Goal: Task Accomplishment & Management: Use online tool/utility

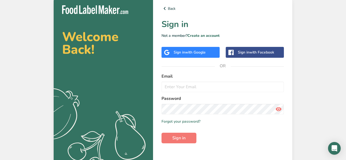
click at [184, 53] on div "Sign in with Google" at bounding box center [190, 52] width 32 height 6
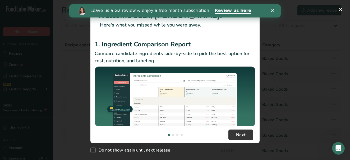
click at [271, 13] on div "Leave us a G2 review & enjoy a free month subscription. Review us here" at bounding box center [175, 10] width 212 height 9
click at [272, 11] on polygon "Close" at bounding box center [272, 10] width 3 height 3
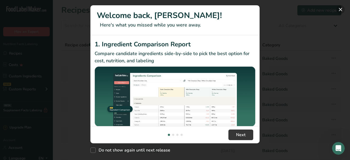
click at [341, 9] on button "New Features" at bounding box center [341, 9] width 8 height 8
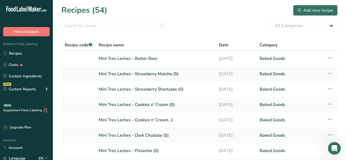
click at [309, 10] on div "Add new recipe" at bounding box center [315, 10] width 35 height 6
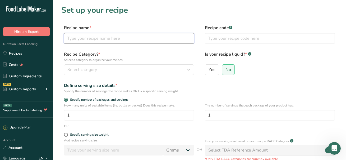
click at [112, 39] on input "text" at bounding box center [129, 38] width 130 height 11
type input "Mantequilla Crema"
click at [110, 72] on div "Select category" at bounding box center [127, 69] width 120 height 6
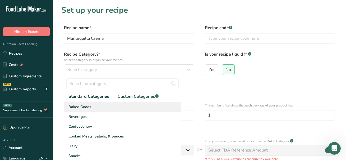
click at [88, 105] on span "Baked Goods" at bounding box center [80, 107] width 23 height 6
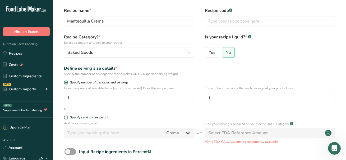
scroll to position [34, 0]
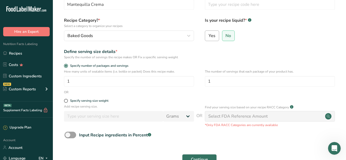
click at [215, 35] on span "Yes" at bounding box center [212, 35] width 7 height 5
click at [209, 35] on input "Yes" at bounding box center [206, 35] width 3 height 3
radio input "true"
radio input "false"
select select "22"
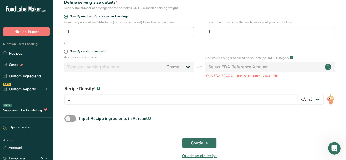
scroll to position [89, 0]
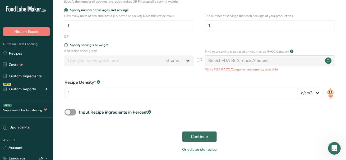
click at [195, 135] on span "Continue" at bounding box center [199, 136] width 17 height 6
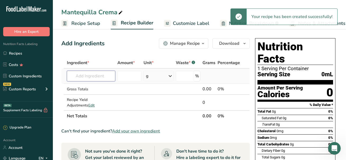
click at [88, 76] on input "text" at bounding box center [91, 76] width 48 height 11
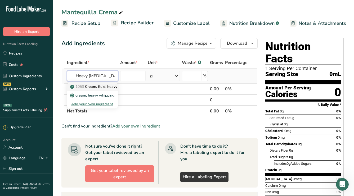
type input "Heavy whipping"
click at [109, 88] on p "1053 Cream, fluid, heavy whipping" at bounding box center [110, 87] width 78 height 6
type input "Cream, fluid, heavy [MEDICAL_DATA]"
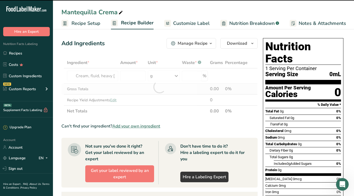
type input "0"
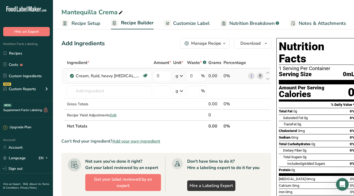
click at [175, 76] on div "g" at bounding box center [176, 76] width 3 height 6
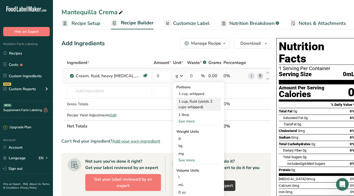
click at [178, 101] on div "1 cup, fluid (yields 2 cups whipped)" at bounding box center [198, 104] width 44 height 13
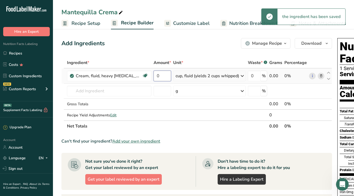
click at [154, 75] on input "0" at bounding box center [162, 76] width 17 height 11
type input "1"
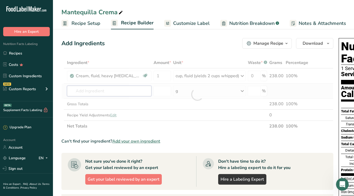
click at [120, 88] on div "Ingredient * Amount * Unit * Waste * .a-a{fill:#347362;}.b-a{fill:#fff;} Grams …" at bounding box center [197, 94] width 272 height 75
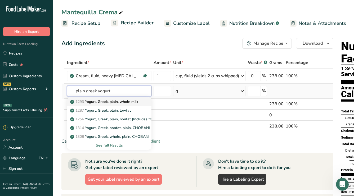
type input "plain greek yogurt"
click at [116, 102] on p "1293 Yogurt, Greek, plain, whole milk" at bounding box center [104, 102] width 67 height 6
type input "Yogurt, Greek, plain, whole milk"
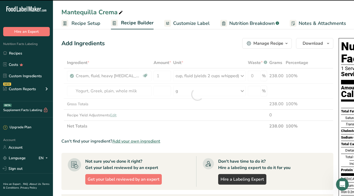
type input "0"
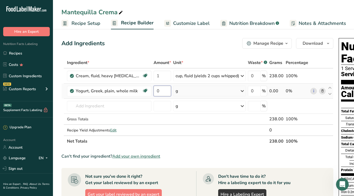
click at [161, 89] on input "0" at bounding box center [162, 91] width 17 height 11
type input "2"
click at [183, 91] on div "Ingredient * Amount * Unit * Waste * .a-a{fill:#347362;}.b-a{fill:#fff;} Grams …" at bounding box center [197, 102] width 272 height 90
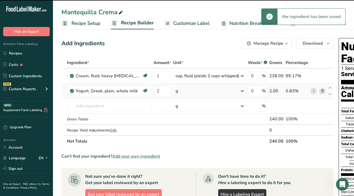
click at [184, 93] on div "g" at bounding box center [209, 91] width 73 height 11
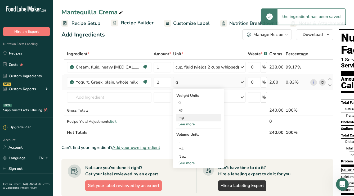
scroll to position [12, 0]
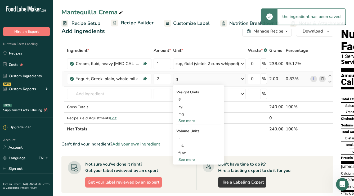
click at [185, 159] on div "See more" at bounding box center [198, 160] width 44 height 6
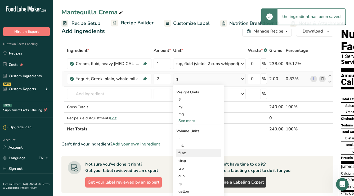
scroll to position [16, 0]
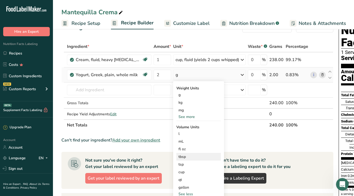
click at [182, 156] on div "tbsp" at bounding box center [198, 157] width 40 height 6
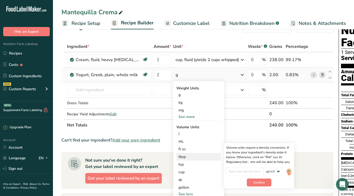
click at [183, 157] on div "tbsp" at bounding box center [198, 157] width 40 height 6
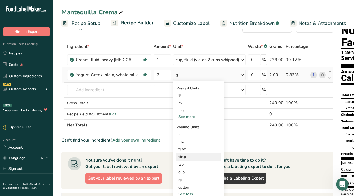
click at [183, 157] on div "tbsp" at bounding box center [198, 157] width 40 height 6
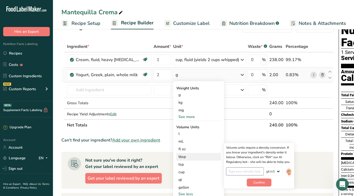
click at [236, 160] on input "number" at bounding box center [245, 172] width 38 height 8
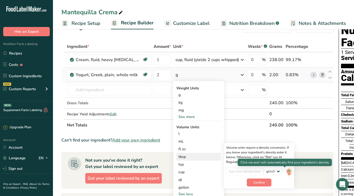
click at [286, 160] on img at bounding box center [289, 172] width 6 height 9
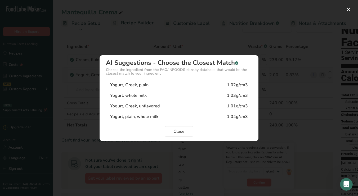
click at [162, 84] on div "Yogurt, Greek, plain 1.02g/cm3" at bounding box center [179, 85] width 146 height 11
type input "1.02"
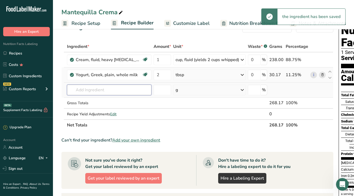
click at [119, 91] on input "text" at bounding box center [109, 90] width 84 height 11
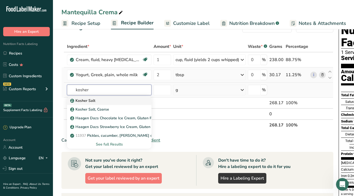
type input "kosher"
click at [103, 99] on div "Kosher Salt" at bounding box center [104, 101] width 67 height 6
type input "Kosher Salt"
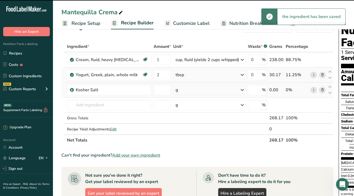
type input "0"
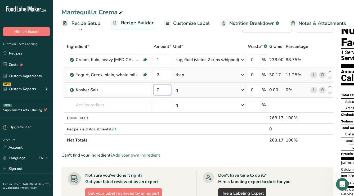
click at [154, 88] on input "0" at bounding box center [162, 90] width 17 height 11
type input "0.5"
click at [104, 104] on input "text" at bounding box center [109, 105] width 84 height 11
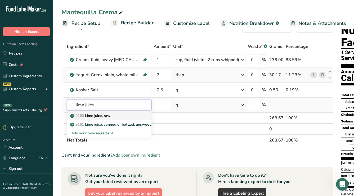
type input "lime juice"
click at [105, 116] on p "9160 Lime juice, raw" at bounding box center [90, 116] width 39 height 6
type input "Lime juice, raw"
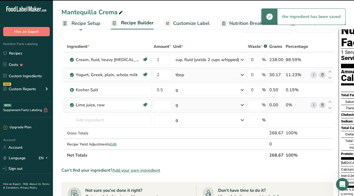
type input "0"
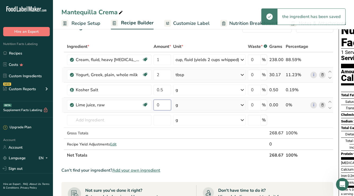
click at [160, 105] on input "0" at bounding box center [162, 105] width 17 height 11
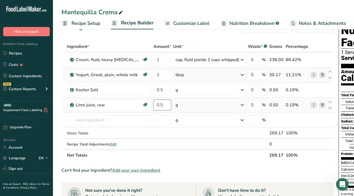
type input "0.5"
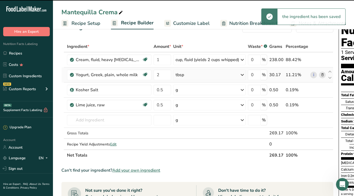
click at [188, 106] on div "g" at bounding box center [209, 105] width 73 height 11
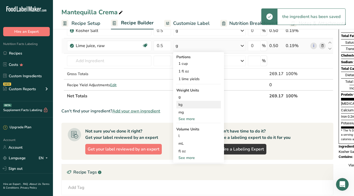
scroll to position [79, 0]
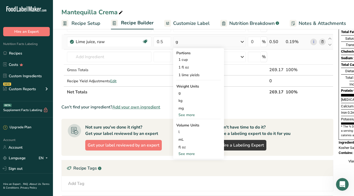
click at [182, 154] on div "See more" at bounding box center [198, 154] width 44 height 6
select select "22"
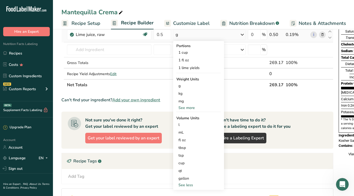
scroll to position [91, 0]
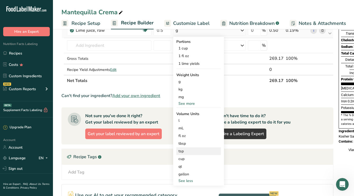
click at [180, 152] on div "tsp" at bounding box center [198, 151] width 40 height 6
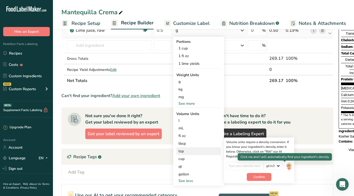
click at [286, 160] on img at bounding box center [289, 166] width 6 height 9
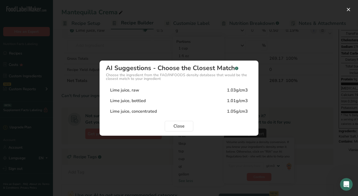
click at [156, 91] on div "Lime juice, raw 1.03g/cm3" at bounding box center [179, 90] width 146 height 11
type input "1.03"
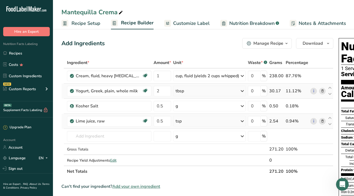
scroll to position [0, 0]
click at [73, 22] on span "Recipe Setup" at bounding box center [85, 23] width 29 height 7
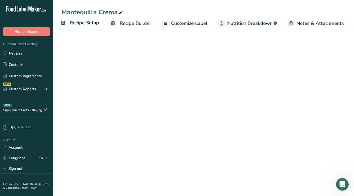
select select "22"
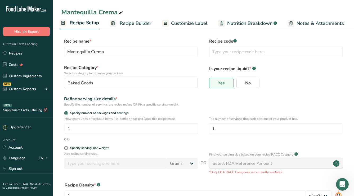
click at [28, 7] on icon ".a-20{fill:#fff;}" at bounding box center [32, 10] width 52 height 8
click at [16, 53] on link "Recipes" at bounding box center [26, 53] width 53 height 10
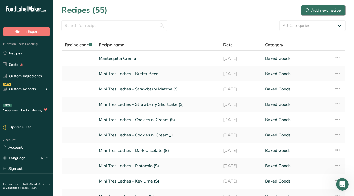
click at [320, 9] on div "Add new recipe" at bounding box center [322, 10] width 35 height 6
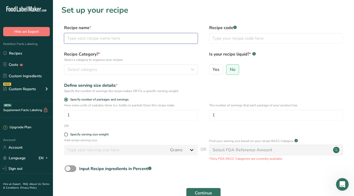
click at [127, 38] on input "text" at bounding box center [131, 38] width 134 height 11
click at [67, 37] on input "Keto Tres Leches" at bounding box center [131, 38] width 134 height 11
type input "[PERSON_NAME]'s Keto Tres Leches"
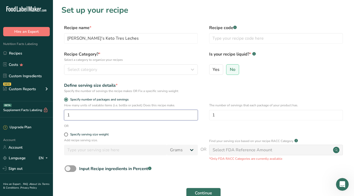
click at [76, 114] on input "1" at bounding box center [131, 115] width 134 height 11
type input "10"
click at [99, 129] on form "Recipe name * Abuela's Keto Tres Leches Recipe code .a-a{fill:#347362;}.b-a{fil…" at bounding box center [203, 119] width 284 height 188
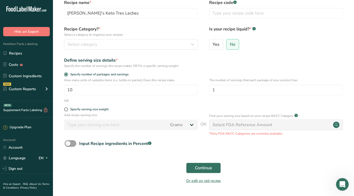
scroll to position [26, 0]
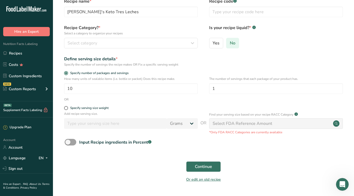
click at [232, 44] on span "No" at bounding box center [233, 42] width 6 height 5
click at [230, 44] on input "No" at bounding box center [227, 42] width 3 height 3
click at [228, 124] on div "Select FDA Reference Amount" at bounding box center [243, 123] width 60 height 6
click at [207, 145] on div "Input Recipe ingredients in Percent .a-a{fill:#347362;}.b-a{fill:#fff;}" at bounding box center [203, 144] width 284 height 11
click at [197, 160] on span "Continue" at bounding box center [203, 167] width 17 height 6
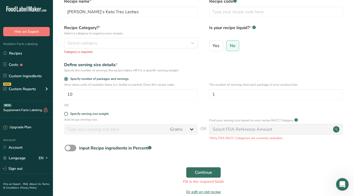
click at [197, 160] on span "Continue" at bounding box center [203, 172] width 17 height 6
click at [145, 40] on div "Select category" at bounding box center [129, 43] width 124 height 6
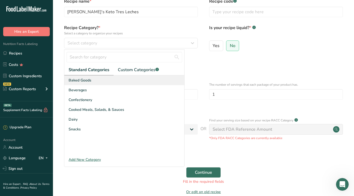
click at [84, 80] on span "Baked Goods" at bounding box center [80, 81] width 23 height 6
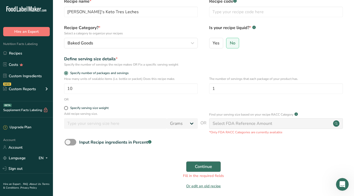
click at [208, 160] on span "Continue" at bounding box center [203, 167] width 17 height 6
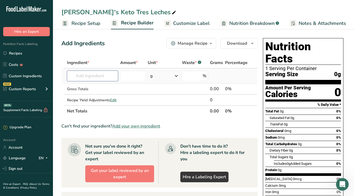
click at [91, 76] on input "text" at bounding box center [92, 76] width 51 height 11
type input "large egg"
click at [105, 97] on p "Large White Eggs" at bounding box center [88, 96] width 35 height 6
type input "Large White Eggs"
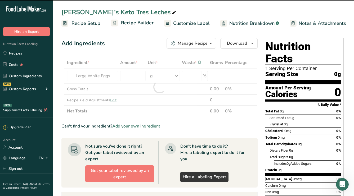
type input "0"
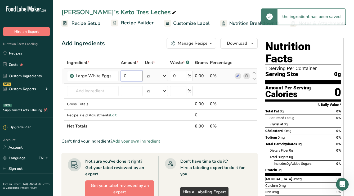
click at [133, 76] on input "0" at bounding box center [132, 76] width 22 height 11
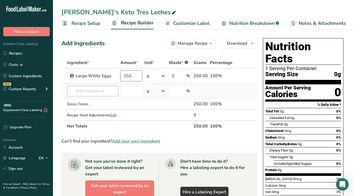
type input "250"
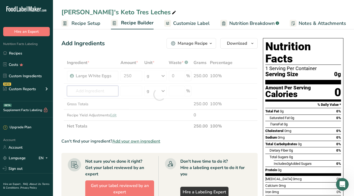
click at [73, 90] on div "Ingredient * Amount * Unit * Waste * .a-a{fill:#347362;}.b-a{fill:#fff;} Grams …" at bounding box center [159, 94] width 196 height 75
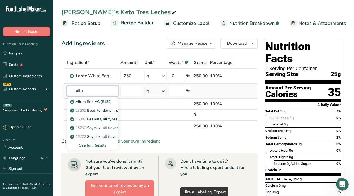
type input "all"
type input "l"
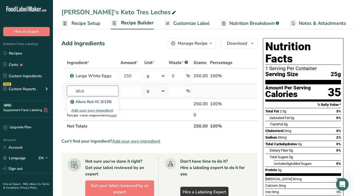
type input "all"
drag, startPoint x: 145, startPoint y: 98, endPoint x: 105, endPoint y: 112, distance: 41.8
click at [105, 112] on div "Add your own ingredient" at bounding box center [92, 111] width 43 height 6
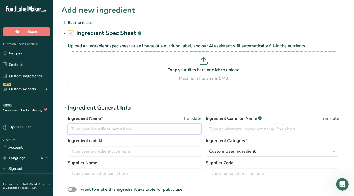
click at [105, 130] on input "text" at bounding box center [135, 129] width 134 height 11
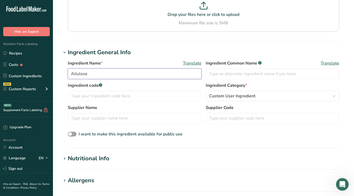
scroll to position [56, 0]
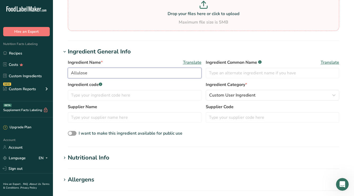
type input "Allulose"
click at [174, 11] on p "Drop your files here or click to upload" at bounding box center [203, 14] width 269 height 6
click at [174, 11] on input "Drop your files here or click to upload Maximum file size is 5MB" at bounding box center [203, 13] width 271 height 36
type input "C:\fakepath\Screenshot 2025-09-01 at 8.48.46 PM.png"
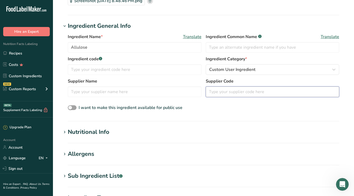
click at [224, 92] on input "text" at bounding box center [273, 92] width 134 height 11
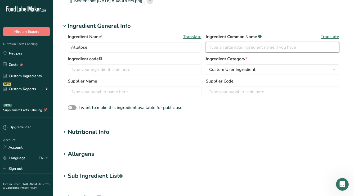
click at [228, 52] on input "text" at bounding box center [273, 47] width 134 height 11
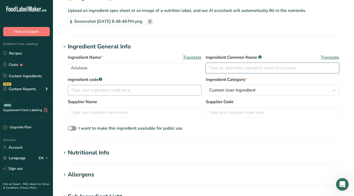
scroll to position [50, 0]
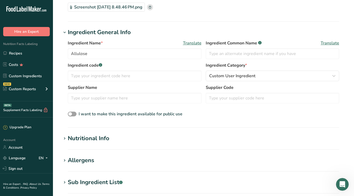
click at [91, 131] on section "Add new ingredient Back to recipe Ingredient Spec Sheet .a-a{fill:#347362;}.b-a…" at bounding box center [203, 128] width 301 height 356
click at [87, 137] on div "Nutritional Info" at bounding box center [89, 138] width 42 height 9
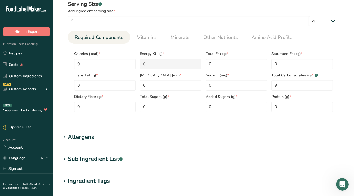
scroll to position [256, 0]
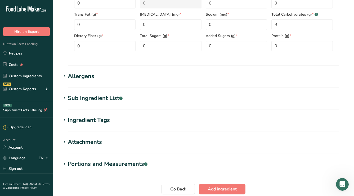
click at [80, 82] on section "Allergens Add any known allergens associated with your ingredient Soy Tree Nuts…" at bounding box center [203, 80] width 284 height 16
click at [81, 78] on div "Allergens" at bounding box center [81, 76] width 26 height 9
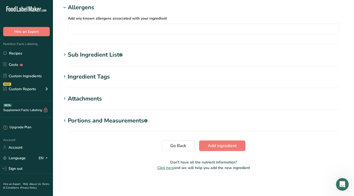
scroll to position [325, 0]
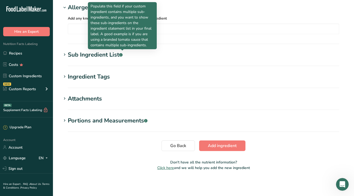
click at [116, 55] on div "Sub Ingredient List .a-a{fill:#347362;}.b-a{fill:#fff;}" at bounding box center [95, 55] width 55 height 9
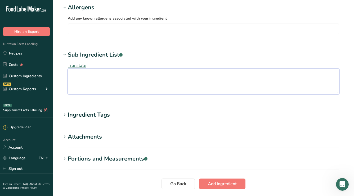
click at [107, 91] on textarea at bounding box center [203, 81] width 271 height 25
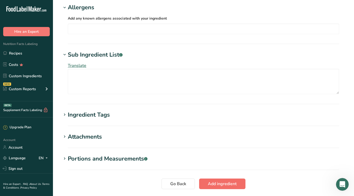
click at [213, 160] on span "Add ingredient" at bounding box center [222, 184] width 29 height 6
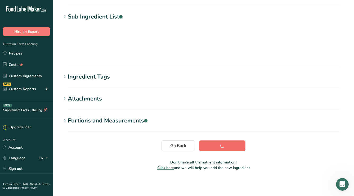
scroll to position [126, 0]
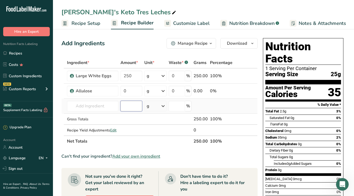
click at [128, 107] on input "number" at bounding box center [131, 106] width 22 height 11
type input "0.75"
click at [135, 91] on input "0" at bounding box center [131, 91] width 22 height 11
type input "0.75"
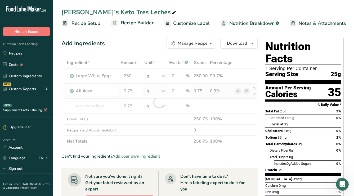
click at [155, 91] on div "Ingredient * Amount * Unit * Waste * .a-a{fill:#347362;}.b-a{fill:#fff;} Grams …" at bounding box center [159, 102] width 196 height 90
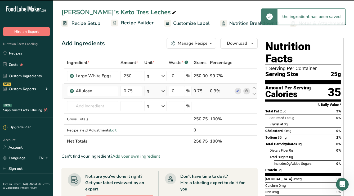
click at [158, 90] on div "g" at bounding box center [155, 91] width 22 height 11
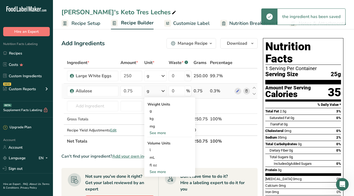
click at [157, 160] on div "See more" at bounding box center [169, 172] width 44 height 6
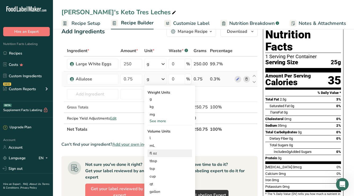
scroll to position [15, 0]
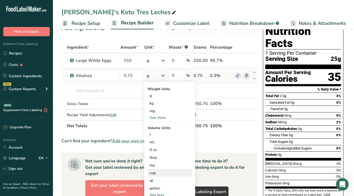
click at [152, 160] on div "cup" at bounding box center [170, 173] width 40 height 6
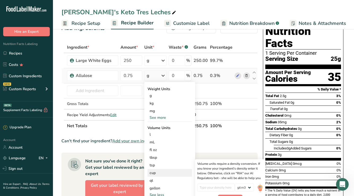
click at [157, 160] on div "cup" at bounding box center [170, 173] width 40 height 6
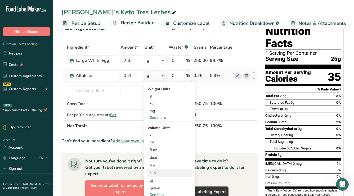
click at [152, 160] on div "cup" at bounding box center [170, 173] width 40 height 6
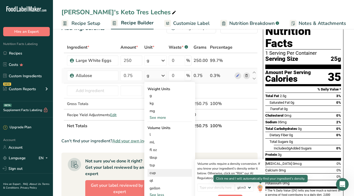
click at [259, 160] on img at bounding box center [260, 188] width 6 height 9
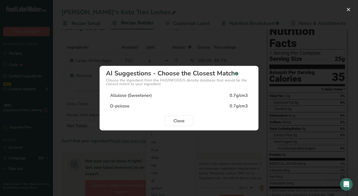
click at [157, 93] on div "Allulose (Sweetener) 0.7g/cm3" at bounding box center [179, 95] width 146 height 11
type input "0.7"
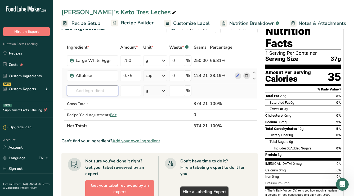
click at [86, 91] on input "text" at bounding box center [92, 90] width 51 height 11
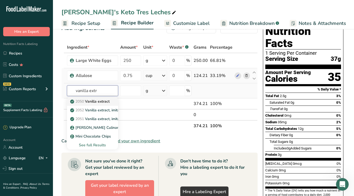
type input "vanilla extract"
drag, startPoint x: 90, startPoint y: 101, endPoint x: 97, endPoint y: 102, distance: 6.7
click at [97, 102] on p "2050 Vanilla extract" at bounding box center [90, 102] width 38 height 6
type input "Vanilla extract"
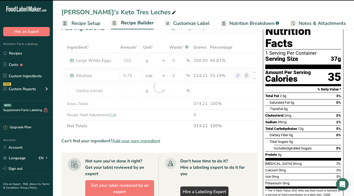
type input "0"
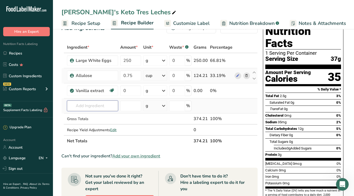
click at [83, 111] on input "text" at bounding box center [92, 106] width 51 height 11
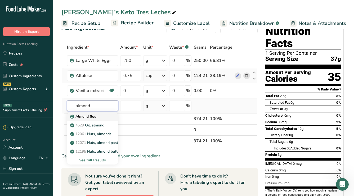
type input "almond"
click at [83, 115] on p "Almond flour" at bounding box center [84, 117] width 26 height 6
type input "Almond flour"
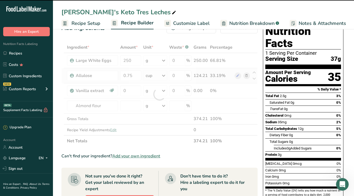
type input "0"
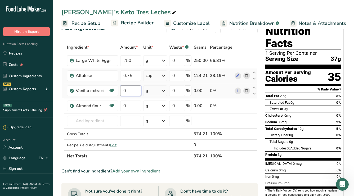
click at [132, 92] on input "0" at bounding box center [130, 90] width 21 height 11
type input "1"
click at [154, 87] on div "Ingredient * Amount * Unit * Waste * .a-a{fill:#347362;}.b-a{fill:#fff;} Grams …" at bounding box center [159, 102] width 196 height 120
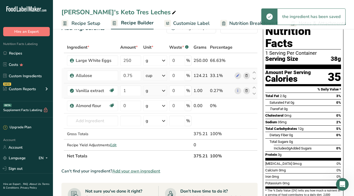
click at [152, 92] on div "g" at bounding box center [155, 90] width 24 height 11
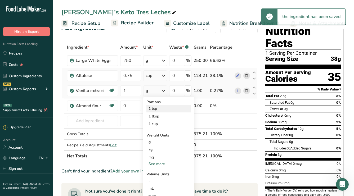
click at [156, 108] on div "1 tsp" at bounding box center [168, 109] width 44 height 8
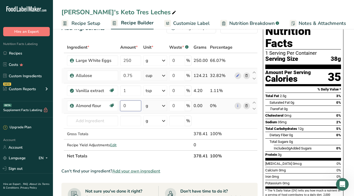
click at [131, 103] on input "0" at bounding box center [130, 106] width 21 height 11
type input "0.75"
click at [157, 105] on div "Ingredient * Amount * Unit * Waste * .a-a{fill:#347362;}.b-a{fill:#fff;} Grams …" at bounding box center [159, 102] width 196 height 120
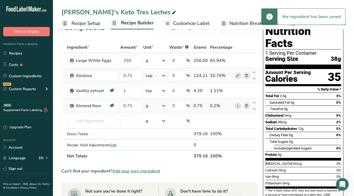
click at [152, 106] on div "g" at bounding box center [155, 106] width 24 height 11
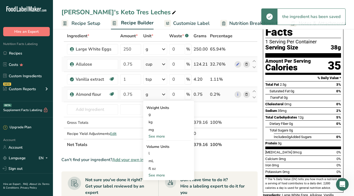
scroll to position [28, 0]
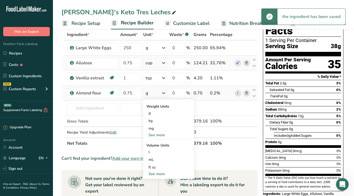
click at [155, 160] on div "See more" at bounding box center [168, 174] width 44 height 6
select select "22"
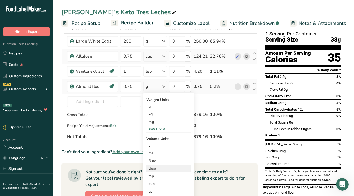
scroll to position [43, 0]
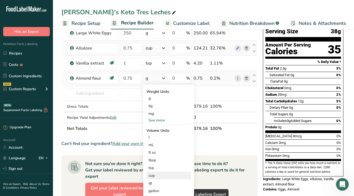
click at [154, 160] on div "cup" at bounding box center [168, 176] width 40 height 6
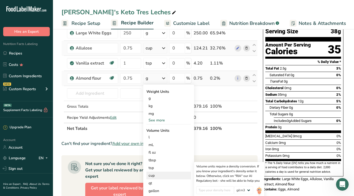
click at [151, 160] on div "cup" at bounding box center [168, 176] width 40 height 6
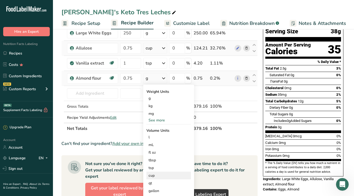
click at [151, 160] on div "cup" at bounding box center [168, 176] width 40 height 6
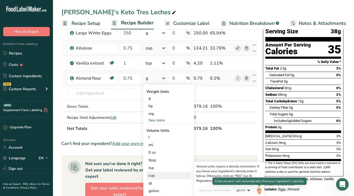
click at [260, 160] on img at bounding box center [259, 190] width 6 height 9
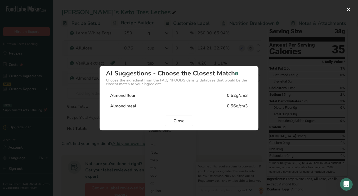
click at [178, 97] on div "Almond flour 0.52g/cm3" at bounding box center [179, 95] width 146 height 11
type input "0.52"
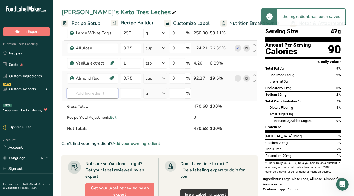
click at [88, 92] on input "text" at bounding box center [92, 93] width 51 height 11
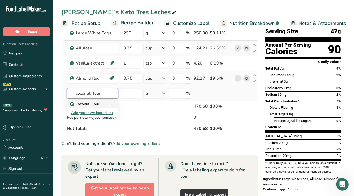
type input "coconut flour"
click at [79, 105] on p "Coconut Flour" at bounding box center [85, 104] width 28 height 6
type input "Coconut Flour"
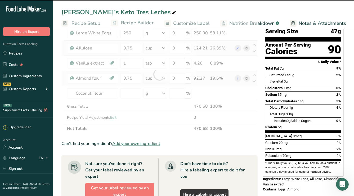
type input "0"
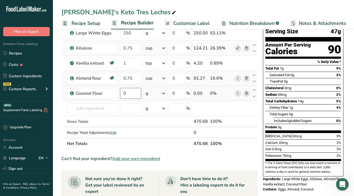
click at [131, 95] on input "0" at bounding box center [130, 93] width 21 height 11
type input "0.25"
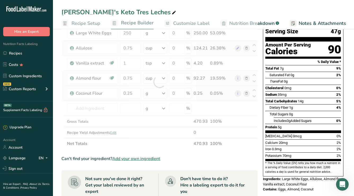
click at [155, 93] on div "Ingredient * Amount * Unit * Waste * .a-a{fill:#347362;}.b-a{fill:#fff;} Grams …" at bounding box center [159, 81] width 196 height 135
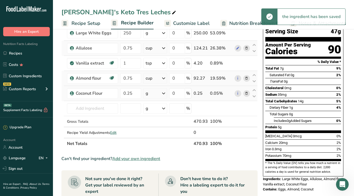
click at [155, 92] on div "g" at bounding box center [155, 93] width 24 height 11
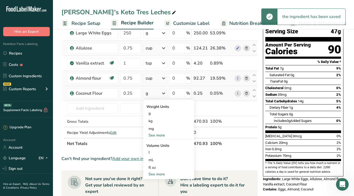
click at [159, 160] on div "See more" at bounding box center [168, 175] width 44 height 6
select select "22"
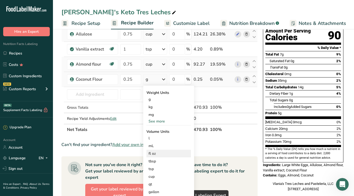
scroll to position [67, 0]
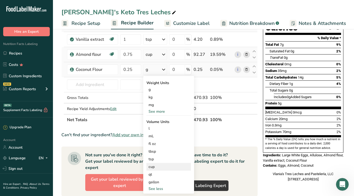
click at [151, 160] on div "cup" at bounding box center [168, 167] width 40 height 6
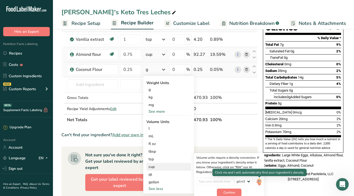
click at [260, 160] on img at bounding box center [259, 182] width 6 height 9
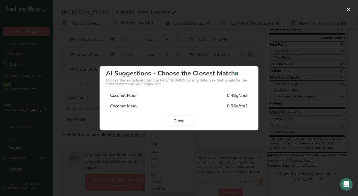
click at [164, 98] on div "Coconut Flour 0.48g/cm3" at bounding box center [179, 95] width 146 height 11
type input "0.48"
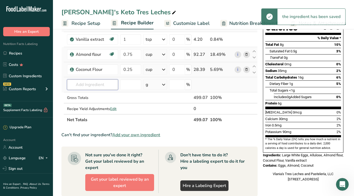
click at [86, 84] on input "text" at bounding box center [92, 84] width 51 height 11
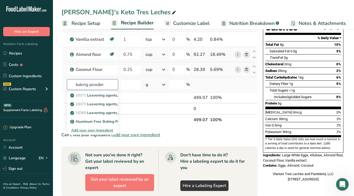
type input "baking powder"
click at [94, 130] on div "Add your own ingredient" at bounding box center [92, 131] width 43 height 6
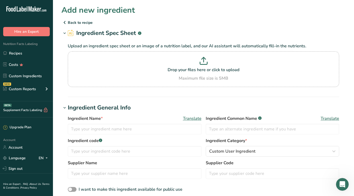
click at [65, 20] on icon at bounding box center [64, 23] width 6 height 10
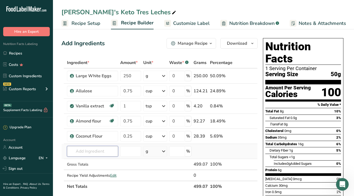
click at [87, 152] on input "text" at bounding box center [92, 151] width 51 height 11
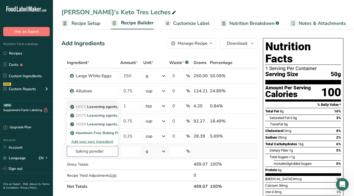
type input "baking powder"
click at [96, 106] on p "18371 Leavening agents, baking powder, low-sodium" at bounding box center [118, 107] width 95 height 6
type input "Leavening agents, baking powder, low-sodium"
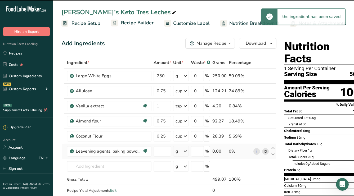
type input "0"
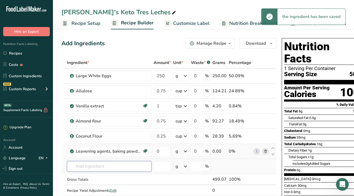
click at [98, 160] on input "text" at bounding box center [109, 166] width 84 height 11
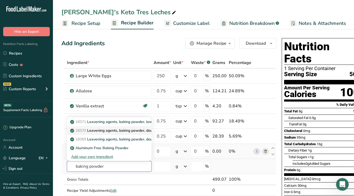
type input "baking powder"
click at [109, 129] on p "18370 Leavening agents, baking powder, double-acting, straight phosphate" at bounding box center [137, 131] width 132 height 6
type input "Leavening agents, baking powder, double-acting, straight phosphate"
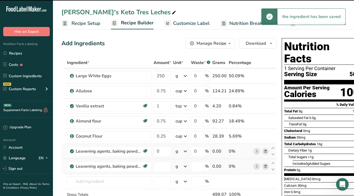
type input "0"
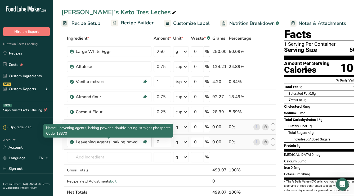
scroll to position [26, 0]
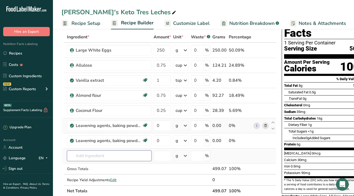
click at [112, 159] on input "text" at bounding box center [109, 156] width 84 height 11
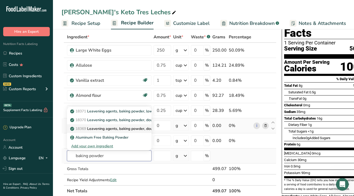
type input "baking powder"
click at [118, 129] on p "18369 Leavening agents, baking powder, double-acting, sodium aluminum sulfate" at bounding box center [142, 129] width 143 height 6
type input "Leavening agents, baking powder, double-acting, sodium aluminum sulfate"
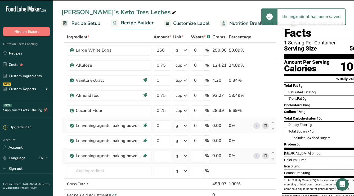
type input "0"
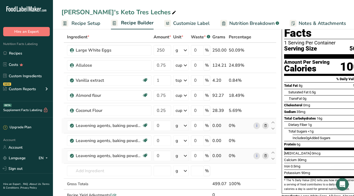
click at [265, 125] on icon at bounding box center [266, 126] width 4 height 6
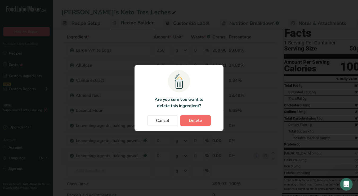
click at [198, 120] on span "Delete" at bounding box center [195, 121] width 13 height 6
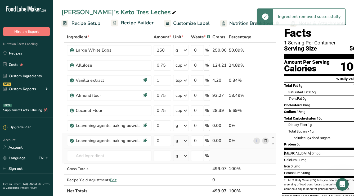
click at [265, 141] on icon at bounding box center [266, 141] width 4 height 6
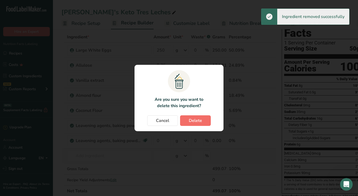
click at [202, 122] on button "Delete" at bounding box center [195, 120] width 31 height 11
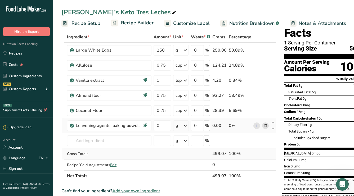
click at [181, 125] on div "g" at bounding box center [181, 125] width 16 height 11
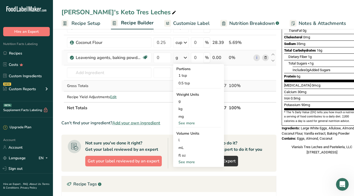
scroll to position [102, 0]
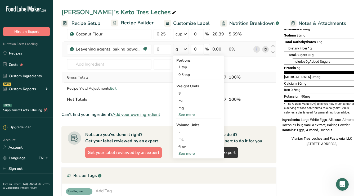
click at [186, 115] on div "See more" at bounding box center [198, 115] width 44 height 6
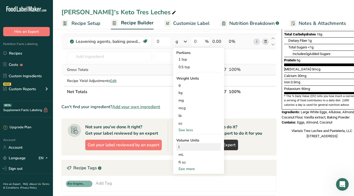
scroll to position [111, 0]
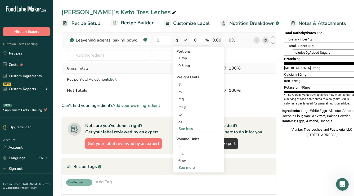
click at [186, 160] on div "See more" at bounding box center [198, 168] width 44 height 6
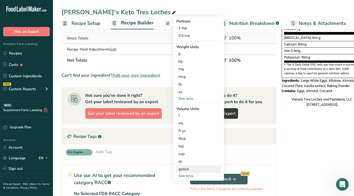
scroll to position [142, 0]
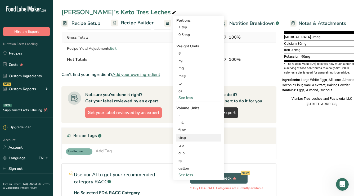
click at [184, 137] on div "tbsp" at bounding box center [198, 138] width 40 height 6
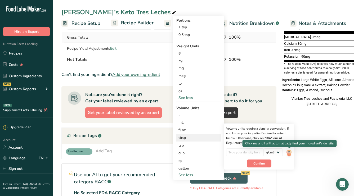
click at [288, 155] on img at bounding box center [289, 152] width 6 height 9
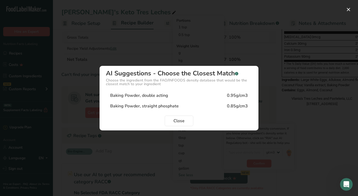
click at [127, 96] on div "Baking Powder, double acting" at bounding box center [139, 95] width 58 height 6
type input "0.95"
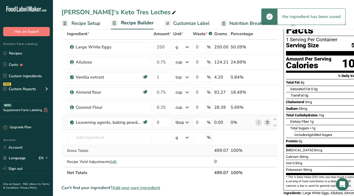
scroll to position [26, 0]
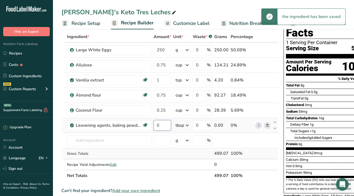
click at [165, 124] on input "0" at bounding box center [162, 125] width 17 height 11
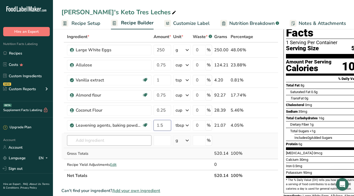
type input "1.5"
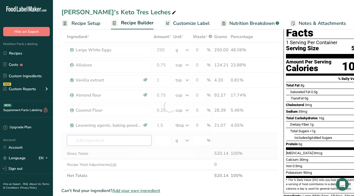
click at [119, 137] on div "Ingredient * Amount * Unit * Waste * .a-a{fill:#347362;}.b-a{fill:#fff;} Grams …" at bounding box center [169, 106] width 217 height 150
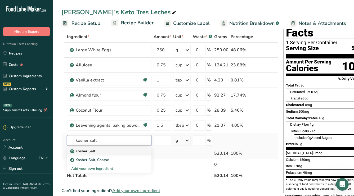
type input "kosher salt"
click at [89, 152] on p "Kosher Salt" at bounding box center [83, 151] width 24 height 6
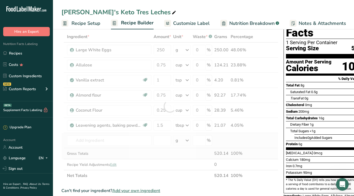
type input "Kosher Salt"
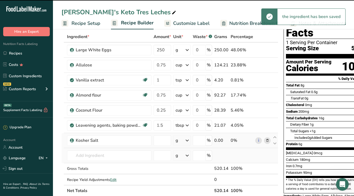
type input "0"
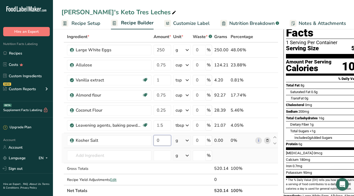
click at [162, 140] on input "0" at bounding box center [162, 140] width 17 height 11
type input "0.25"
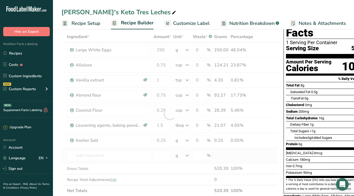
click at [181, 139] on div "Ingredient * Amount * Unit * Waste * .a-a{fill:#347362;}.b-a{fill:#fff;} Grams …" at bounding box center [169, 113] width 217 height 165
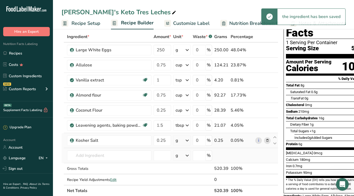
click at [181, 140] on div "g" at bounding box center [181, 140] width 17 height 11
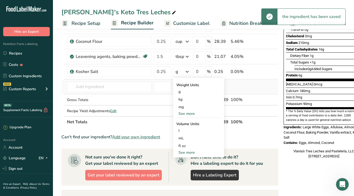
scroll to position [88, 0]
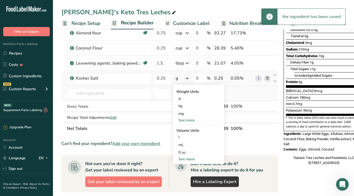
click at [185, 159] on div "See more" at bounding box center [198, 159] width 44 height 6
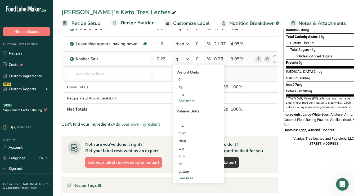
scroll to position [107, 0]
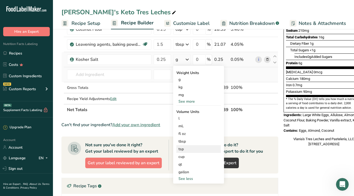
click at [186, 149] on div "tsp" at bounding box center [198, 149] width 40 height 6
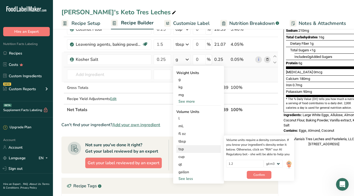
click at [286, 160] on div "1.2 lb/ft3 g/cm3" at bounding box center [259, 165] width 66 height 11
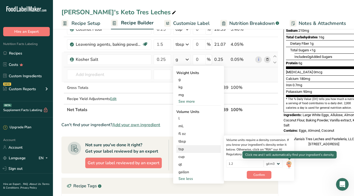
click at [290, 160] on img at bounding box center [289, 164] width 6 height 9
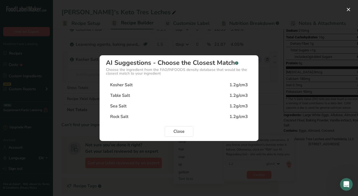
click at [129, 86] on div "Kosher Salt" at bounding box center [121, 85] width 22 height 6
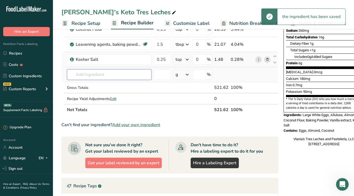
click at [104, 75] on input "text" at bounding box center [109, 74] width 84 height 11
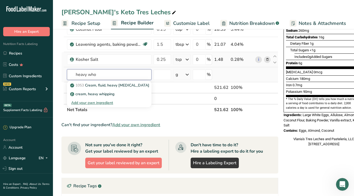
type input "heavy who"
drag, startPoint x: 104, startPoint y: 75, endPoint x: 121, endPoint y: 86, distance: 20.3
click at [121, 86] on p "1053 Cream, fluid, heavy whipping" at bounding box center [110, 86] width 78 height 6
type input "Cream, fluid, heavy [MEDICAL_DATA]"
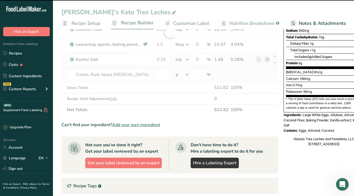
type input "0"
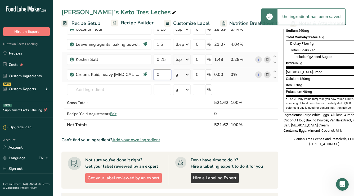
click at [166, 75] on input "0" at bounding box center [162, 74] width 17 height 11
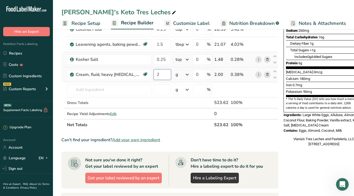
type input "2"
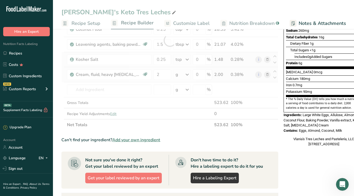
click at [183, 75] on div "Ingredient * Amount * Unit * Waste * .a-a{fill:#347362;}.b-a{fill:#fff;} Grams …" at bounding box center [169, 40] width 217 height 180
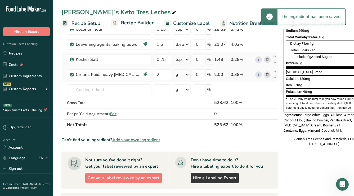
click at [183, 75] on div "g" at bounding box center [181, 74] width 17 height 11
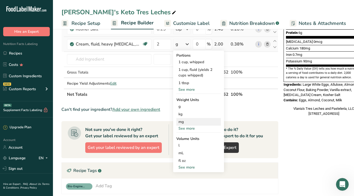
scroll to position [148, 0]
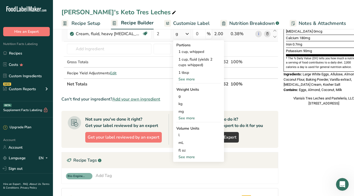
click at [189, 159] on div "See more" at bounding box center [198, 157] width 44 height 6
click at [184, 159] on div "tbsp" at bounding box center [198, 158] width 40 height 6
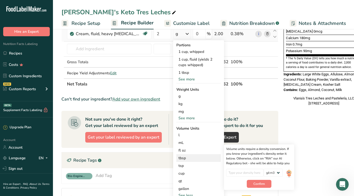
click at [184, 156] on div "tbsp" at bounding box center [198, 158] width 40 height 6
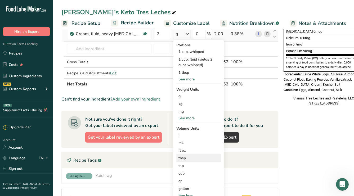
click at [184, 156] on div "tbsp" at bounding box center [198, 158] width 40 height 6
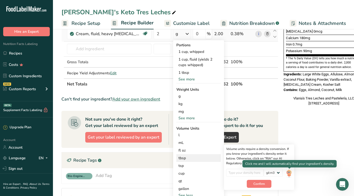
click at [288, 160] on img at bounding box center [289, 173] width 6 height 9
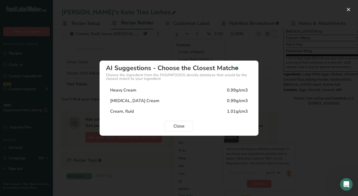
click at [134, 89] on div "Heavy Cream" at bounding box center [123, 90] width 26 height 6
type input "0.99"
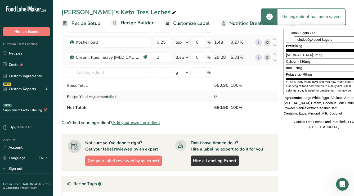
scroll to position [120, 0]
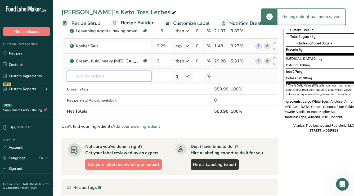
click at [108, 77] on input "text" at bounding box center [109, 76] width 84 height 11
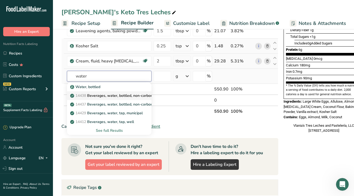
type input "water"
click at [137, 94] on p "14438 Beverages, water, bottled, non-carbonated, CRYSTAL GEYSER" at bounding box center [132, 96] width 122 height 6
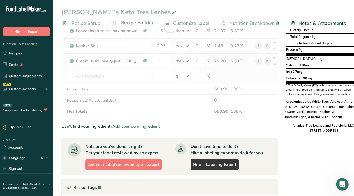
type input "Beverages, water, bottled, non-carbonated, CRYSTAL GEYSER"
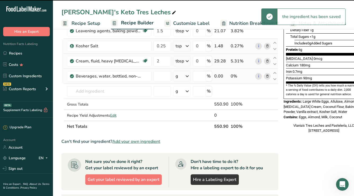
type input "0"
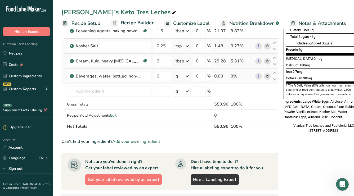
click at [267, 76] on icon at bounding box center [267, 77] width 4 height 6
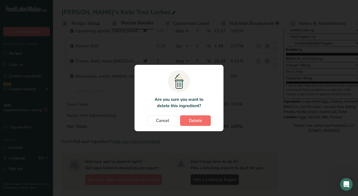
click at [200, 125] on button "Delete" at bounding box center [195, 120] width 31 height 11
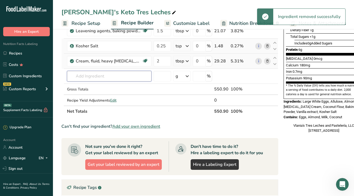
click at [109, 77] on input "text" at bounding box center [109, 76] width 84 height 11
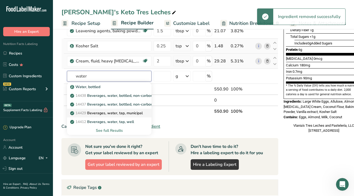
type input "water"
click at [133, 113] on p "14429 Beverages, water, tap, municipal" at bounding box center [106, 113] width 71 height 6
type input "Beverages, water, tap, municipal"
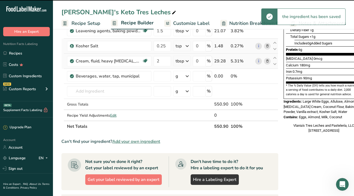
type input "0"
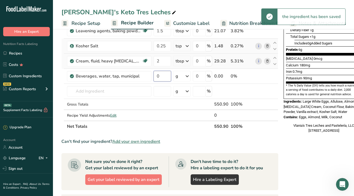
click at [166, 77] on input "0" at bounding box center [162, 76] width 17 height 11
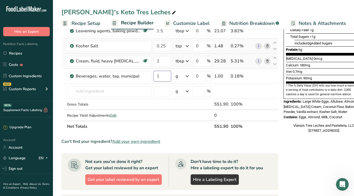
type input "1"
click at [177, 74] on div "Ingredient * Amount * Unit * Waste * .a-a{fill:#347362;}.b-a{fill:#fff;} Grams …" at bounding box center [169, 34] width 217 height 195
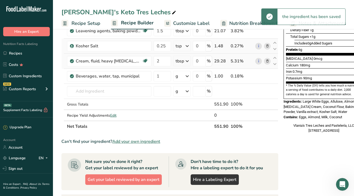
click at [179, 78] on div "g" at bounding box center [181, 76] width 17 height 11
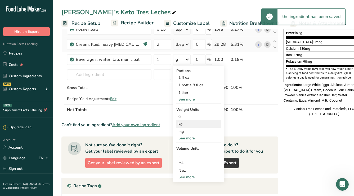
scroll to position [146, 0]
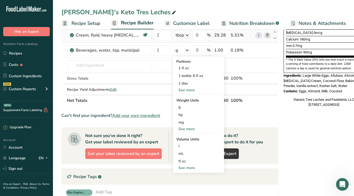
click at [184, 160] on div "See more" at bounding box center [198, 168] width 44 height 6
select select "22"
click at [185, 160] on div "tbsp" at bounding box center [198, 169] width 40 height 6
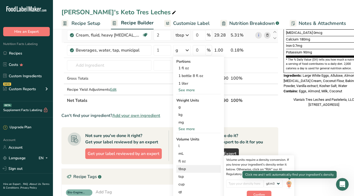
click at [290, 160] on img at bounding box center [289, 184] width 6 height 9
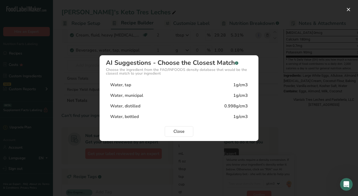
click at [124, 94] on div "Water, municipal" at bounding box center [126, 95] width 33 height 6
type input "1"
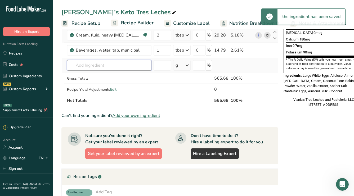
click at [95, 65] on input "text" at bounding box center [109, 65] width 84 height 11
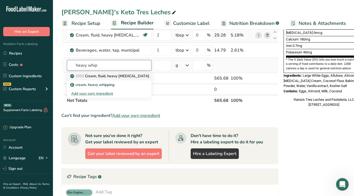
type input "heavy whip"
click at [117, 78] on p "1053 Cream, fluid, heavy whipping" at bounding box center [110, 76] width 78 height 6
type input "Cream, fluid, heavy [MEDICAL_DATA]"
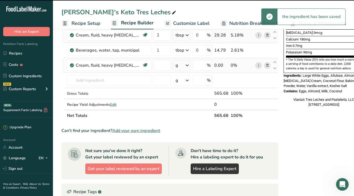
type input "0"
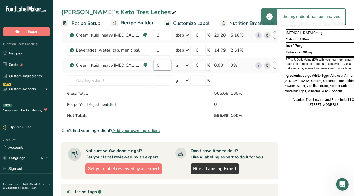
click at [161, 65] on input "0" at bounding box center [162, 65] width 17 height 11
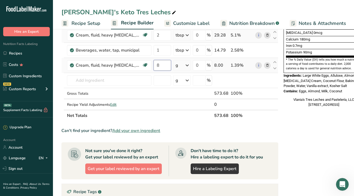
type input "8"
click at [182, 67] on div "Ingredient * Amount * Unit * Waste * .a-a{fill:#347362;}.b-a{fill:#fff;} Grams …" at bounding box center [169, 16] width 217 height 210
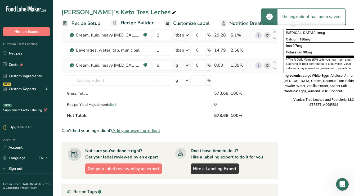
click at [184, 68] on icon at bounding box center [187, 66] width 6 height 10
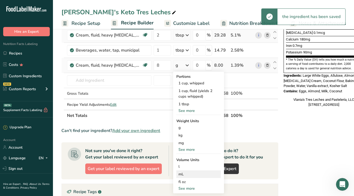
scroll to position [161, 0]
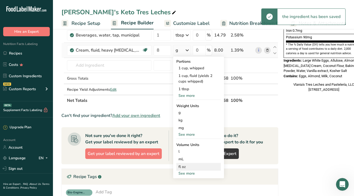
click at [187, 160] on div "fl oz" at bounding box center [198, 167] width 40 height 6
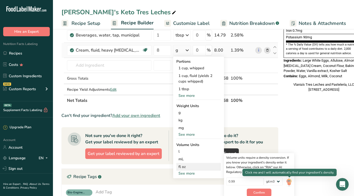
click at [289, 160] on img at bounding box center [289, 182] width 6 height 9
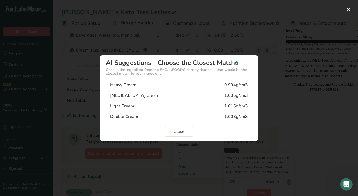
click at [126, 84] on div "Heavy Cream" at bounding box center [123, 85] width 26 height 6
type input "0.994"
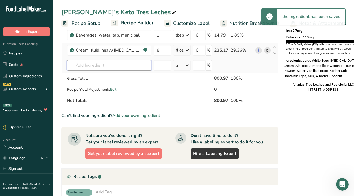
click at [106, 62] on input "text" at bounding box center [109, 65] width 84 height 11
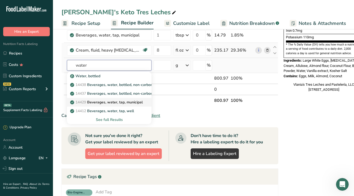
type input "water"
click at [118, 100] on p "14429 Beverages, water, tap, municipal" at bounding box center [106, 103] width 71 height 6
type input "Beverages, water, tap, municipal"
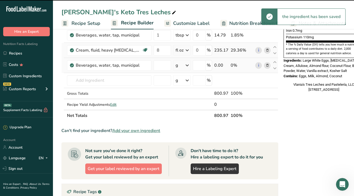
type input "0"
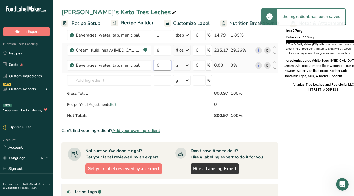
click at [164, 64] on input "0" at bounding box center [162, 65] width 17 height 11
type input "4"
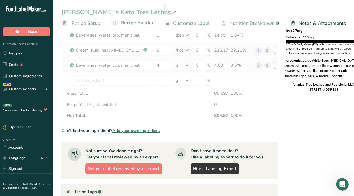
click at [182, 64] on div "Ingredient * Amount * Unit * Waste * .a-a{fill:#347362;}.b-a{fill:#fff;} Grams …" at bounding box center [169, 8] width 217 height 225
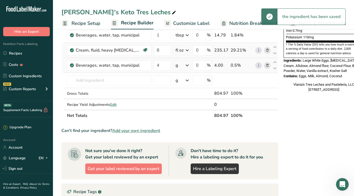
click at [180, 63] on div "g" at bounding box center [181, 65] width 17 height 11
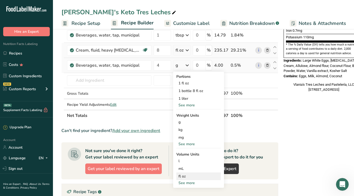
click at [192, 160] on div "fl oz" at bounding box center [198, 177] width 40 height 6
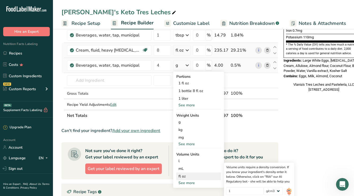
click at [290, 160] on img at bounding box center [289, 191] width 6 height 9
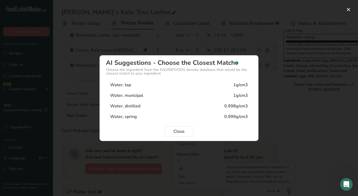
click at [126, 92] on div "Water, municipal" at bounding box center [126, 95] width 33 height 6
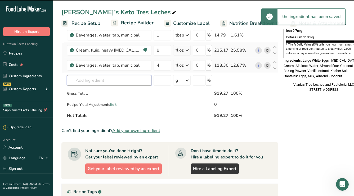
click at [114, 82] on input "text" at bounding box center [109, 80] width 84 height 11
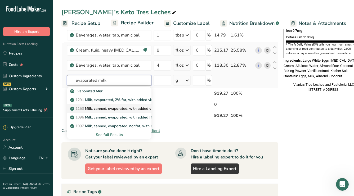
type input "evaporated milk"
click at [123, 107] on p "1153 Milk, canned, evaporated, with added vitamin A" at bounding box center [118, 109] width 94 height 6
type input "Milk, canned, evaporated, with added vitamin A"
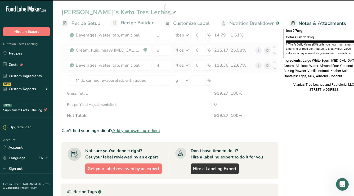
type input "0"
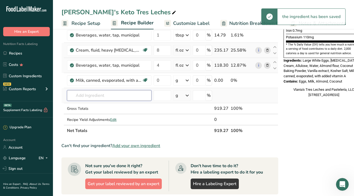
click at [116, 97] on input "text" at bounding box center [109, 95] width 84 height 11
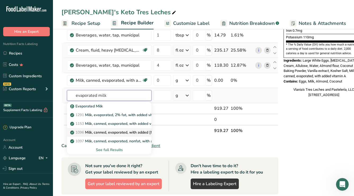
type input "evaporated milk"
click at [123, 132] on p "1096 Milk, canned, evaporated, with added vitamin D and without added vitamin A" at bounding box center [150, 133] width 159 height 6
type input "Milk, canned, evaporated, with added [MEDICAL_DATA] and without added vitamin A"
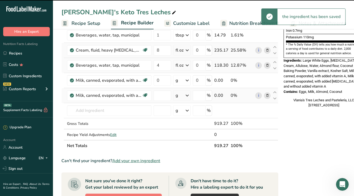
type input "0"
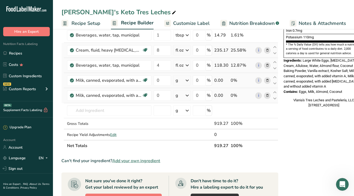
click at [266, 79] on icon at bounding box center [267, 81] width 4 height 6
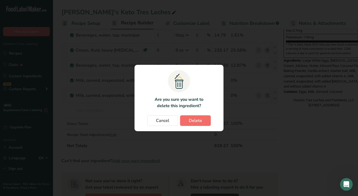
click at [198, 125] on button "Delete" at bounding box center [195, 120] width 31 height 11
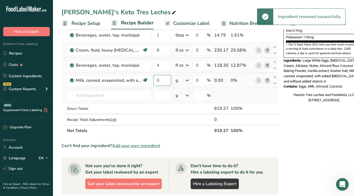
click at [162, 81] on input "0" at bounding box center [162, 80] width 17 height 11
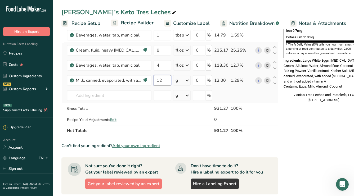
type input "12"
click at [184, 82] on div "Ingredient * Amount * Unit * Waste * .a-a{fill:#347362;}.b-a{fill:#fff;} Grams …" at bounding box center [169, 16] width 217 height 241
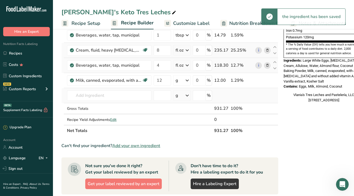
click at [182, 79] on div "g" at bounding box center [181, 80] width 17 height 11
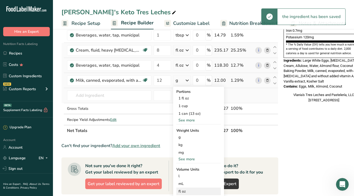
click at [187, 160] on div "fl oz" at bounding box center [198, 192] width 40 height 6
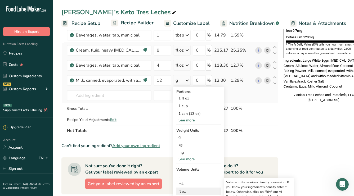
click at [184, 160] on div "fl oz" at bounding box center [198, 192] width 40 height 6
click at [198, 160] on div "fl oz" at bounding box center [198, 192] width 40 height 6
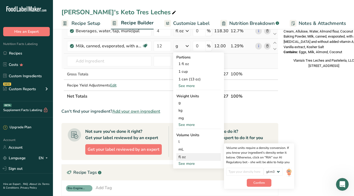
scroll to position [197, 0]
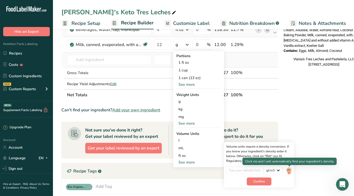
click at [290, 160] on div at bounding box center [289, 165] width 3 height 1
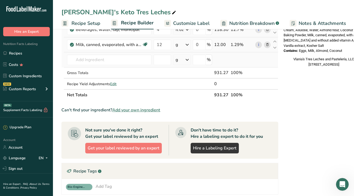
click at [177, 44] on div "g" at bounding box center [176, 45] width 3 height 6
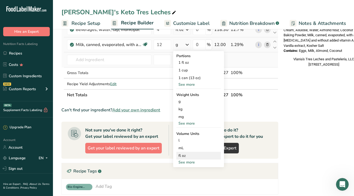
click at [199, 156] on div "fl oz" at bounding box center [198, 156] width 40 height 6
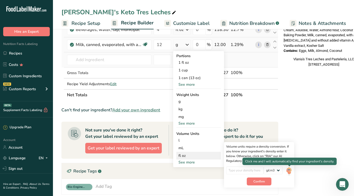
click at [288, 160] on img at bounding box center [289, 170] width 6 height 9
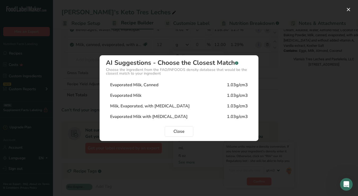
click at [138, 80] on div "Evaporated Milk, Canned 1.03g/cm3" at bounding box center [179, 85] width 146 height 11
type input "1.03"
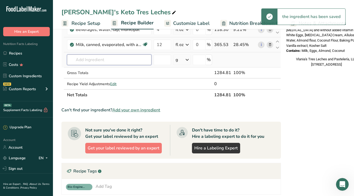
click at [121, 62] on input "text" at bounding box center [109, 60] width 84 height 11
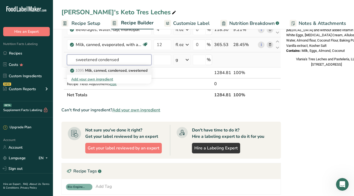
type input "sweetened condensed"
click at [120, 69] on p "1095 Milk, canned, condensed, sweetened" at bounding box center [109, 71] width 76 height 6
type input "Milk, canned, condensed, sweetened"
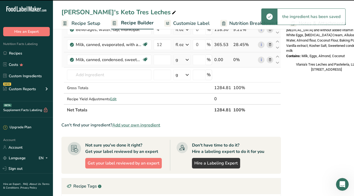
type input "0"
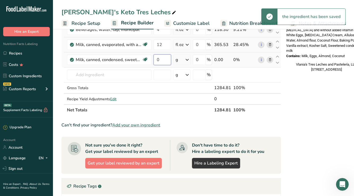
click at [164, 56] on input "0" at bounding box center [162, 60] width 17 height 11
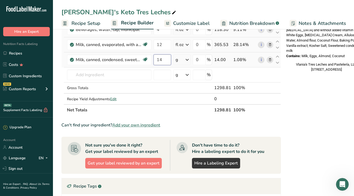
type input "14"
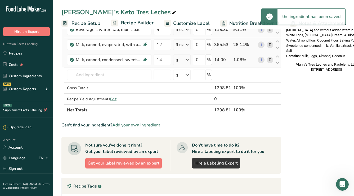
click at [187, 59] on icon at bounding box center [187, 60] width 6 height 10
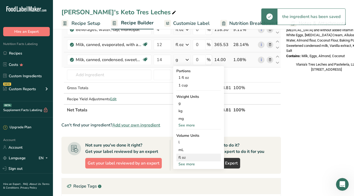
click at [193, 159] on div "fl oz" at bounding box center [198, 158] width 40 height 6
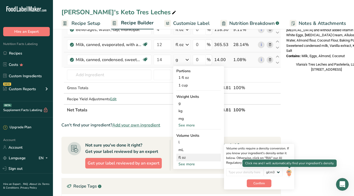
click at [290, 160] on img at bounding box center [289, 172] width 6 height 9
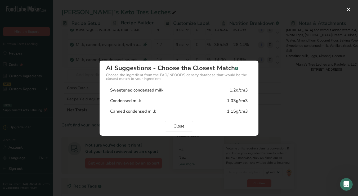
click at [143, 89] on div "Sweetened condensed milk" at bounding box center [136, 90] width 53 height 6
type input "1.2"
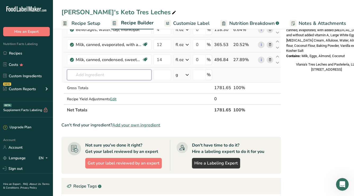
click at [133, 75] on input "text" at bounding box center [109, 75] width 84 height 11
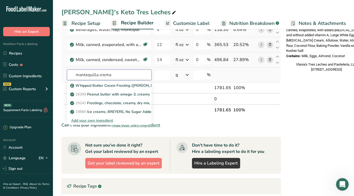
type input "mantequilla crema"
click at [93, 120] on div "Add your own ingredient" at bounding box center [109, 121] width 76 height 6
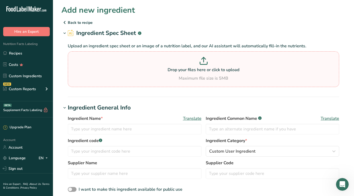
click at [122, 77] on div "Maximum file size is 5MB" at bounding box center [203, 78] width 269 height 6
click at [122, 77] on input "Drop your files here or click to upload Maximum file size is 5MB" at bounding box center [203, 69] width 271 height 36
type input "C:\fakepath\Screenshot 2025-09-01 at 8.41.27 PM.png"
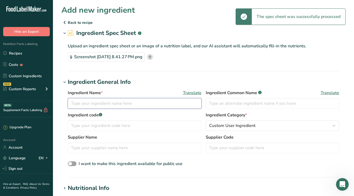
click at [95, 105] on input "text" at bounding box center [135, 103] width 134 height 11
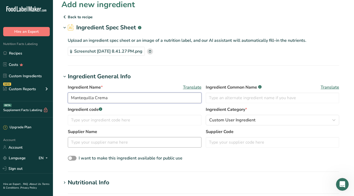
scroll to position [10, 0]
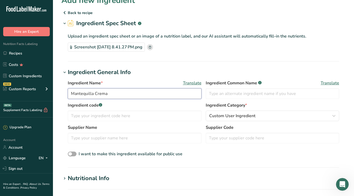
type input "Mantequilla Crema"
click at [74, 154] on span at bounding box center [72, 154] width 9 height 5
click at [71, 154] on input "I want to make this ingredient available for public use" at bounding box center [69, 153] width 3 height 3
checkbox input "true"
click at [253, 114] on span "Custom User Ingredient" at bounding box center [232, 116] width 46 height 6
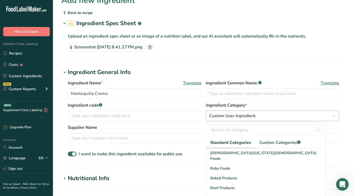
click at [253, 114] on span "Custom User Ingredient" at bounding box center [232, 116] width 46 height 6
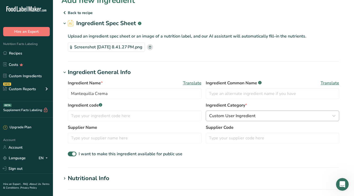
click at [251, 116] on span "Custom User Ingredient" at bounding box center [232, 116] width 46 height 6
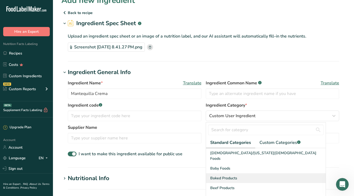
click at [229, 160] on span "Baked Products" at bounding box center [223, 178] width 27 height 6
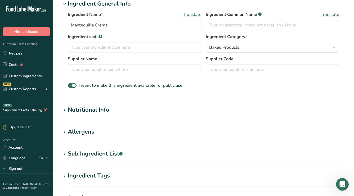
scroll to position [88, 0]
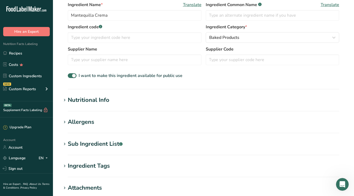
click at [100, 96] on section "Add new ingredient Back to recipe Ingredient Spec Sheet .a-a{fill:#347362;}.b-a…" at bounding box center [203, 90] width 301 height 356
click at [97, 102] on div "Nutritional Info" at bounding box center [89, 100] width 42 height 9
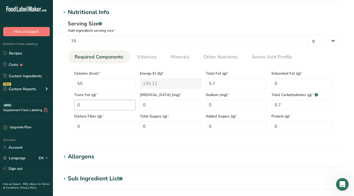
scroll to position [177, 0]
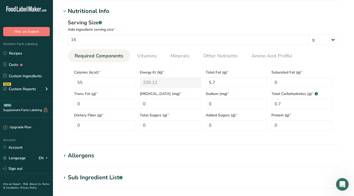
click at [87, 156] on div "Allergens" at bounding box center [81, 155] width 26 height 9
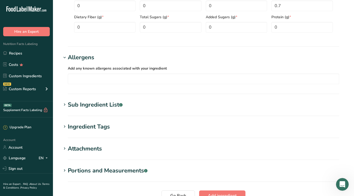
scroll to position [280, 0]
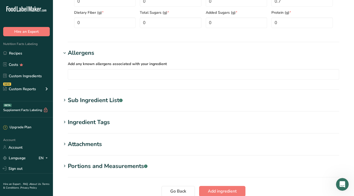
click at [97, 101] on div "Sub Ingredient List .a-a{fill:#347362;}.b-a{fill:#fff;}" at bounding box center [95, 100] width 55 height 9
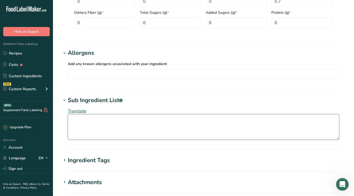
click at [98, 132] on textarea at bounding box center [203, 126] width 271 height 25
type textarea "Heavy whipping cream, plain greek yogurt, lime juice, kosher salt."
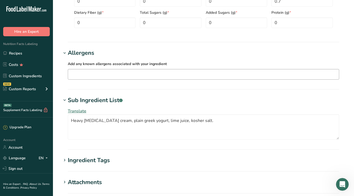
click at [83, 76] on input "text" at bounding box center [203, 74] width 271 height 8
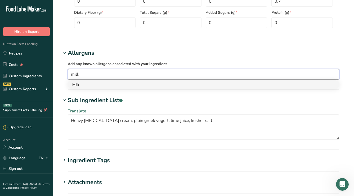
type input "milk"
click at [79, 83] on div "Milk" at bounding box center [199, 85] width 254 height 6
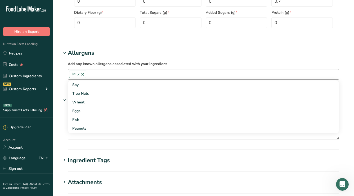
click at [158, 49] on h1 "Allergens" at bounding box center [203, 53] width 284 height 9
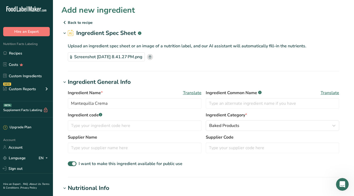
scroll to position [-1, 0]
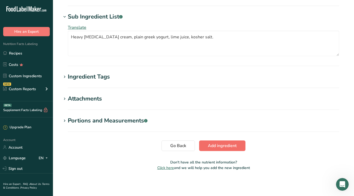
click at [216, 145] on span "Add ingredient" at bounding box center [222, 146] width 29 height 6
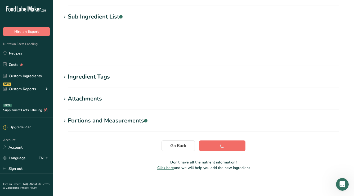
scroll to position [66, 0]
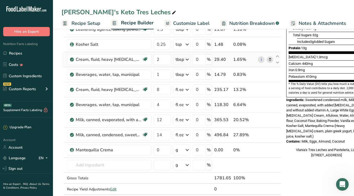
scroll to position [123, 0]
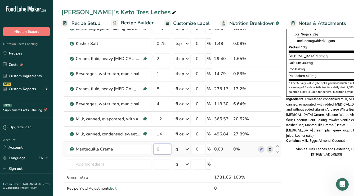
click at [163, 148] on input "0" at bounding box center [162, 149] width 17 height 11
type input "12"
click at [186, 149] on div "Ingredient * Amount * Unit * Waste * .a-a{fill:#347362;}.b-a{fill:#fff;} Grams …" at bounding box center [170, 69] width 219 height 271
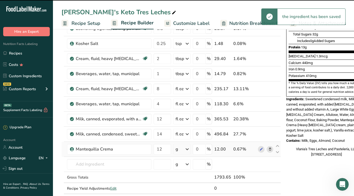
click at [182, 149] on div "g" at bounding box center [181, 149] width 17 height 11
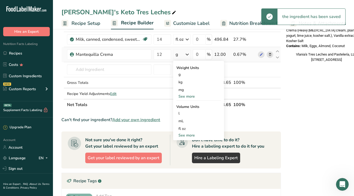
scroll to position [238, 0]
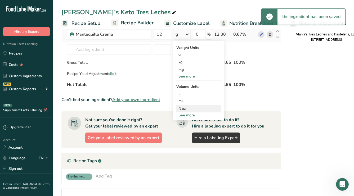
click at [183, 106] on div "fl oz" at bounding box center [198, 109] width 40 height 6
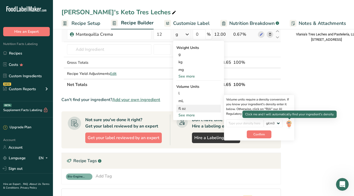
click at [289, 122] on img at bounding box center [289, 123] width 6 height 9
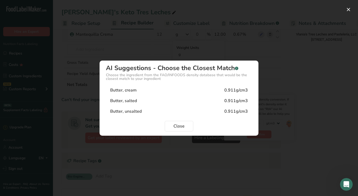
click at [132, 74] on div "Choose the ingredient from the FAO/INFOODS density database that would be the c…" at bounding box center [179, 76] width 146 height 7
click at [175, 123] on span "Close" at bounding box center [178, 126] width 11 height 6
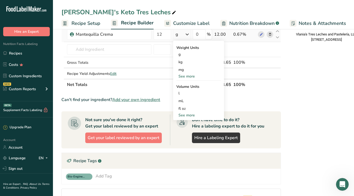
click at [275, 98] on div "Can't find your ingredient? Add your own ingredient" at bounding box center [170, 100] width 219 height 6
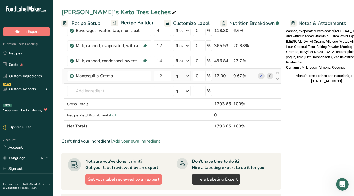
scroll to position [192, 0]
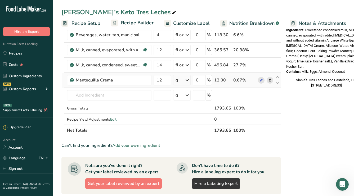
click at [180, 79] on div "g" at bounding box center [181, 80] width 17 height 11
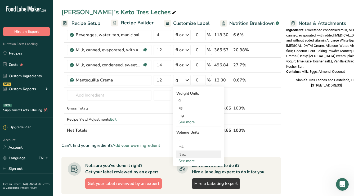
click at [195, 153] on div "fl oz" at bounding box center [198, 155] width 40 height 6
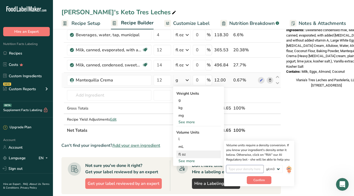
click at [244, 160] on input "number" at bounding box center [245, 169] width 38 height 8
type input "1.00"
click at [257, 160] on span "Confirm" at bounding box center [258, 180] width 11 height 5
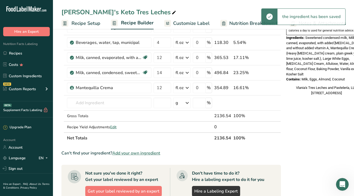
scroll to position [175, 0]
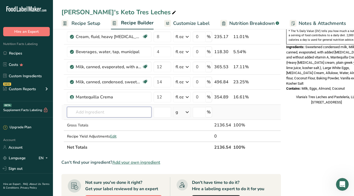
click at [132, 114] on input "text" at bounding box center [109, 112] width 84 height 11
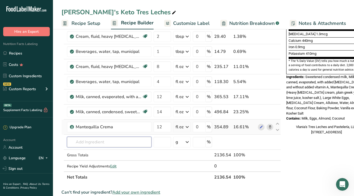
scroll to position [141, 0]
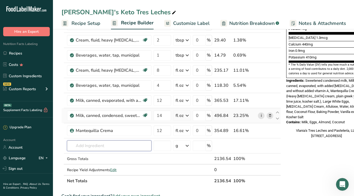
type input "k"
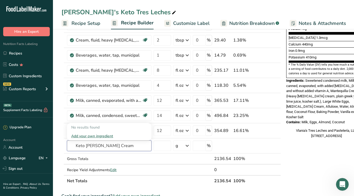
type input "Keto Vanilla Ice Cream"
click at [124, 146] on input "text" at bounding box center [109, 146] width 84 height 11
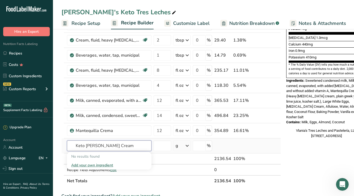
type input "Keto Vanilla Ice Cream"
click at [89, 160] on div "Add your own ingredient" at bounding box center [109, 166] width 76 height 6
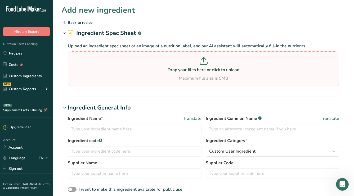
click at [161, 55] on section "Drop your files here or click to upload Maximum file size is 5MB" at bounding box center [203, 69] width 269 height 33
click at [161, 55] on input "Drop your files here or click to upload Maximum file size is 5MB" at bounding box center [203, 69] width 271 height 36
type input "C:\fakepath\Screenshot 2025-09-01 at 9.04.50 PM.png"
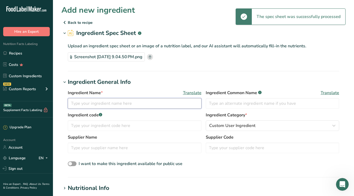
click at [133, 99] on input "text" at bounding box center [135, 103] width 134 height 11
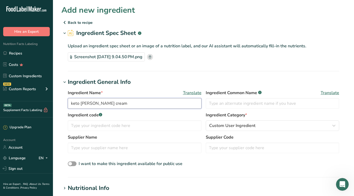
type input "keto [PERSON_NAME] cream"
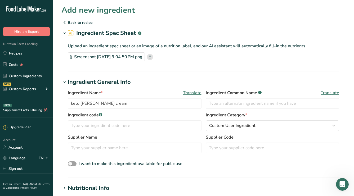
click at [229, 142] on div "Supplier Code" at bounding box center [273, 143] width 134 height 19
click at [226, 146] on input "text" at bounding box center [273, 148] width 134 height 11
click at [237, 127] on span "Custom User Ingredient" at bounding box center [232, 126] width 46 height 6
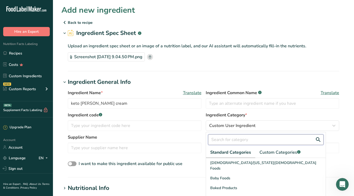
click at [230, 141] on input "text" at bounding box center [265, 139] width 115 height 11
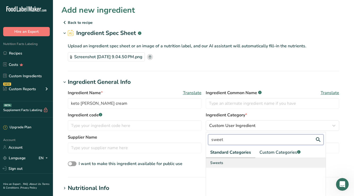
type input "sweet"
click at [222, 160] on span "Sweets" at bounding box center [216, 163] width 13 height 6
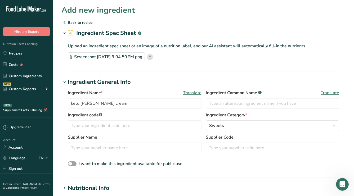
click at [208, 160] on div "Ingredient Name * Translate keto vanilla ice cream Ingredient Common Name .a-a{…" at bounding box center [203, 129] width 284 height 84
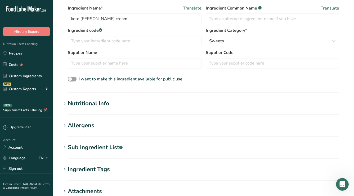
scroll to position [87, 0]
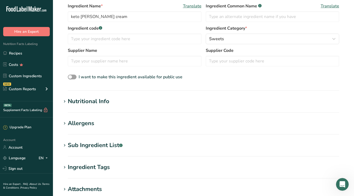
click at [178, 114] on section "Add new ingredient Back to recipe Ingredient Spec Sheet .a-a{fill:#347362;}.b-a…" at bounding box center [203, 91] width 301 height 356
click at [69, 99] on div "Nutritional Info" at bounding box center [89, 101] width 42 height 9
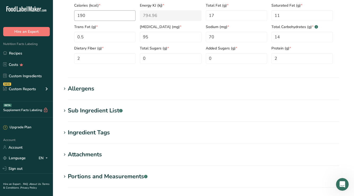
scroll to position [244, 0]
click at [81, 90] on div "Allergens" at bounding box center [81, 88] width 26 height 9
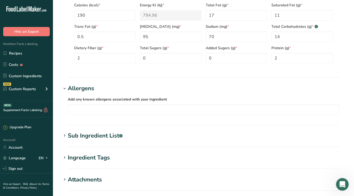
click at [89, 136] on div "Sub Ingredient List .a-a{fill:#347362;}.b-a{fill:#fff;}" at bounding box center [95, 136] width 55 height 9
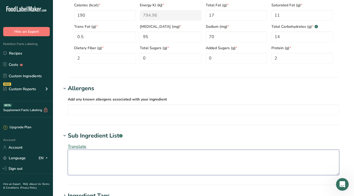
click at [89, 159] on textarea at bounding box center [203, 162] width 271 height 25
paste textarea "Cream, Water, Erythritol, Chicory Root Fiber, Egg Yolks, Vegetable Glycerin, Mi…"
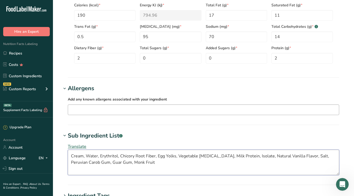
type textarea "Cream, Water, Erythritol, Chicory Root Fiber, Egg Yolks, Vegetable Glycerin, Mi…"
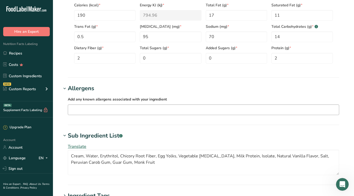
click at [119, 110] on input "text" at bounding box center [203, 110] width 271 height 8
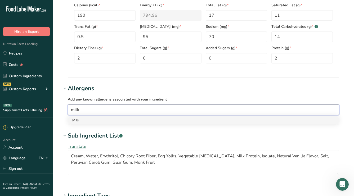
type input "milk"
click at [103, 121] on div "Milk" at bounding box center [199, 121] width 254 height 6
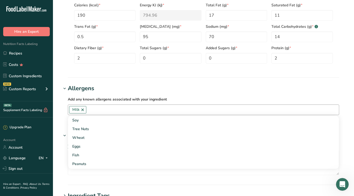
click at [109, 110] on input "text" at bounding box center [212, 110] width 252 height 8
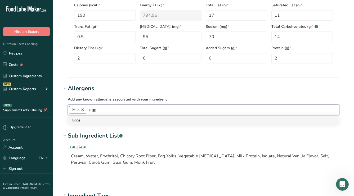
type input "egg"
click at [89, 122] on div "Eggs" at bounding box center [199, 121] width 254 height 6
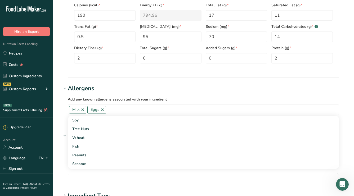
click at [203, 96] on div "Add any known allergens associated with your ingredient Milk Eggs Soy Tree Nuts…" at bounding box center [203, 105] width 284 height 25
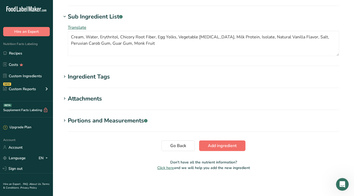
click at [216, 146] on span "Add ingredient" at bounding box center [222, 146] width 29 height 6
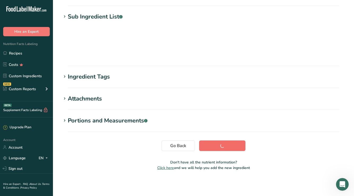
scroll to position [66, 0]
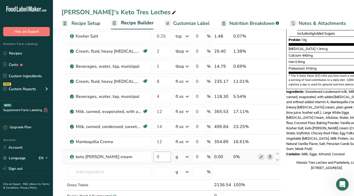
scroll to position [147, 0]
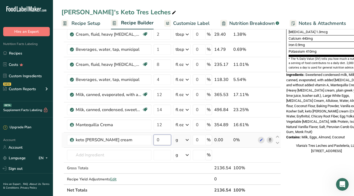
click at [164, 142] on input "0" at bounding box center [162, 140] width 17 height 11
paste input "264"
type input "264"
click at [149, 160] on div "Ingredient * Amount * Unit * Waste * .a-a{fill:#347362;}.b-a{fill:#fff;} Grams …" at bounding box center [170, 53] width 219 height 286
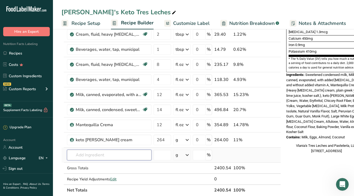
click at [91, 154] on input "text" at bounding box center [109, 155] width 84 height 11
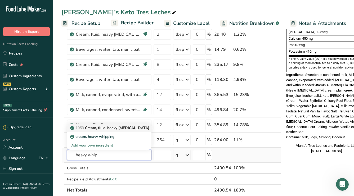
type input "heavy whip"
click at [98, 129] on p "1053 Cream, fluid, heavy whipping" at bounding box center [110, 128] width 78 height 6
type input "Cream, fluid, heavy [MEDICAL_DATA]"
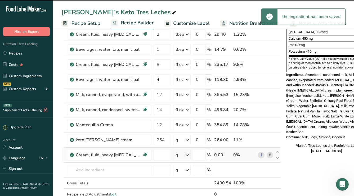
type input "0"
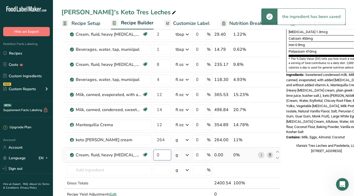
click at [161, 157] on input "0" at bounding box center [162, 155] width 17 height 11
type input "48"
click at [187, 156] on icon at bounding box center [187, 155] width 6 height 10
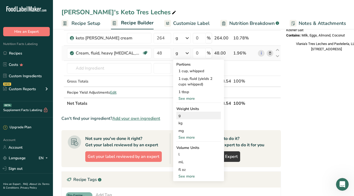
scroll to position [251, 0]
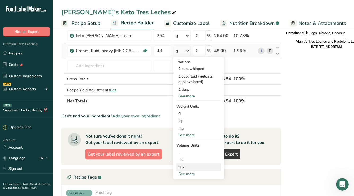
click at [188, 160] on div "fl oz" at bounding box center [198, 168] width 40 height 6
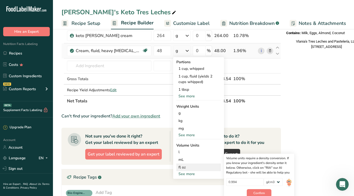
click at [289, 160] on img at bounding box center [289, 182] width 6 height 9
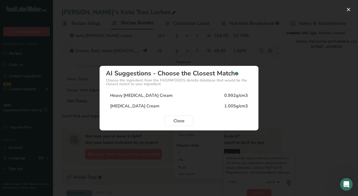
click at [122, 96] on div "Heavy Whipping Cream" at bounding box center [141, 95] width 62 height 6
type input "0.992"
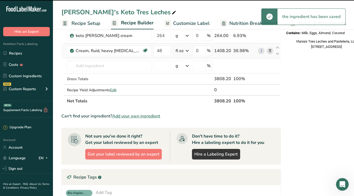
scroll to position [217, 0]
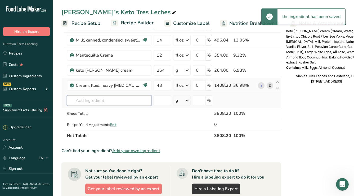
click at [118, 102] on input "text" at bounding box center [109, 100] width 84 height 11
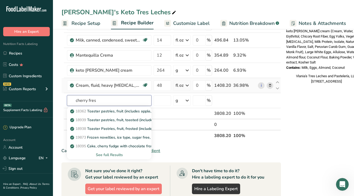
type input "cherry fresh"
type input "cherries"
click at [121, 111] on div "9070 Cherries, sweet, raw" at bounding box center [104, 112] width 67 height 6
type input "Cherries, sweet, raw"
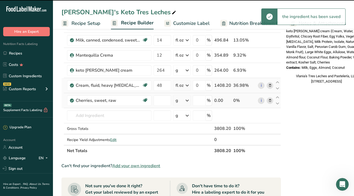
type input "0"
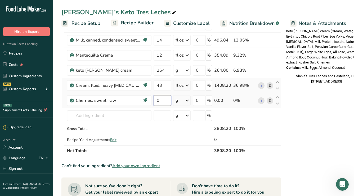
click at [163, 101] on input "0" at bounding box center [162, 100] width 17 height 11
type input "80"
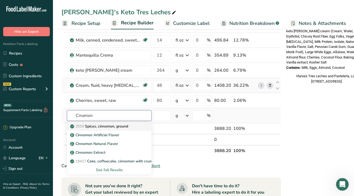
type input "Cinamon"
click at [96, 125] on p "2010 Spices, cinnamon, ground" at bounding box center [99, 127] width 57 height 6
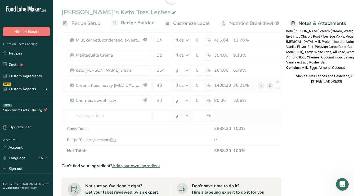
type input "Spices, cinnamon, ground"
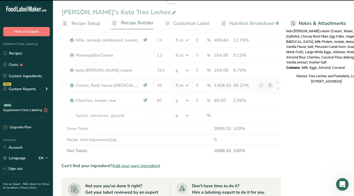
type input "0"
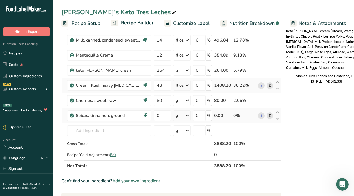
click at [183, 117] on div "g" at bounding box center [181, 115] width 17 height 11
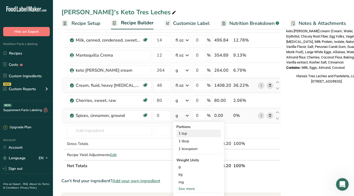
click at [184, 135] on div "1 tsp" at bounding box center [198, 134] width 44 height 8
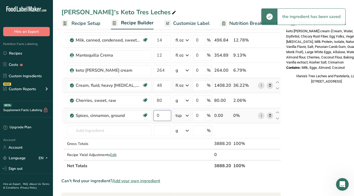
click at [163, 116] on input "0" at bounding box center [162, 115] width 17 height 11
type input "1"
click at [176, 115] on div "Ingredient * Amount * Unit * Waste * .a-a{fill:#347362;}.b-a{fill:#fff;} Grams …" at bounding box center [170, 5] width 219 height 331
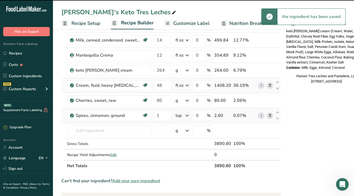
click at [179, 116] on div "tsp" at bounding box center [178, 115] width 6 height 6
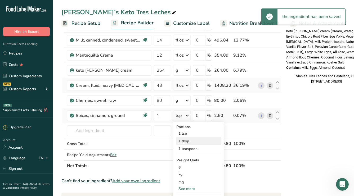
click at [193, 141] on div "1 tbsp" at bounding box center [198, 141] width 44 height 8
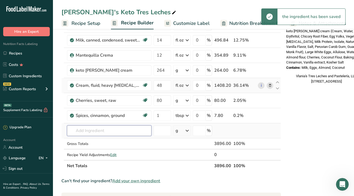
click at [97, 133] on input "text" at bounding box center [109, 130] width 84 height 11
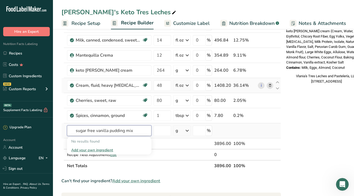
type input "sugar free vanilla pudding mix"
click at [103, 150] on div "Add your own ingredient" at bounding box center [109, 150] width 76 height 6
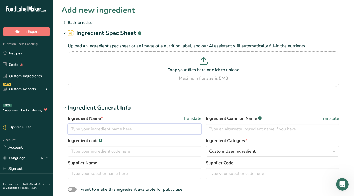
click at [114, 129] on input "text" at bounding box center [135, 129] width 134 height 11
type input "vanilla pudding mix"
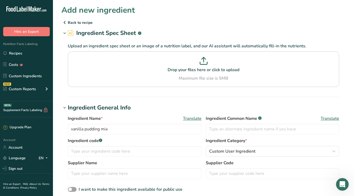
click at [236, 159] on div "Ingredient code .a-a{fill:#347362;}.b-a{fill:#fff;} Ingredient Category * Custo…" at bounding box center [203, 149] width 271 height 22
click at [235, 147] on button "Custom User Ingredient" at bounding box center [273, 151] width 134 height 11
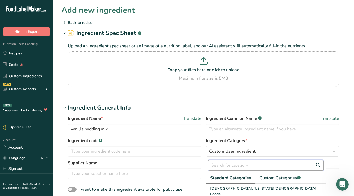
click at [223, 160] on input "text" at bounding box center [265, 165] width 115 height 11
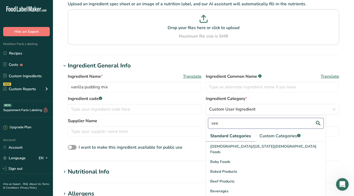
scroll to position [52, 0]
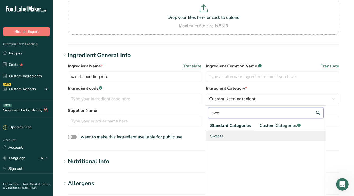
type input "swe"
click at [214, 138] on span "Sweets" at bounding box center [216, 136] width 13 height 6
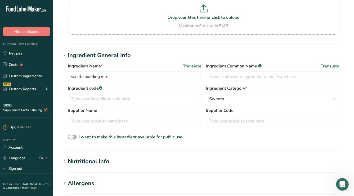
click at [71, 135] on span at bounding box center [72, 137] width 9 height 5
click at [71, 136] on input "I want to make this ingredient available for public use" at bounding box center [69, 137] width 3 height 3
checkbox input "true"
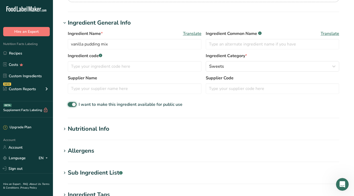
scroll to position [88, 0]
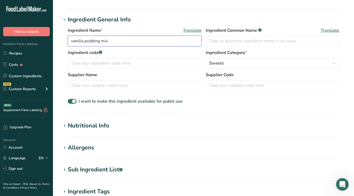
click at [132, 39] on input "vanilla pudding mix" at bounding box center [135, 41] width 134 height 11
click at [71, 42] on input "vanilla pudding mix" at bounding box center [135, 41] width 134 height 11
type input "sugar free gluten free vanilla pudding mix"
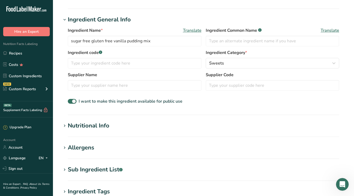
click at [83, 127] on div "Nutritional Info" at bounding box center [89, 125] width 42 height 9
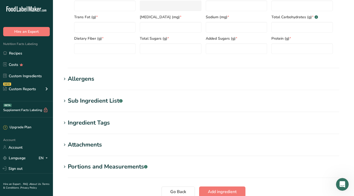
scroll to position [280, 0]
click at [103, 102] on div "Sub Ingredient List .a-a{fill:#347362;}.b-a{fill:#fff;}" at bounding box center [95, 100] width 55 height 9
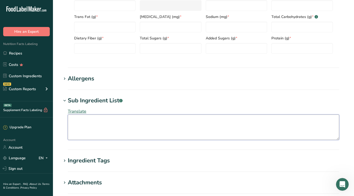
click at [103, 134] on textarea at bounding box center [203, 127] width 271 height 25
paste textarea "Corn Starch Erythritol Plant-based Soluble Fiber Emulsifiers Stevia Extract Nat…"
click at [70, 127] on textarea "Corn Starch Erythritol Plant-based Soluble Fiber Emulsifiers Stevia Extract Nat…" at bounding box center [203, 127] width 271 height 25
click at [74, 127] on textarea "Corn Starch, Erythritol Plant-based Soluble Fiber Emulsifiers Stevia Extract Na…" at bounding box center [203, 127] width 271 height 25
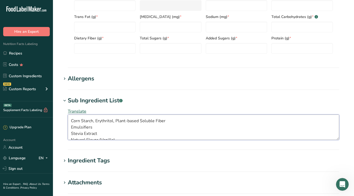
click at [72, 128] on textarea "Corn Starch, Erythritol, Plant-based Soluble Fiber Emulsifiers Stevia Extract N…" at bounding box center [203, 127] width 271 height 25
click at [70, 127] on textarea "Corn Starch, Erythritol, Plant-based Soluble Fiber, Emulsifiers Stevia Extract …" at bounding box center [203, 127] width 271 height 25
click at [70, 127] on textarea "Corn Starch, Erythritol, Plant-based Soluble Fiber, Emulsifiers, Stevia Extract…" at bounding box center [203, 127] width 271 height 25
click at [73, 125] on textarea "Corn Starch, Erythritol, Plant-based Soluble Fiber, Emulsifiers, Stevia Extract…" at bounding box center [203, 127] width 271 height 25
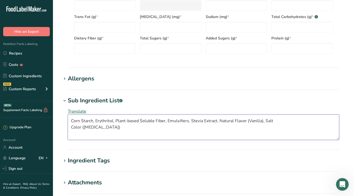
click at [71, 127] on textarea "Corn Starch, Erythritol, Plant-based Soluble Fiber, Emulsifiers, Stevia Extract…" at bounding box center [203, 127] width 271 height 25
type textarea "Corn Starch, Erythritol, Plant-based Soluble Fiber, Emulsifiers, Stevia Extract…"
click at [87, 77] on div "Allergens" at bounding box center [81, 78] width 26 height 9
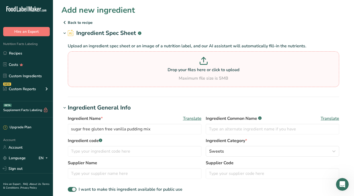
click at [142, 63] on p at bounding box center [203, 62] width 269 height 10
click at [142, 63] on input "Drop your files here or click to upload Maximum file size is 5MB" at bounding box center [203, 69] width 271 height 36
type input "C:\fakepath\Screenshot 2025-09-01 at 9.12.53 PM.png"
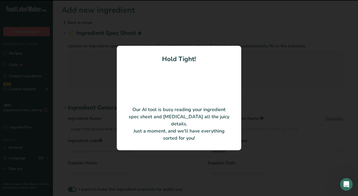
type input "12"
type input "20"
type KJ "83.68"
type Fat "0"
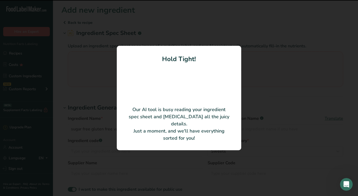
type Fat "0"
type input "0"
type input "275"
type Carbohydrates "9"
type Fiber "1"
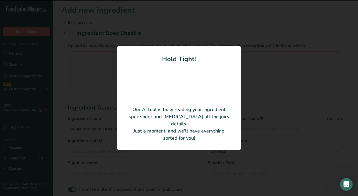
type Sugars "0"
type input "0"
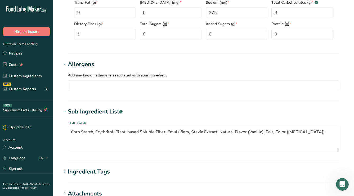
scroll to position [271, 0]
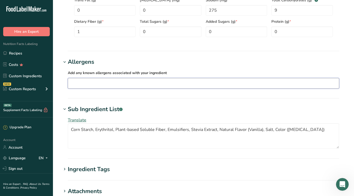
click at [106, 83] on input "text" at bounding box center [203, 83] width 271 height 8
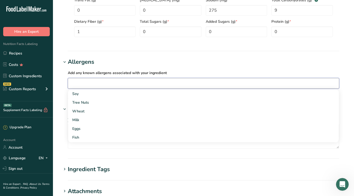
click at [224, 73] on label "Add any known allergens associated with your ingredient" at bounding box center [203, 73] width 271 height 6
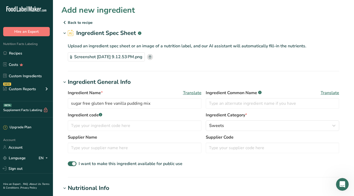
scroll to position [0, 0]
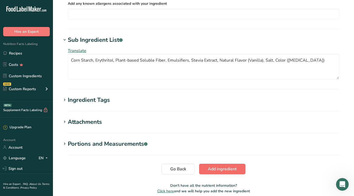
click at [213, 160] on span "Add ingredient" at bounding box center [222, 169] width 29 height 6
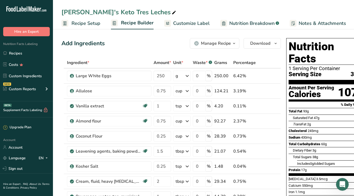
click at [76, 22] on span "Recipe Setup" at bounding box center [85, 23] width 29 height 7
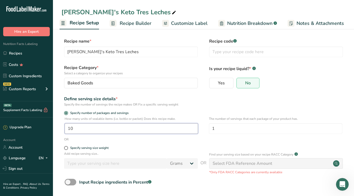
click at [113, 130] on input "10" at bounding box center [131, 128] width 133 height 11
type input "10"
click at [223, 95] on form "Recipe name * Abuela's Keto Tres Leches Recipe code .a-a{fill:#347362;}.b-a{fil…" at bounding box center [203, 124] width 284 height 173
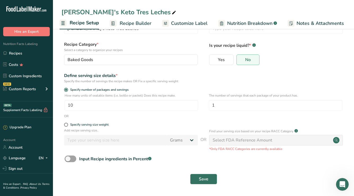
scroll to position [23, 0]
click at [202, 160] on span "Save" at bounding box center [204, 179] width 10 height 6
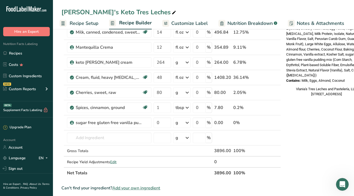
scroll to position [223, 0]
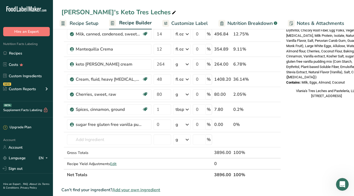
click at [296, 129] on div "Nutrition Facts 1 Serving Per Container Serving Size 390g Amount Per Serving Ca…" at bounding box center [326, 104] width 85 height 583
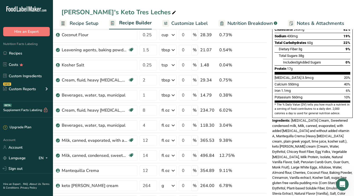
scroll to position [105, 0]
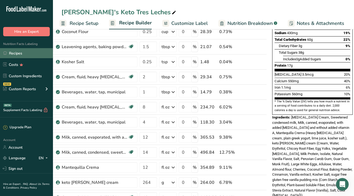
click at [11, 52] on link "Recipes" at bounding box center [26, 53] width 53 height 10
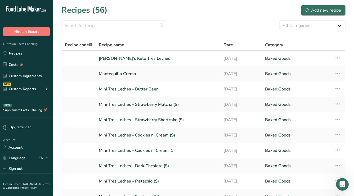
click at [322, 11] on div "Add new recipe" at bounding box center [322, 10] width 35 height 6
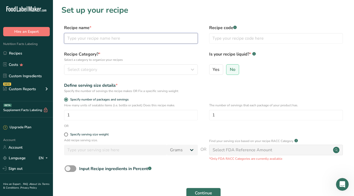
click at [143, 43] on input "text" at bounding box center [131, 38] width 134 height 11
type input "A"
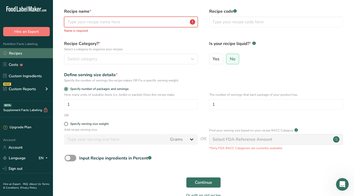
scroll to position [19, 0]
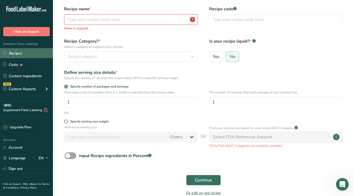
click at [8, 50] on link "Recipes" at bounding box center [26, 53] width 53 height 10
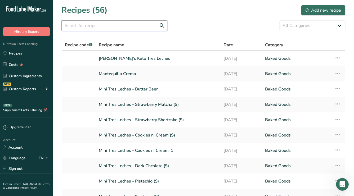
click at [145, 25] on input "text" at bounding box center [114, 25] width 106 height 11
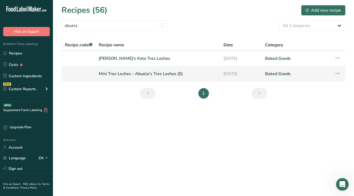
click at [171, 75] on link "Mini Tres Leches - Abuela's Tres Leches (S)" at bounding box center [158, 73] width 118 height 11
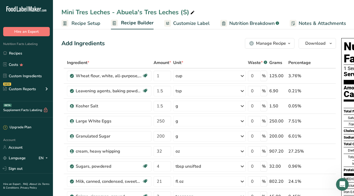
click at [117, 13] on div "Mini Tres Leches - Abuela's Tres Leches (S)" at bounding box center [128, 12] width 134 height 10
click at [117, 12] on input "Mini Tres Leches - Abuela's Tres Leches (S)" at bounding box center [203, 12] width 284 height 10
drag, startPoint x: 117, startPoint y: 12, endPoint x: 57, endPoint y: 15, distance: 60.1
click at [57, 15] on div "Mini Tres Leches - Abuela's Tres Leches (S)" at bounding box center [203, 12] width 301 height 10
drag, startPoint x: 123, startPoint y: 13, endPoint x: 147, endPoint y: 13, distance: 23.6
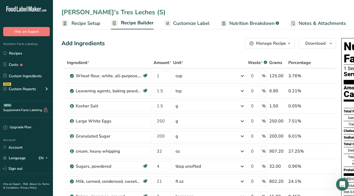
click at [147, 13] on input "Abuela's Tres Leches (S)" at bounding box center [203, 12] width 284 height 10
click at [123, 48] on div "Add Ingredients Manage Recipe Delete Recipe Duplicate Recipe Scale Recipe Save …" at bounding box center [198, 43] width 274 height 11
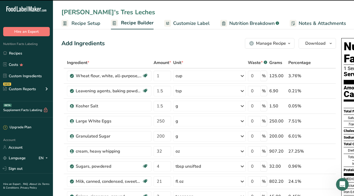
click at [94, 25] on span "Recipe Setup" at bounding box center [85, 23] width 29 height 7
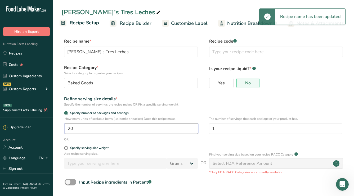
click at [83, 132] on input "20" at bounding box center [131, 128] width 133 height 11
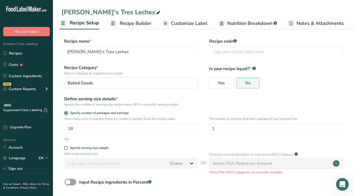
click at [136, 138] on div "OR" at bounding box center [203, 139] width 284 height 5
click at [120, 23] on span "Recipe Builder" at bounding box center [136, 23] width 32 height 7
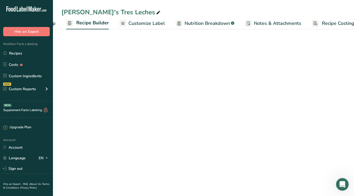
scroll to position [0, 51]
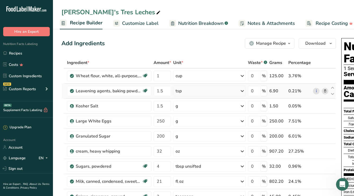
click at [188, 91] on div "tsp" at bounding box center [209, 91] width 73 height 11
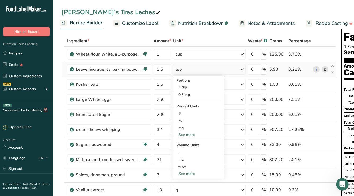
scroll to position [25, 0]
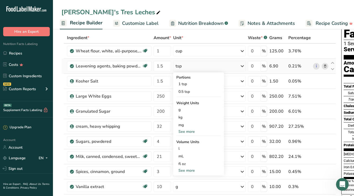
click at [191, 160] on div "See more" at bounding box center [198, 171] width 44 height 6
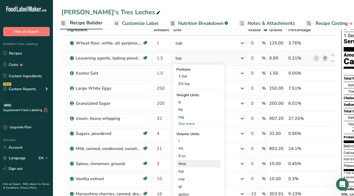
click at [190, 160] on div "tbsp" at bounding box center [198, 164] width 40 height 6
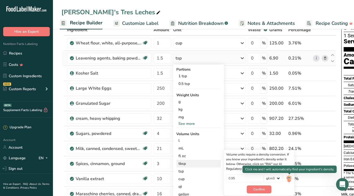
click at [287, 160] on img at bounding box center [289, 178] width 6 height 9
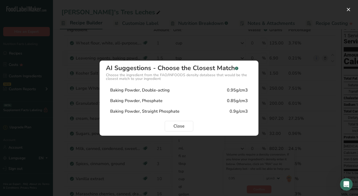
click at [172, 92] on div "Baking Powder, Double-acting 0.95g/cm3" at bounding box center [179, 90] width 146 height 11
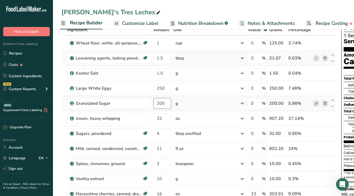
drag, startPoint x: 165, startPoint y: 105, endPoint x: 151, endPoint y: 103, distance: 14.2
click at [151, 103] on tr "Granulated Sugar 200 g Weight Units g kg mg See more Volume Units l Volume unit…" at bounding box center [199, 103] width 274 height 15
click at [201, 106] on div "Ingredient * Amount * Unit * Waste * .a-a{fill:#347362;}.b-a{fill:#fff;} Grams …" at bounding box center [198, 174] width 274 height 301
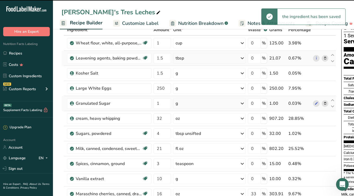
click at [187, 102] on div "g" at bounding box center [209, 103] width 73 height 11
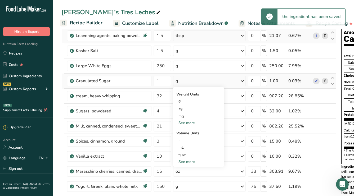
scroll to position [63, 0]
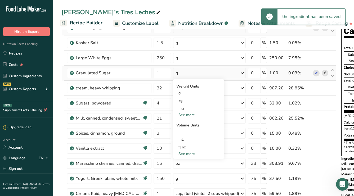
click at [194, 153] on div "See more" at bounding box center [198, 154] width 44 height 6
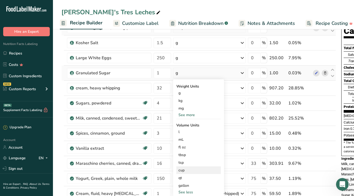
click at [186, 160] on div "cup" at bounding box center [198, 171] width 40 height 6
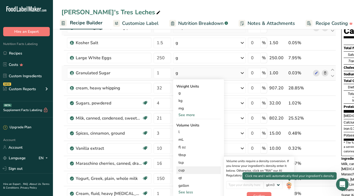
click at [289, 160] on img at bounding box center [289, 185] width 6 height 9
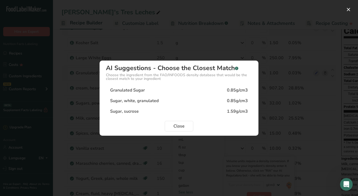
click at [139, 89] on div "Granulated Sugar" at bounding box center [127, 90] width 35 height 6
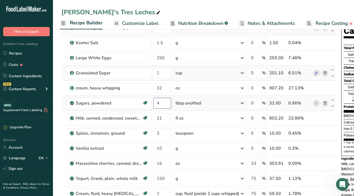
click at [163, 104] on input "4" at bounding box center [162, 103] width 17 height 11
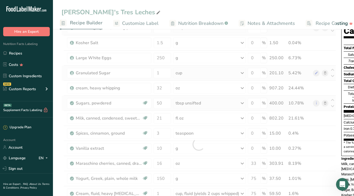
click at [192, 105] on div "Ingredient * Amount * Unit * Waste * .a-a{fill:#347362;}.b-a{fill:#fff;} Grams …" at bounding box center [198, 144] width 274 height 301
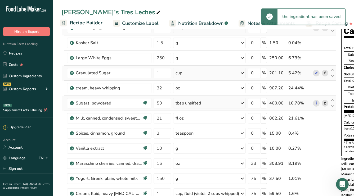
click at [189, 101] on div "tbsp unsifted" at bounding box center [187, 103] width 25 height 6
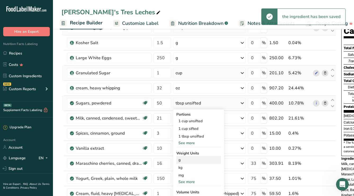
click at [193, 159] on div "g" at bounding box center [198, 160] width 44 height 8
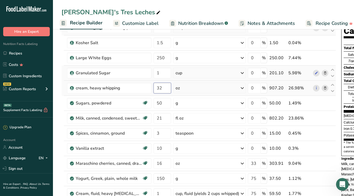
click at [167, 89] on input "32" at bounding box center [162, 88] width 17 height 11
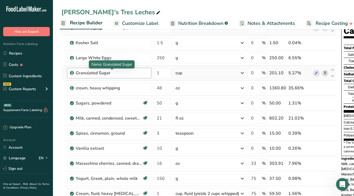
click at [128, 73] on div "Ingredient * Amount * Unit * Waste * .a-a{fill:#347362;}.b-a{fill:#fff;} Grams …" at bounding box center [198, 144] width 274 height 301
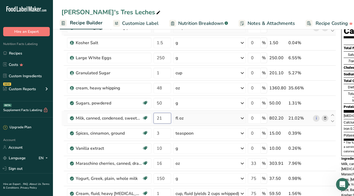
click at [166, 119] on input "21" at bounding box center [162, 118] width 17 height 11
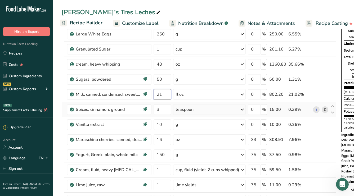
scroll to position [91, 0]
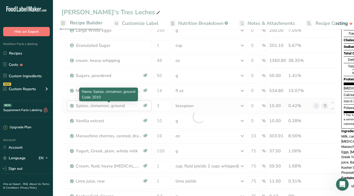
click at [133, 104] on div "Ingredient * Amount * Unit * Waste * .a-a{fill:#347362;}.b-a{fill:#fff;} Grams …" at bounding box center [198, 116] width 274 height 301
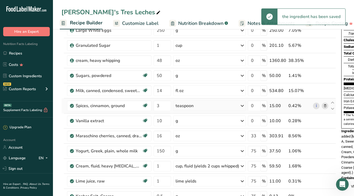
click at [194, 105] on div "teaspoon" at bounding box center [209, 106] width 73 height 11
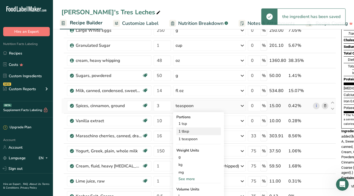
click at [191, 131] on div "1 tbsp" at bounding box center [198, 132] width 44 height 8
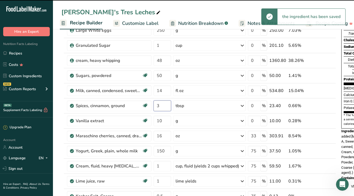
click at [161, 105] on input "3" at bounding box center [162, 106] width 17 height 11
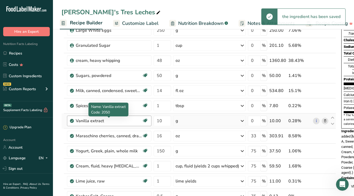
click at [128, 119] on div "Ingredient * Amount * Unit * Waste * .a-a{fill:#347362;}.b-a{fill:#fff;} Grams …" at bounding box center [198, 116] width 274 height 301
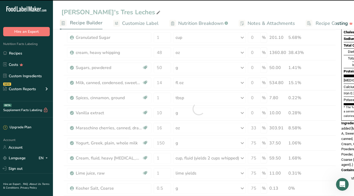
scroll to position [100, 0]
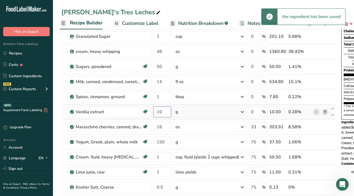
click at [165, 112] on input "10" at bounding box center [162, 112] width 17 height 11
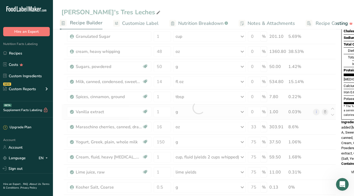
click at [191, 112] on div "Ingredient * Amount * Unit * Waste * .a-a{fill:#347362;}.b-a{fill:#fff;} Grams …" at bounding box center [198, 107] width 274 height 301
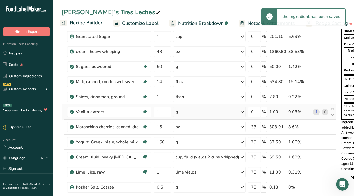
click at [186, 111] on div "g" at bounding box center [209, 112] width 73 height 11
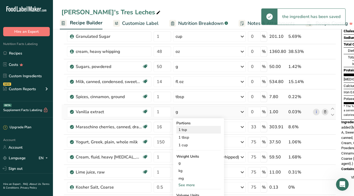
click at [188, 129] on div "1 tsp" at bounding box center [198, 130] width 44 height 8
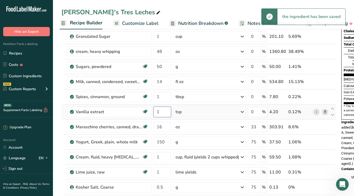
click at [164, 112] on input "1" at bounding box center [162, 112] width 17 height 11
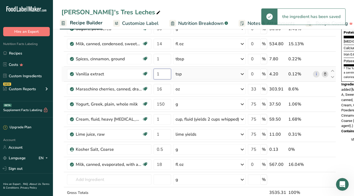
scroll to position [132, 0]
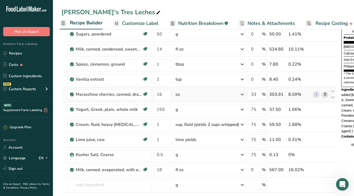
click at [182, 93] on div "Ingredient * Amount * Unit * Waste * .a-a{fill:#347362;}.b-a{fill:#fff;} Grams …" at bounding box center [198, 75] width 274 height 301
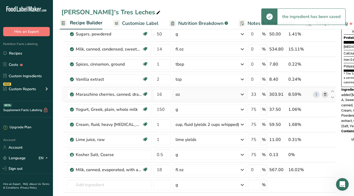
click at [186, 96] on div "oz" at bounding box center [209, 94] width 73 height 11
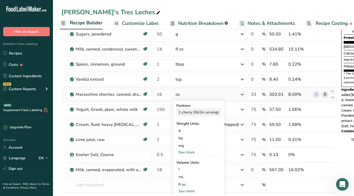
click at [189, 110] on div "1 cherry (NLEA serving)" at bounding box center [198, 113] width 44 height 8
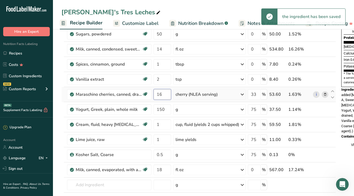
click at [164, 94] on input "16" at bounding box center [162, 94] width 17 height 11
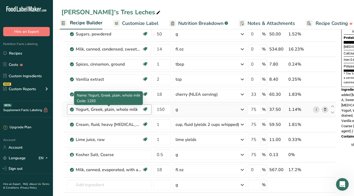
click at [110, 110] on div "Ingredient * Amount * Unit * Waste * .a-a{fill:#347362;}.b-a{fill:#fff;} Grams …" at bounding box center [198, 75] width 274 height 301
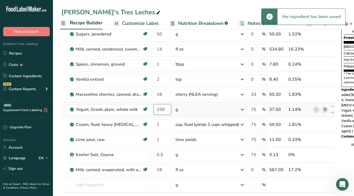
click at [166, 110] on input "150" at bounding box center [162, 109] width 17 height 11
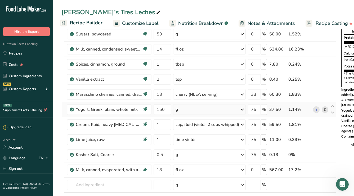
click at [327, 109] on div "Ingredient * Amount * Unit * Waste * .a-a{fill:#347362;}.b-a{fill:#fff;} Grams …" at bounding box center [198, 75] width 274 height 301
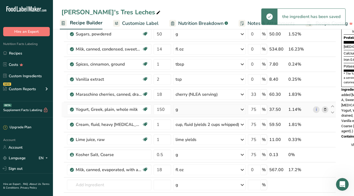
click at [327, 110] on icon at bounding box center [325, 110] width 4 height 6
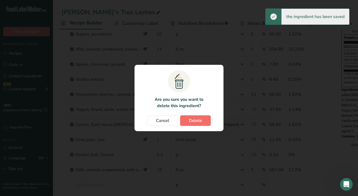
click at [196, 121] on span "Delete" at bounding box center [195, 121] width 13 height 6
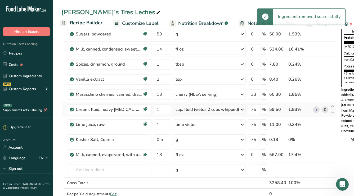
click at [325, 107] on icon at bounding box center [325, 110] width 4 height 6
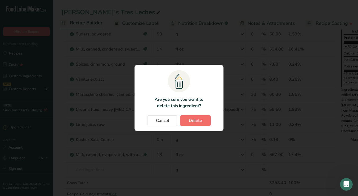
click at [189, 120] on span "Delete" at bounding box center [195, 121] width 13 height 6
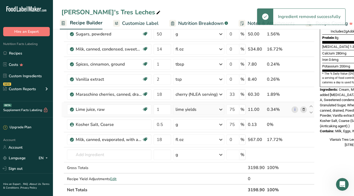
click at [303, 109] on icon at bounding box center [304, 110] width 4 height 6
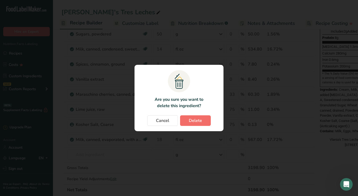
click at [196, 120] on span "Delete" at bounding box center [195, 121] width 13 height 6
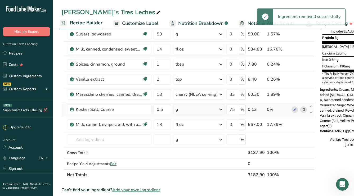
click at [299, 110] on div at bounding box center [298, 109] width 15 height 7
click at [303, 110] on icon at bounding box center [304, 110] width 4 height 6
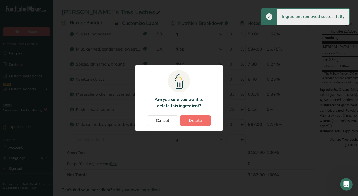
click at [205, 121] on button "Delete" at bounding box center [195, 120] width 31 height 11
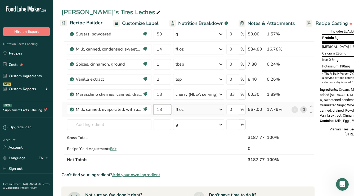
click at [164, 109] on input "18" at bounding box center [162, 109] width 17 height 11
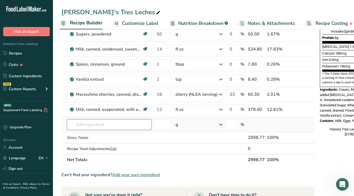
click at [88, 125] on div "Ingredient * Amount * Unit * Waste * .a-a{fill:#347362;}.b-a{fill:#fff;} Grams …" at bounding box center [187, 45] width 253 height 241
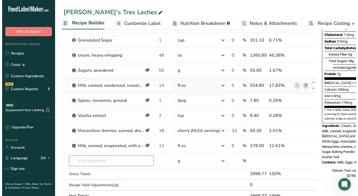
scroll to position [102, 0]
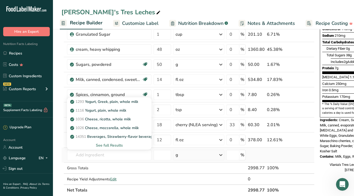
click at [108, 145] on div "See full Results" at bounding box center [109, 146] width 76 height 6
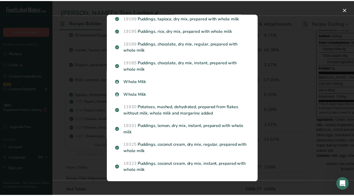
scroll to position [691, 0]
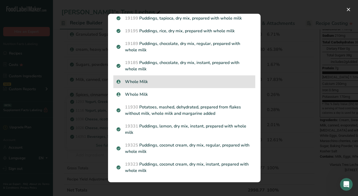
click at [142, 82] on p "Whole Milk" at bounding box center [184, 82] width 136 height 6
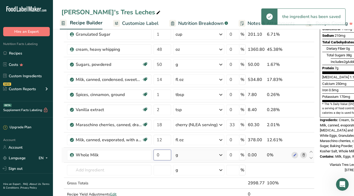
click at [167, 154] on input "0" at bounding box center [162, 155] width 17 height 11
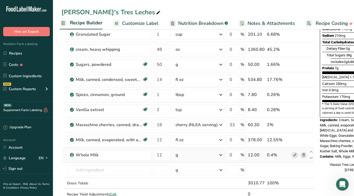
click at [186, 154] on div "Ingredient * Amount * Unit * Waste * .a-a{fill:#347362;}.b-a{fill:#fff;} Grams …" at bounding box center [187, 83] width 253 height 256
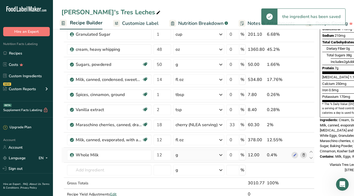
click at [186, 155] on div "g" at bounding box center [198, 155] width 51 height 11
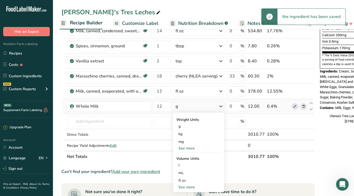
scroll to position [164, 0]
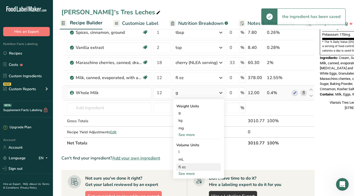
click at [189, 160] on div "fl oz" at bounding box center [198, 167] width 40 height 6
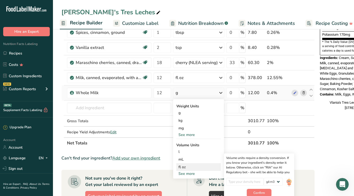
click at [180, 160] on div "fl oz" at bounding box center [198, 167] width 40 height 6
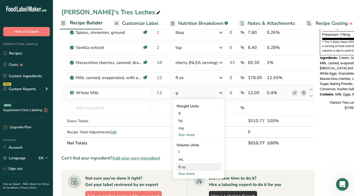
click at [183, 160] on div "fl oz" at bounding box center [198, 167] width 40 height 6
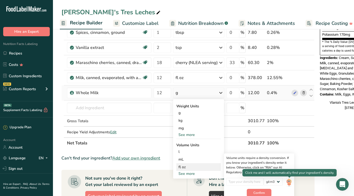
click at [289, 160] on img at bounding box center [289, 182] width 6 height 9
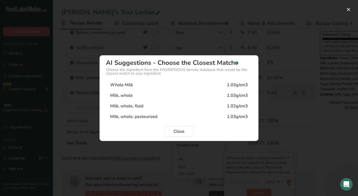
click at [137, 84] on div "Whole Milk 1.03g/cm3" at bounding box center [179, 85] width 146 height 11
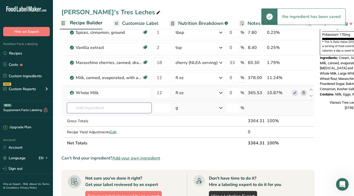
click at [94, 106] on input "text" at bounding box center [109, 108] width 84 height 11
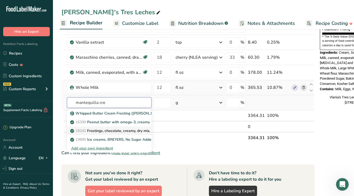
scroll to position [169, 0]
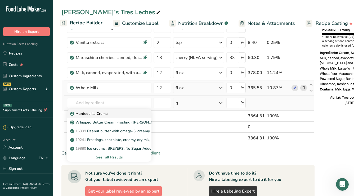
click at [97, 114] on p "Mantequilla Crema" at bounding box center [89, 114] width 37 height 6
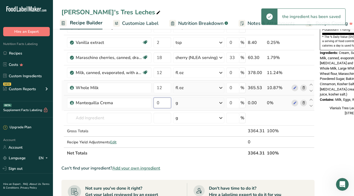
click at [165, 104] on input "0" at bounding box center [162, 103] width 17 height 11
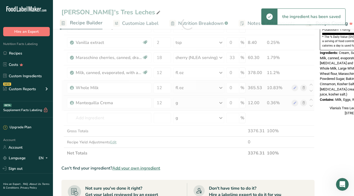
click at [181, 102] on div "Ingredient * Amount * Unit * Waste * .a-a{fill:#347362;}.b-a{fill:#fff;} Grams …" at bounding box center [187, 23] width 253 height 271
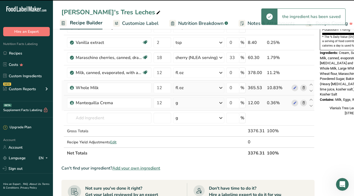
click at [196, 102] on div "g" at bounding box center [198, 103] width 51 height 11
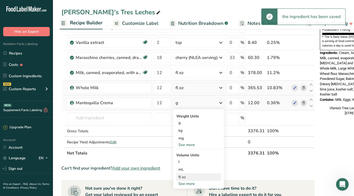
click at [186, 160] on div "fl oz" at bounding box center [198, 177] width 40 height 6
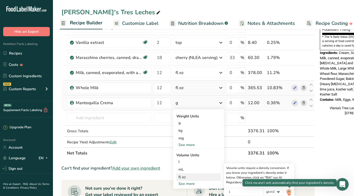
click at [289, 160] on img at bounding box center [289, 192] width 6 height 9
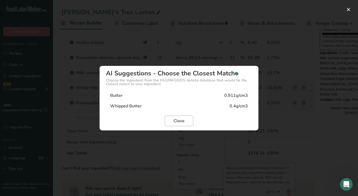
click at [179, 118] on span "Close" at bounding box center [178, 121] width 11 height 6
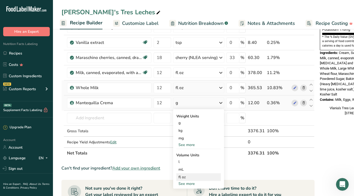
click at [189, 160] on div "fl oz" at bounding box center [198, 177] width 40 height 6
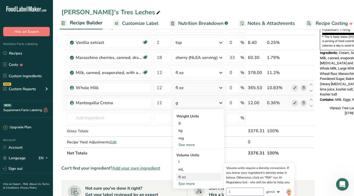
click at [246, 160] on input "1" at bounding box center [245, 192] width 38 height 8
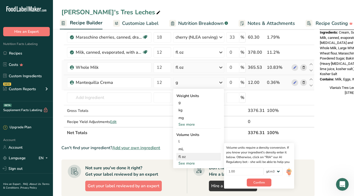
click at [262, 160] on span "Confirm" at bounding box center [258, 182] width 11 height 5
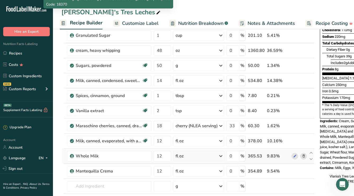
scroll to position [101, 0]
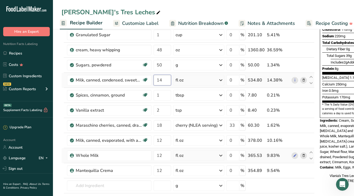
click at [165, 78] on input "14" at bounding box center [162, 80] width 17 height 11
click at [58, 148] on section "Add Ingredients Manage Recipe Delete Recipe Duplicate Recipe Scale Recipe Save …" at bounding box center [203, 177] width 301 height 502
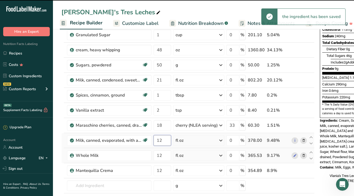
click at [163, 141] on input "12" at bounding box center [162, 140] width 17 height 11
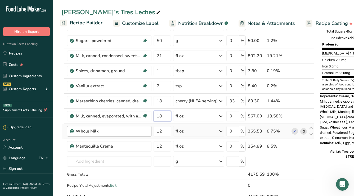
scroll to position [127, 0]
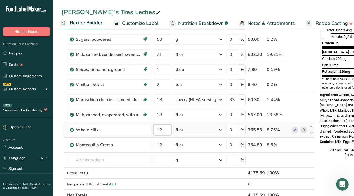
click at [164, 130] on div "Ingredient * Amount * Unit * Waste * .a-a{fill:#347362;}.b-a{fill:#fff;} Grams …" at bounding box center [187, 65] width 253 height 271
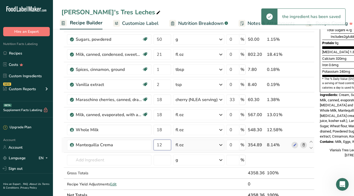
click at [163, 148] on div "Ingredient * Amount * Unit * Waste * .a-a{fill:#347362;}.b-a{fill:#fff;} Grams …" at bounding box center [187, 65] width 253 height 271
click at [60, 151] on section "Add Ingredients Manage Recipe Delete Recipe Duplicate Recipe Scale Recipe Save …" at bounding box center [203, 151] width 301 height 502
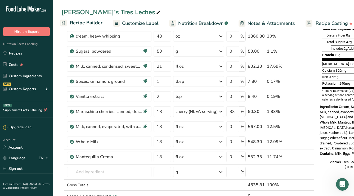
scroll to position [125, 0]
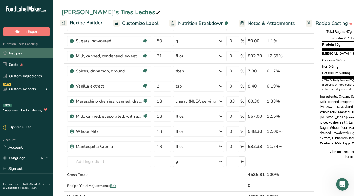
click at [17, 51] on link "Recipes" at bounding box center [26, 53] width 53 height 10
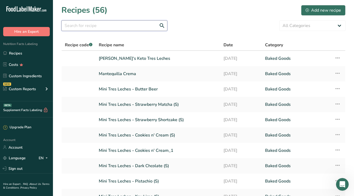
click at [130, 25] on input "text" at bounding box center [114, 25] width 106 height 11
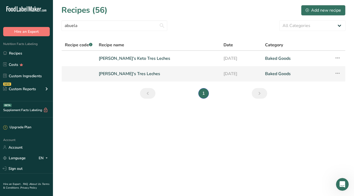
click at [335, 74] on icon at bounding box center [337, 74] width 6 height 10
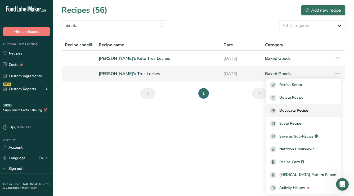
click at [308, 108] on span "Duplicate Recipe" at bounding box center [293, 111] width 29 height 6
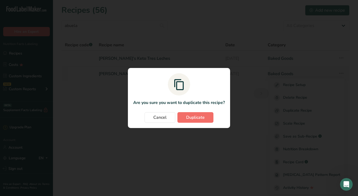
click at [202, 118] on span "Duplicate" at bounding box center [195, 117] width 19 height 6
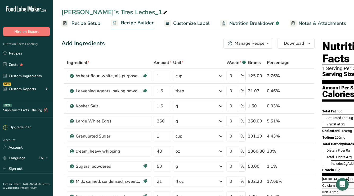
click at [88, 12] on div "Abuela's Tres Leches_1" at bounding box center [114, 12] width 107 height 10
click at [88, 10] on input "Abuela's Tres Leches_1" at bounding box center [203, 12] width 284 height 10
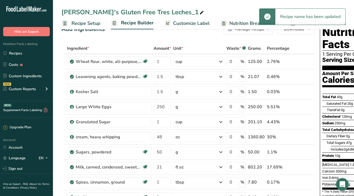
scroll to position [20, 0]
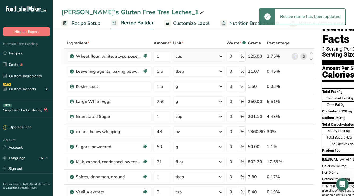
click at [303, 55] on icon at bounding box center [304, 57] width 4 height 6
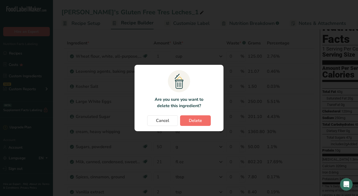
click at [201, 121] on span "Delete" at bounding box center [195, 121] width 13 height 6
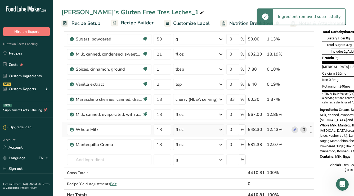
scroll to position [120, 0]
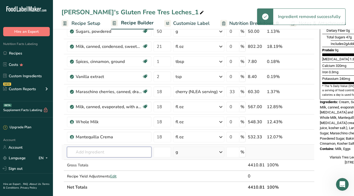
click at [107, 154] on input "text" at bounding box center [109, 152] width 84 height 11
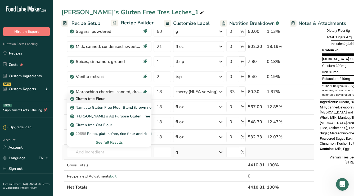
click at [100, 98] on p "Gluten free Flour" at bounding box center [87, 99] width 33 height 6
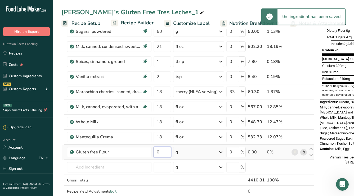
click at [162, 152] on input "0" at bounding box center [162, 152] width 17 height 11
click at [197, 151] on div "Ingredient * Amount * Unit * Waste * .a-a{fill:#347362;}.b-a{fill:#fff;} Grams …" at bounding box center [187, 72] width 253 height 271
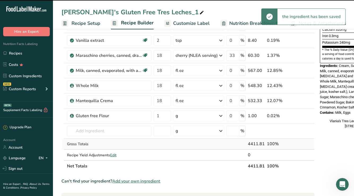
scroll to position [164, 0]
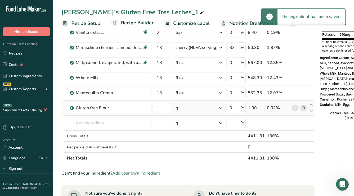
click at [191, 111] on div "g" at bounding box center [198, 108] width 51 height 11
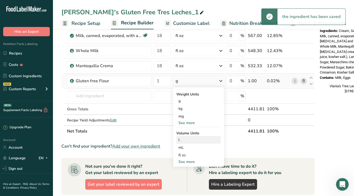
scroll to position [200, 0]
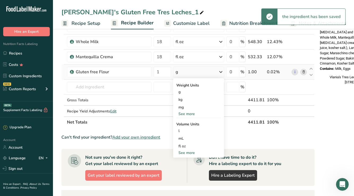
click at [190, 154] on div "See more" at bounding box center [198, 153] width 44 height 6
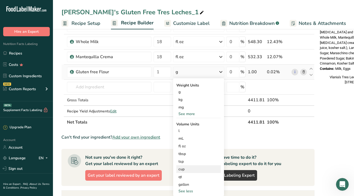
scroll to position [208, 0]
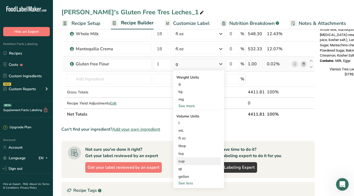
click at [186, 159] on div "cup" at bounding box center [198, 162] width 40 height 6
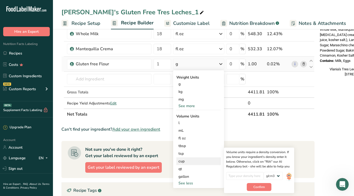
click at [287, 160] on img at bounding box center [289, 176] width 6 height 9
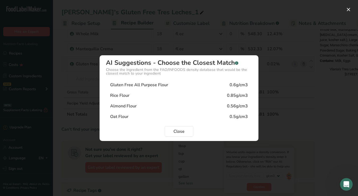
click at [184, 86] on div "Gluten Free All Purpose Flour 0.6g/cm3" at bounding box center [179, 85] width 146 height 11
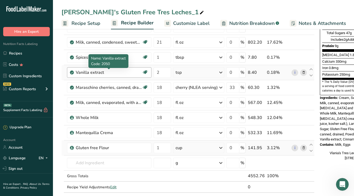
scroll to position [124, 0]
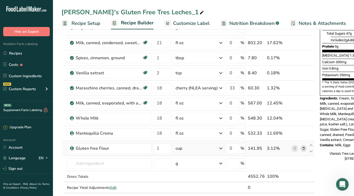
click at [198, 13] on span at bounding box center [201, 13] width 6 height 6
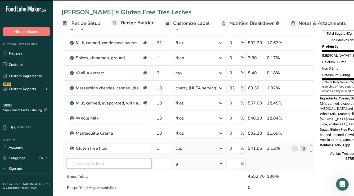
click at [128, 160] on input "text" at bounding box center [109, 163] width 84 height 11
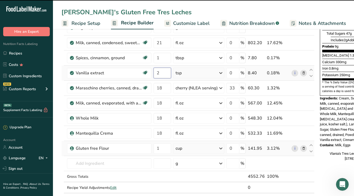
click at [165, 73] on input "2" at bounding box center [162, 73] width 17 height 11
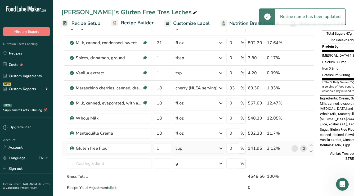
click at [61, 103] on section "Add Ingredients Manage Recipe Delete Recipe Duplicate Recipe Scale Recipe Save …" at bounding box center [203, 155] width 301 height 502
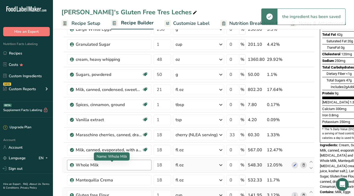
scroll to position [73, 0]
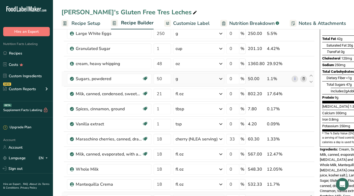
click at [305, 79] on icon at bounding box center [304, 79] width 4 height 6
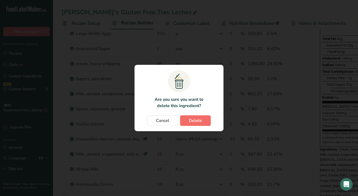
click at [198, 118] on span "Delete" at bounding box center [195, 121] width 13 height 6
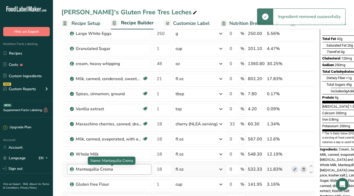
scroll to position [139, 0]
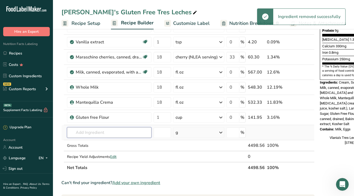
click at [103, 134] on input "text" at bounding box center [109, 132] width 84 height 11
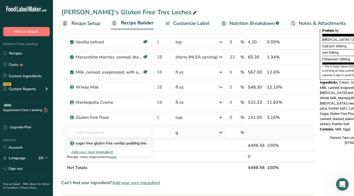
click at [98, 142] on p "sugar free gluten free vanilla pudding mix" at bounding box center [108, 144] width 75 height 6
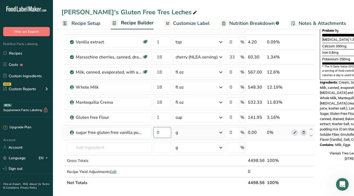
click at [163, 133] on input "0" at bounding box center [162, 132] width 17 height 11
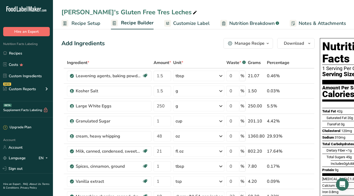
scroll to position [0, 0]
click at [16, 53] on link "Recipes" at bounding box center [26, 53] width 53 height 10
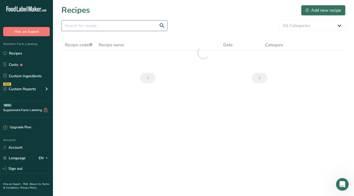
click at [135, 26] on input "text" at bounding box center [114, 25] width 106 height 11
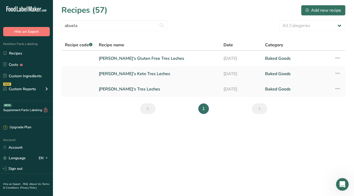
click at [342, 89] on td "Recipe Setup Delete Recipe Duplicate Recipe Scale Recipe Save as Sub-Recipe .a-…" at bounding box center [338, 89] width 14 height 15
click at [337, 89] on icon at bounding box center [337, 89] width 6 height 10
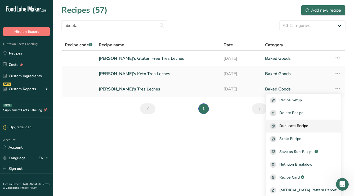
click at [304, 124] on span "Duplicate Recipe" at bounding box center [293, 126] width 29 height 6
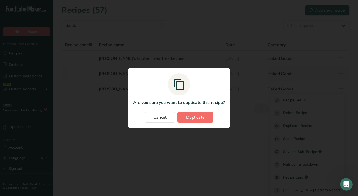
click at [187, 117] on span "Duplicate" at bounding box center [195, 117] width 19 height 6
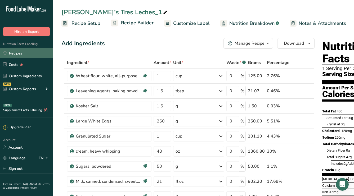
click at [22, 51] on link "Recipes" at bounding box center [26, 53] width 53 height 10
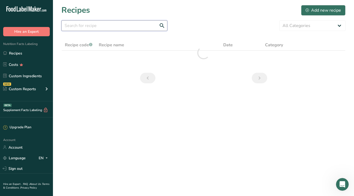
click at [121, 24] on input "text" at bounding box center [114, 25] width 106 height 11
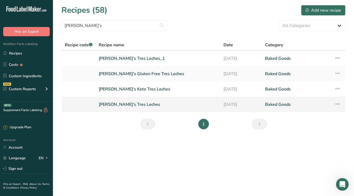
click at [136, 106] on link "[PERSON_NAME]'s Tres Leches" at bounding box center [158, 104] width 118 height 11
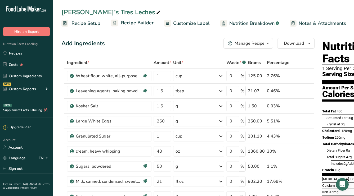
click at [66, 12] on div "[PERSON_NAME]'s Tres Leches" at bounding box center [111, 12] width 100 height 10
click at [62, 13] on input "[PERSON_NAME]'s Tres Leches" at bounding box center [203, 12] width 284 height 10
click at [187, 47] on div "Add Ingredients Manage Recipe Delete Recipe Duplicate Recipe Scale Recipe Save …" at bounding box center [187, 43] width 253 height 11
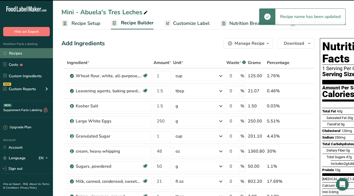
click at [16, 54] on link "Recipes" at bounding box center [26, 53] width 53 height 10
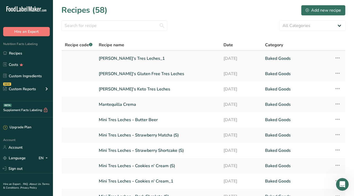
click at [122, 59] on link "Abuela's Tres Leches_1" at bounding box center [158, 58] width 118 height 11
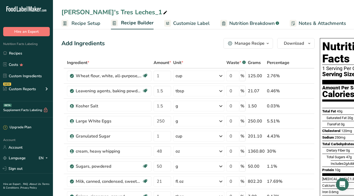
click at [127, 11] on div "Abuela's Tres Leches_1" at bounding box center [114, 12] width 107 height 10
click at [26, 51] on link "Recipes" at bounding box center [26, 53] width 53 height 10
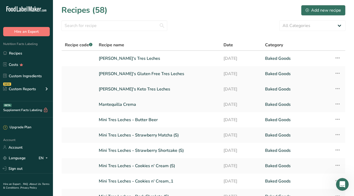
click at [123, 88] on link "[PERSON_NAME]'s Keto Tres Leches" at bounding box center [158, 89] width 118 height 11
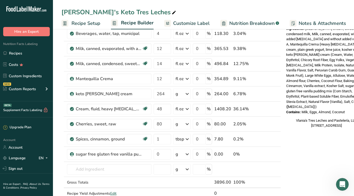
scroll to position [195, 0]
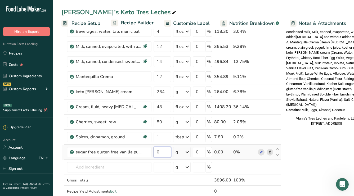
click at [161, 152] on input "0" at bounding box center [162, 152] width 17 height 11
click at [302, 142] on div "Nutrition Facts 1 Serving Per Container Serving Size 390g Amount Per Serving Ca…" at bounding box center [326, 132] width 85 height 583
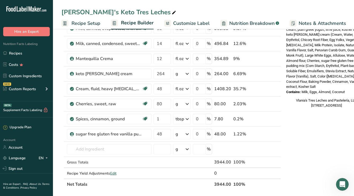
scroll to position [217, 0]
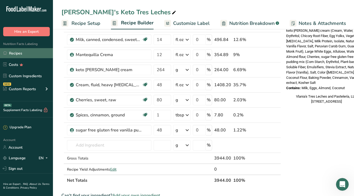
click at [18, 56] on link "Recipes" at bounding box center [26, 53] width 53 height 10
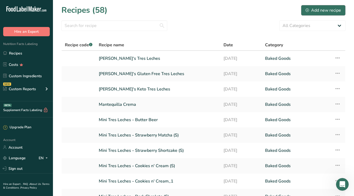
click at [313, 10] on div "Add new recipe" at bounding box center [322, 10] width 35 height 6
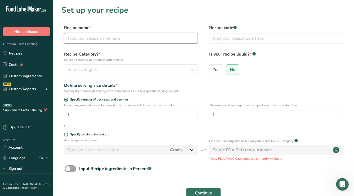
click at [128, 41] on input "text" at bounding box center [131, 38] width 134 height 11
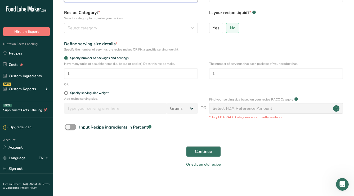
scroll to position [41, 0]
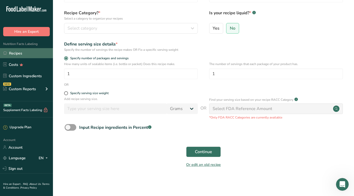
click at [24, 52] on link "Recipes" at bounding box center [26, 53] width 53 height 10
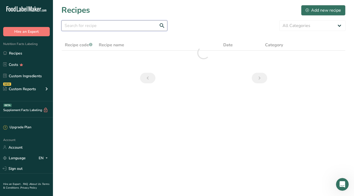
click at [136, 27] on input "text" at bounding box center [114, 25] width 106 height 11
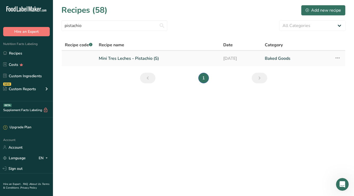
click at [339, 58] on icon at bounding box center [337, 58] width 6 height 10
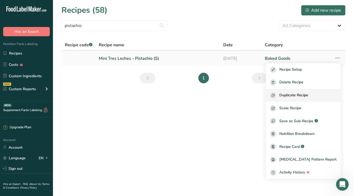
click at [308, 95] on span "Duplicate Recipe" at bounding box center [293, 95] width 29 height 6
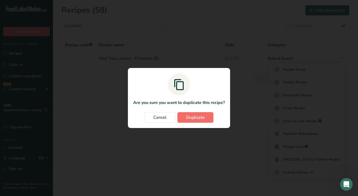
click at [192, 116] on span "Duplicate" at bounding box center [195, 117] width 19 height 6
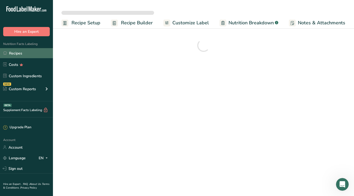
click at [24, 53] on link "Recipes" at bounding box center [26, 53] width 53 height 10
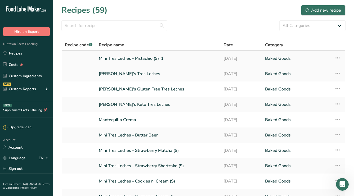
click at [143, 57] on link "Mini Tres Leches - Pistachio (S)_1" at bounding box center [158, 58] width 118 height 11
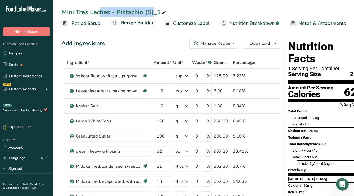
drag, startPoint x: 116, startPoint y: 12, endPoint x: 51, endPoint y: 9, distance: 64.9
click at [73, 11] on div "Mini Tres Leches - Pistachio (S)_1" at bounding box center [114, 12] width 106 height 10
drag, startPoint x: 114, startPoint y: 12, endPoint x: 66, endPoint y: 10, distance: 47.7
click at [66, 10] on input "Mini Tres Leches - Pistachio (S)_1" at bounding box center [203, 12] width 284 height 10
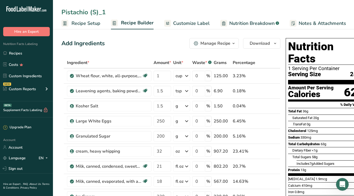
drag, startPoint x: 91, startPoint y: 12, endPoint x: 127, endPoint y: 12, distance: 36.5
click at [127, 12] on input "Pistachio (S)_1" at bounding box center [203, 12] width 284 height 10
click at [130, 39] on div "Add Ingredients Manage Recipe Delete Recipe Duplicate Recipe Scale Recipe Save …" at bounding box center [170, 43] width 219 height 11
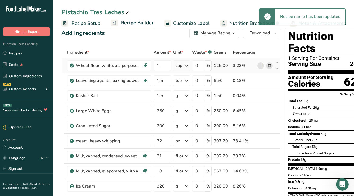
scroll to position [17, 0]
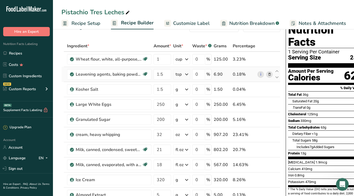
click at [177, 75] on div "tsp" at bounding box center [178, 74] width 6 height 6
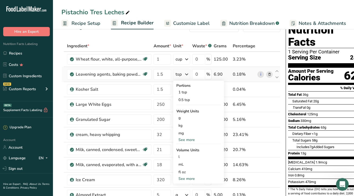
click at [187, 160] on div "See more" at bounding box center [198, 179] width 44 height 6
click at [188, 160] on div "tbsp" at bounding box center [198, 180] width 40 height 6
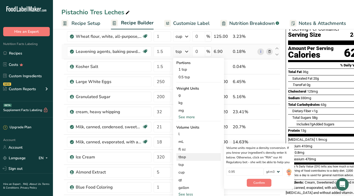
scroll to position [43, 0]
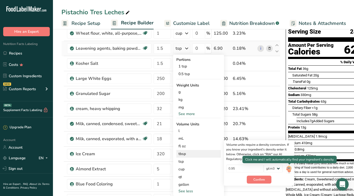
click at [290, 160] on img at bounding box center [289, 169] width 6 height 9
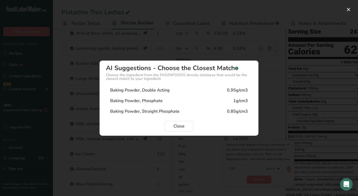
click at [204, 89] on div "Baking Powder, Double Acting 0.95g/cm3" at bounding box center [179, 90] width 146 height 11
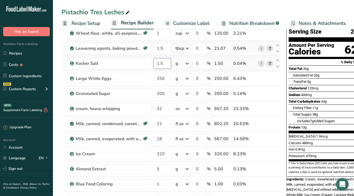
click at [165, 62] on input "1.5" at bounding box center [162, 63] width 17 height 11
click at [184, 63] on div "Ingredient * Amount * Unit * Waste * .a-a{fill:#347362;}.b-a{fill:#fff;} Grams …" at bounding box center [170, 150] width 219 height 271
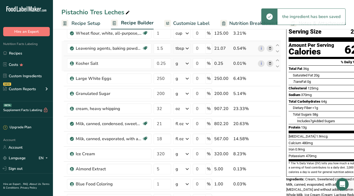
click at [184, 63] on div "g" at bounding box center [181, 63] width 17 height 11
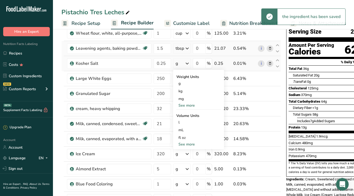
click at [186, 145] on div "See more" at bounding box center [198, 145] width 44 height 6
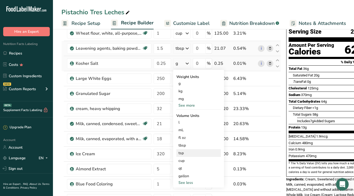
click at [183, 154] on div "tsp" at bounding box center [198, 153] width 40 height 6
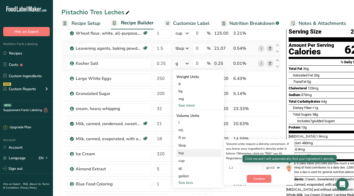
click at [287, 160] on img at bounding box center [289, 168] width 6 height 9
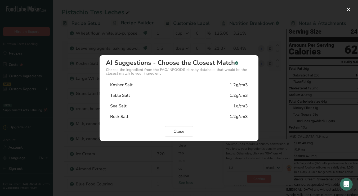
click at [126, 83] on div "Kosher Salt" at bounding box center [121, 85] width 22 height 6
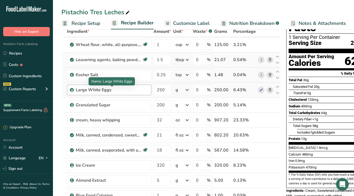
scroll to position [40, 0]
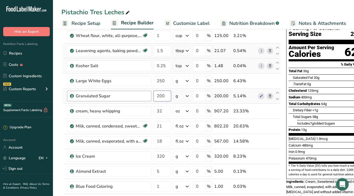
drag, startPoint x: 166, startPoint y: 98, endPoint x: 140, endPoint y: 96, distance: 25.5
click at [140, 96] on tr "Granulated Sugar 200 g Weight Units g kg mg See more Volume Units l Volume unit…" at bounding box center [171, 96] width 219 height 15
click at [177, 97] on div "Ingredient * Amount * Unit * Waste * .a-a{fill:#347362;}.b-a{fill:#fff;} Grams …" at bounding box center [170, 152] width 219 height 271
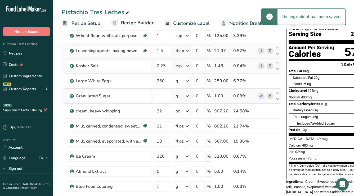
click at [180, 96] on div "g" at bounding box center [181, 96] width 17 height 11
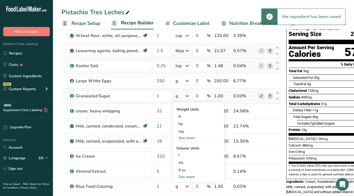
click at [192, 160] on div "See more" at bounding box center [198, 177] width 44 height 6
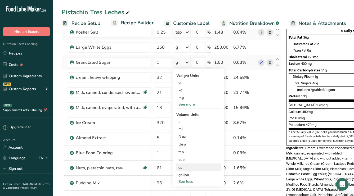
scroll to position [75, 0]
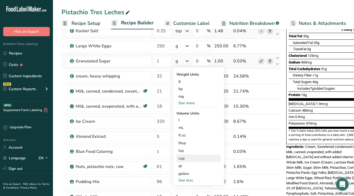
click at [186, 157] on div "cup" at bounding box center [198, 159] width 40 height 6
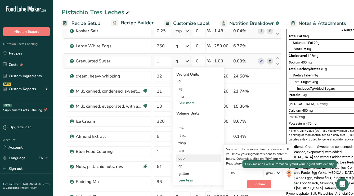
click at [291, 160] on img at bounding box center [289, 173] width 6 height 9
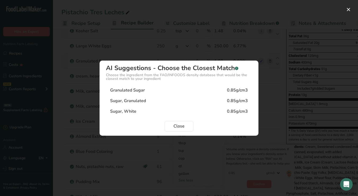
click at [151, 88] on div "Granulated Sugar 0.85g/cm3" at bounding box center [179, 90] width 146 height 11
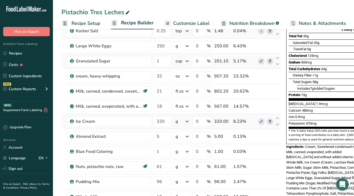
click at [180, 121] on div "g" at bounding box center [181, 121] width 17 height 11
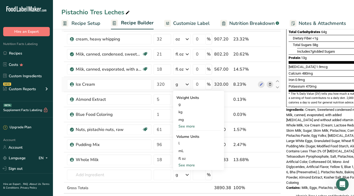
scroll to position [118, 0]
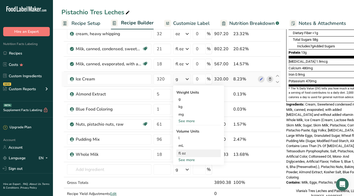
click at [186, 151] on div "fl oz" at bounding box center [198, 154] width 40 height 6
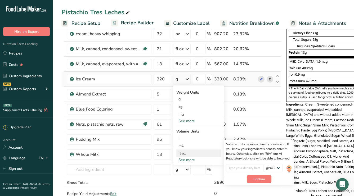
click at [288, 160] on img at bounding box center [289, 168] width 6 height 9
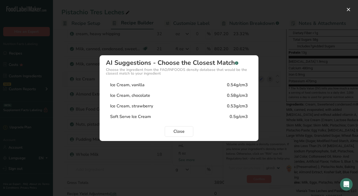
click at [146, 84] on div "Ice Cream, vanilla 0.54g/cm3" at bounding box center [179, 85] width 146 height 11
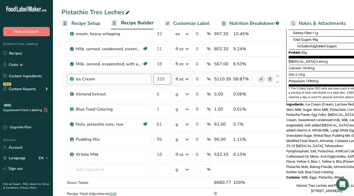
drag, startPoint x: 164, startPoint y: 79, endPoint x: 149, endPoint y: 79, distance: 14.8
click at [149, 79] on tr "Ice Cream 320 fl oz Weight Units g kg mg See more Volume Units l Volume units r…" at bounding box center [171, 79] width 219 height 15
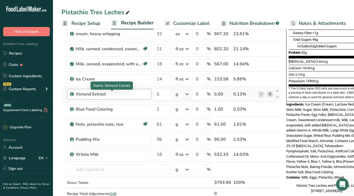
click at [125, 96] on div "Ingredient * Amount * Unit * Waste * .a-a{fill:#347362;}.b-a{fill:#fff;} Grams …" at bounding box center [170, 75] width 219 height 271
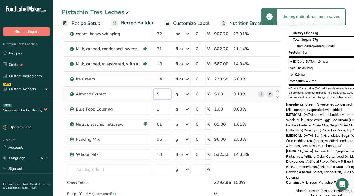
click at [167, 96] on input "5" at bounding box center [162, 94] width 17 height 11
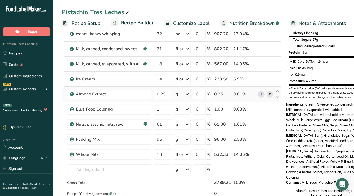
click at [183, 97] on div "Ingredient * Amount * Unit * Waste * .a-a{fill:#347362;}.b-a{fill:#fff;} Grams …" at bounding box center [170, 75] width 219 height 271
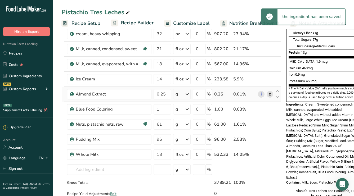
click at [183, 96] on div "g" at bounding box center [181, 94] width 17 height 11
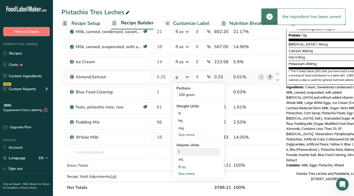
scroll to position [141, 0]
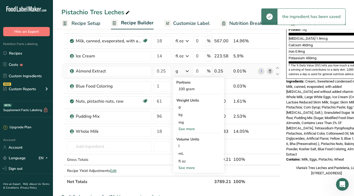
click at [188, 160] on div "See more" at bounding box center [198, 168] width 44 height 6
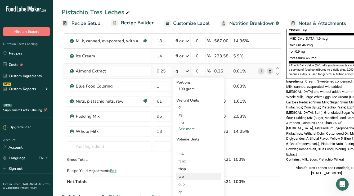
click at [184, 160] on div "tsp" at bounding box center [198, 177] width 40 height 6
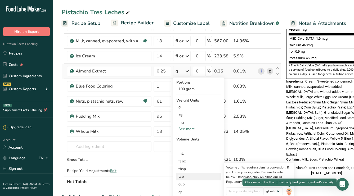
click at [290, 160] on img at bounding box center [289, 191] width 6 height 9
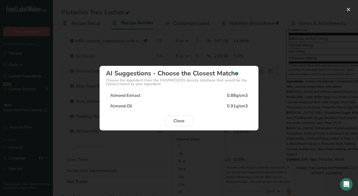
click at [189, 96] on div "Almond Extract 0.88g/cm3" at bounding box center [179, 95] width 146 height 11
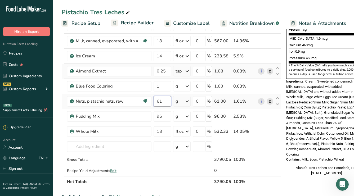
click at [164, 102] on input "61" at bounding box center [162, 101] width 17 height 11
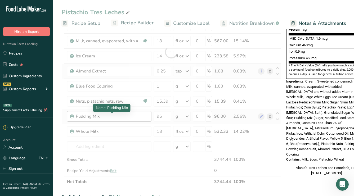
click at [141, 116] on div "Ingredient * Amount * Unit * Waste * .a-a{fill:#347362;}.b-a{fill:#fff;} Grams …" at bounding box center [170, 52] width 219 height 271
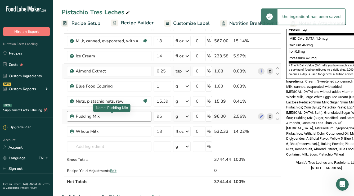
click at [110, 115] on div "Pudding Mix" at bounding box center [109, 116] width 66 height 6
click at [94, 116] on div "Pudding Mix" at bounding box center [109, 116] width 66 height 6
click at [106, 105] on p "Name: Pudding Mix" at bounding box center [112, 108] width 32 height 6
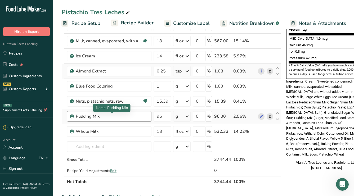
click at [79, 117] on div "Pudding Mix" at bounding box center [109, 116] width 66 height 6
click at [261, 118] on icon at bounding box center [261, 117] width 4 height 6
click at [233, 23] on span "Nutrition Breakdown" at bounding box center [251, 23] width 45 height 7
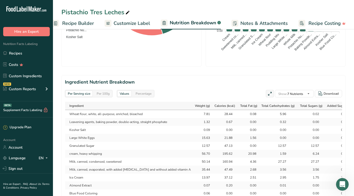
scroll to position [139, 0]
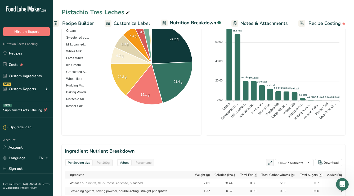
click at [252, 24] on span "Notes & Attachments" at bounding box center [263, 23] width 47 height 7
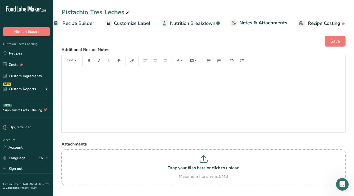
click at [315, 22] on span "Recipe Costing" at bounding box center [324, 23] width 32 height 7
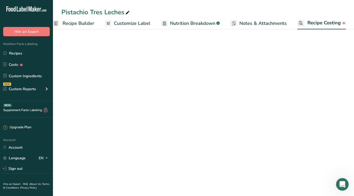
scroll to position [0, 58]
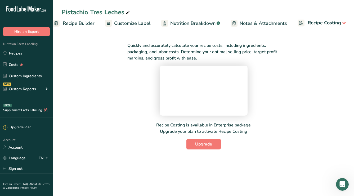
click at [264, 26] on span "Notes & Attachments" at bounding box center [263, 23] width 47 height 7
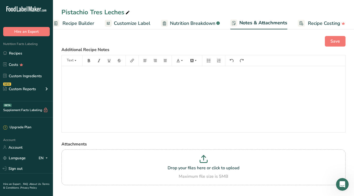
click at [73, 25] on span "Recipe Builder" at bounding box center [78, 23] width 32 height 7
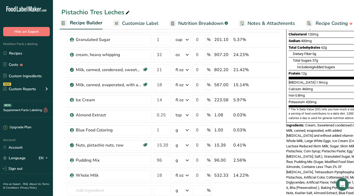
scroll to position [78, 0]
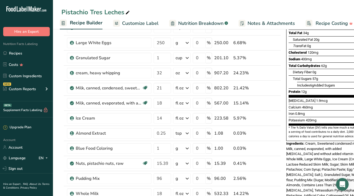
click at [314, 152] on span "Cream, Sweetened condensed milk, Milk, canned, evaporated, with added vitamin D…" at bounding box center [326, 178] width 80 height 72
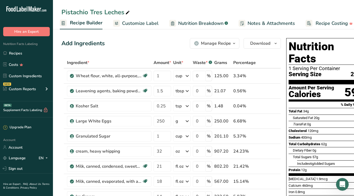
scroll to position [0, 0]
click at [226, 46] on div "Manage Recipe" at bounding box center [216, 43] width 30 height 6
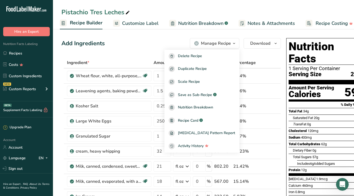
click at [225, 44] on div "Manage Recipe" at bounding box center [216, 43] width 30 height 6
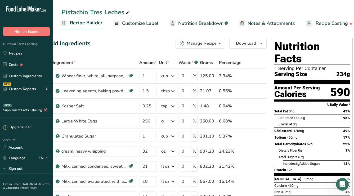
scroll to position [0, 14]
click at [261, 48] on button "Download" at bounding box center [247, 43] width 37 height 11
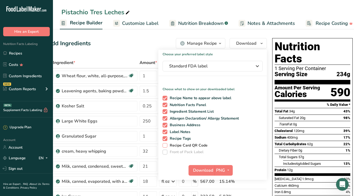
click at [179, 145] on span "Recipe Card QR Code" at bounding box center [187, 145] width 40 height 5
click at [166, 145] on input "Recipe Card QR Code" at bounding box center [164, 145] width 3 height 3
click at [179, 138] on span "Recipe Tags" at bounding box center [179, 138] width 24 height 5
click at [166, 138] on input "Recipe Tags" at bounding box center [164, 138] width 3 height 3
click at [177, 130] on span "Label Notes" at bounding box center [178, 132] width 23 height 5
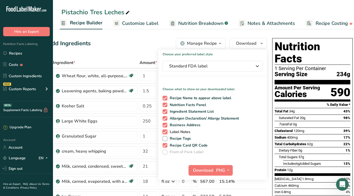
click at [166, 130] on input "Label Notes" at bounding box center [164, 131] width 3 height 3
click at [177, 146] on span "Recipe Card QR Code" at bounding box center [187, 145] width 40 height 5
click at [166, 146] on input "Recipe Card QR Code" at bounding box center [164, 145] width 3 height 3
click at [186, 106] on span "Nutrition Facts Panel" at bounding box center [186, 105] width 39 height 5
click at [166, 106] on input "Nutrition Facts Panel" at bounding box center [164, 104] width 3 height 3
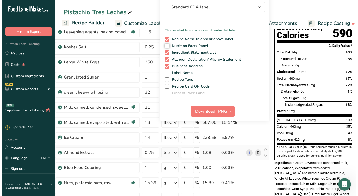
scroll to position [29, 0]
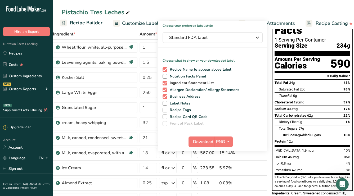
click at [186, 82] on span "Ingredient Statement List" at bounding box center [190, 83] width 47 height 5
click at [166, 82] on input "Ingredient Statement List" at bounding box center [164, 82] width 3 height 3
click at [188, 76] on span "Nutrition Facts Panel" at bounding box center [186, 76] width 39 height 5
click at [166, 76] on input "Nutrition Facts Panel" at bounding box center [164, 76] width 3 height 3
click at [198, 139] on span "Download" at bounding box center [203, 142] width 20 height 6
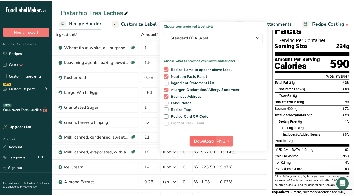
scroll to position [0, 10]
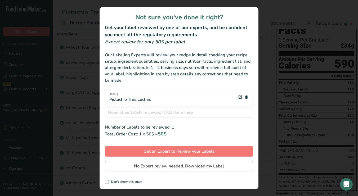
click at [144, 160] on span "No Expert review needed. Download my Label" at bounding box center [179, 166] width 90 height 6
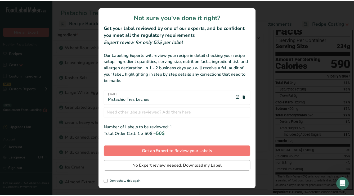
scroll to position [0, 0]
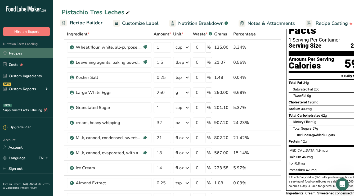
click at [19, 53] on link "Recipes" at bounding box center [26, 53] width 53 height 10
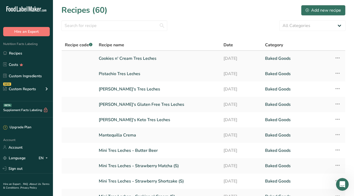
click at [132, 57] on link "Cookies n' Cream Tres Leches" at bounding box center [158, 58] width 118 height 11
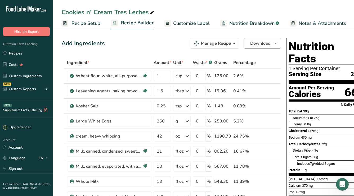
click at [268, 40] on span "Download" at bounding box center [260, 43] width 20 height 6
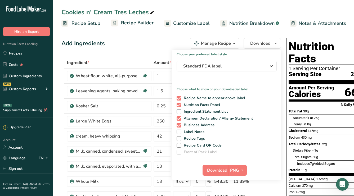
click at [270, 52] on h1 "Choose your preferred label style" at bounding box center [226, 53] width 109 height 7
click at [216, 160] on span "Download" at bounding box center [217, 170] width 20 height 6
click at [263, 43] on span "Download" at bounding box center [260, 43] width 20 height 6
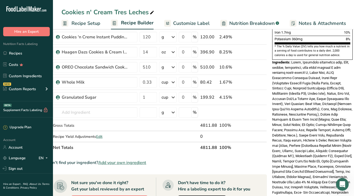
scroll to position [160, 0]
click at [18, 55] on link "Recipes" at bounding box center [26, 53] width 53 height 10
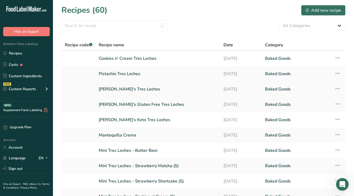
click at [133, 90] on link "[PERSON_NAME]'s Tres Leches" at bounding box center [158, 89] width 118 height 11
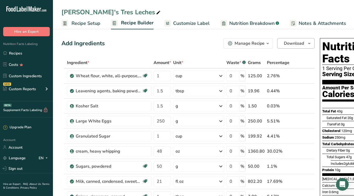
click at [294, 42] on span "Download" at bounding box center [294, 43] width 20 height 6
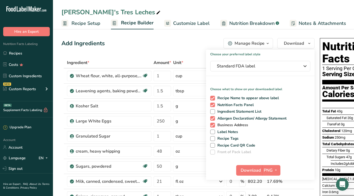
click at [241, 125] on span "Business Address" at bounding box center [231, 125] width 33 height 5
click at [214, 125] on input "Business Address" at bounding box center [211, 124] width 3 height 3
click at [243, 118] on span "Allergen Declaration/ Allergy Statement" at bounding box center [251, 118] width 72 height 5
click at [214, 118] on input "Allergen Declaration/ Allergy Statement" at bounding box center [211, 118] width 3 height 3
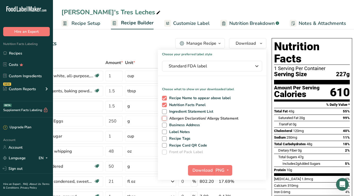
scroll to position [0, 48]
click at [216, 98] on span "Recipe Name to appear above label" at bounding box center [199, 98] width 64 height 5
click at [166, 98] on input "Recipe Name to appear above label" at bounding box center [163, 97] width 3 height 3
click at [204, 160] on span "Download" at bounding box center [203, 170] width 20 height 6
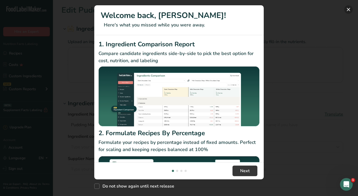
click at [348, 9] on button "New Features" at bounding box center [348, 9] width 8 height 8
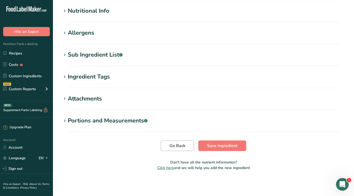
scroll to position [188, 0]
click at [92, 52] on div "Sub Ingredient List .a-a{fill:#347362;}.b-a{fill:#fff;}" at bounding box center [95, 55] width 55 height 9
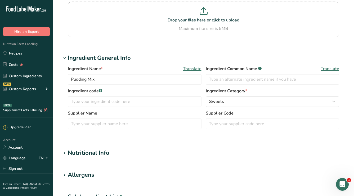
scroll to position [13, 0]
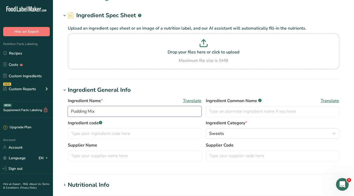
drag, startPoint x: 100, startPoint y: 111, endPoint x: 49, endPoint y: 109, distance: 51.1
click at [49, 109] on div ".a-20{fill:#fff;} Hire an Expert Nutrition Facts Labeling Recipes Costs Custom …" at bounding box center [177, 198] width 354 height 422
type input "pistachio pudding mix"
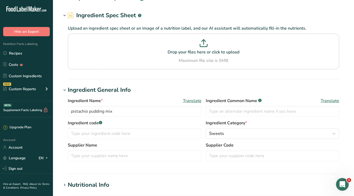
click at [147, 88] on h1 "Ingredient General Info" at bounding box center [203, 90] width 284 height 9
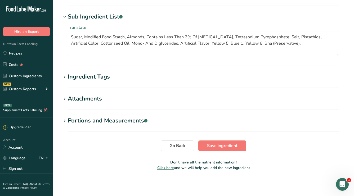
scroll to position [153, 0]
click at [221, 145] on span "Save ingredient" at bounding box center [222, 146] width 30 height 6
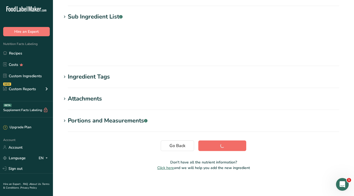
scroll to position [62, 0]
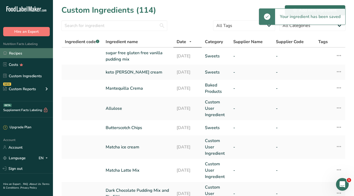
click at [19, 53] on link "Recipes" at bounding box center [26, 53] width 53 height 10
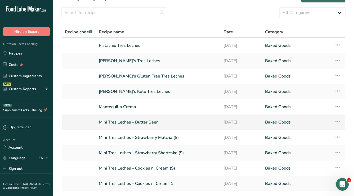
scroll to position [8, 0]
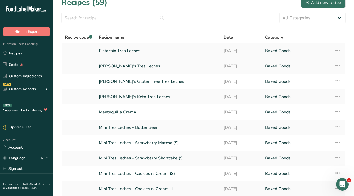
click at [124, 49] on link "Pistachio Tres Leches" at bounding box center [158, 50] width 118 height 11
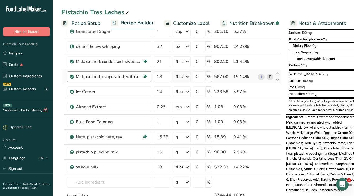
scroll to position [112, 0]
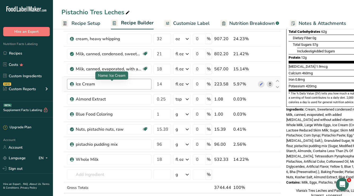
click at [126, 81] on div "Ice Cream" at bounding box center [109, 84] width 84 height 11
click at [260, 84] on icon at bounding box center [261, 85] width 4 height 6
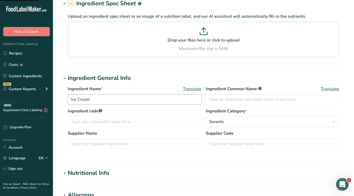
scroll to position [29, 0]
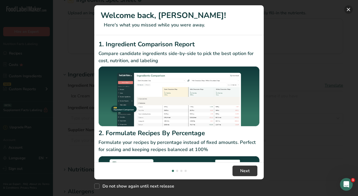
click at [346, 10] on button "New Features" at bounding box center [348, 9] width 8 height 8
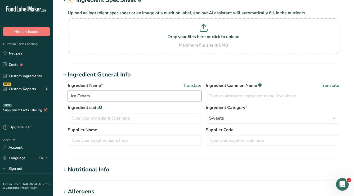
click at [97, 98] on input "Ice Cream" at bounding box center [135, 96] width 134 height 11
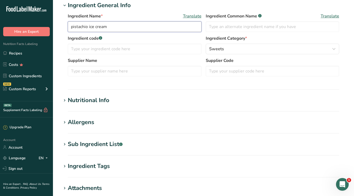
scroll to position [149, 0]
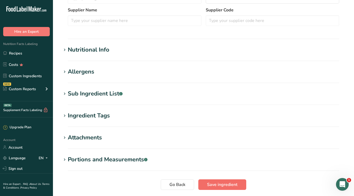
type input "pistachio ice cream"
click at [207, 184] on span "Save ingredient" at bounding box center [222, 185] width 30 height 6
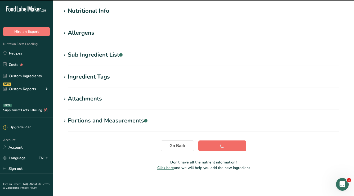
scroll to position [62, 0]
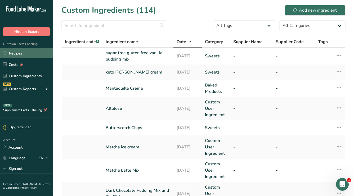
click at [22, 53] on link "Recipes" at bounding box center [26, 53] width 53 height 10
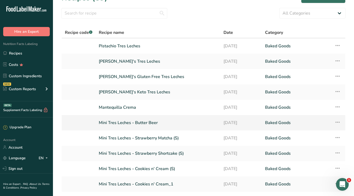
scroll to position [13, 0]
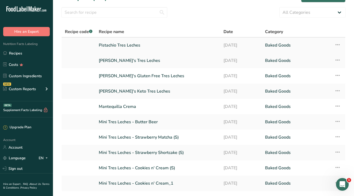
click at [121, 46] on link "Pistachio Tres Leches" at bounding box center [158, 45] width 118 height 11
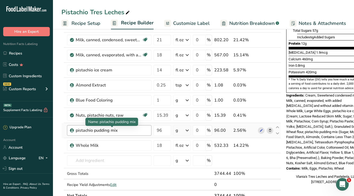
scroll to position [125, 0]
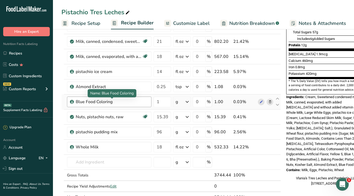
click at [119, 102] on div "Blue Food Coloring" at bounding box center [109, 102] width 66 height 6
click at [260, 103] on icon at bounding box center [261, 102] width 4 height 6
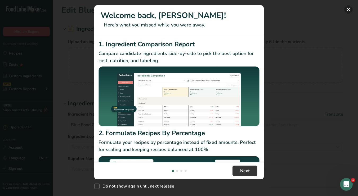
click at [348, 7] on button "New Features" at bounding box center [348, 9] width 8 height 8
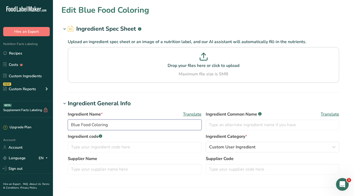
drag, startPoint x: 112, startPoint y: 123, endPoint x: 35, endPoint y: 119, distance: 77.6
click at [35, 119] on div ".a-20{fill:#fff;} Hire an Expert Nutrition Facts Labeling Recipes Costs Custom …" at bounding box center [177, 192] width 354 height 384
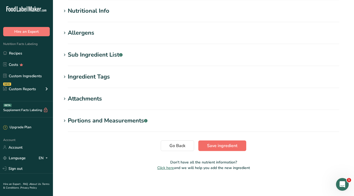
type input "green food coloring"
click at [217, 143] on span "Save ingredient" at bounding box center [222, 146] width 30 height 6
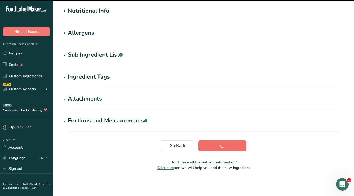
scroll to position [62, 0]
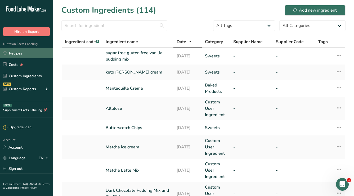
click at [17, 51] on link "Recipes" at bounding box center [26, 53] width 53 height 10
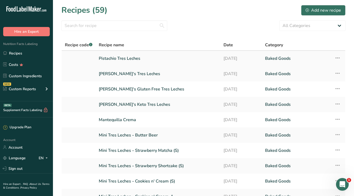
click at [125, 59] on link "Pistachio Tres Leches" at bounding box center [158, 58] width 118 height 11
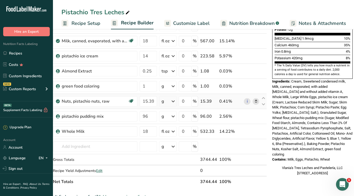
scroll to position [147, 0]
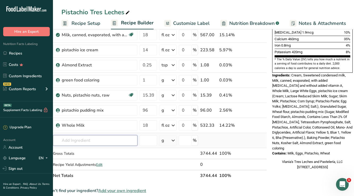
click at [121, 142] on input "text" at bounding box center [95, 140] width 84 height 11
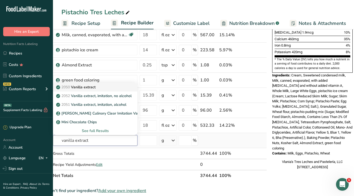
type input "vanilla extract"
click at [96, 86] on p "2050 Vanilla extract" at bounding box center [76, 87] width 38 height 6
type input "Vanilla extract"
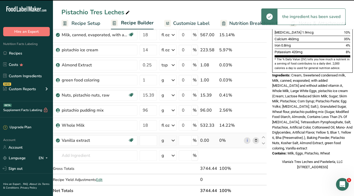
type input "0"
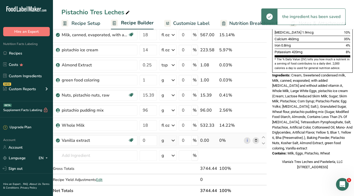
click at [174, 142] on icon at bounding box center [173, 141] width 6 height 10
click at [178, 158] on div "1 tsp" at bounding box center [184, 159] width 44 height 8
click at [149, 141] on input "0" at bounding box center [147, 140] width 17 height 11
type input "1"
click at [142, 172] on div "Ingredient * Amount * Unit * Waste * .a-a{fill:#347362;}.b-a{fill:#fff;} Grams …" at bounding box center [156, 54] width 219 height 286
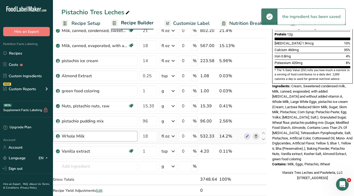
scroll to position [134, 0]
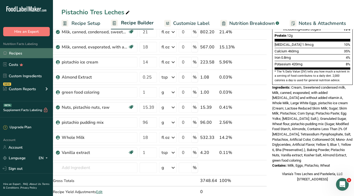
click at [20, 54] on link "Recipes" at bounding box center [26, 53] width 53 height 10
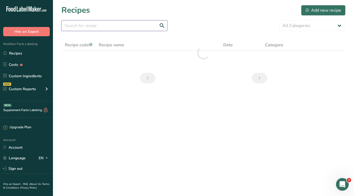
click at [121, 25] on input "text" at bounding box center [114, 25] width 106 height 11
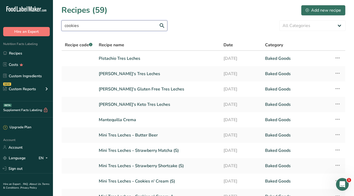
type input "cookies"
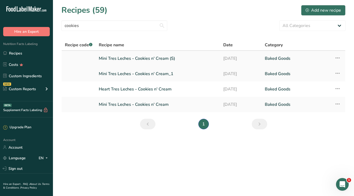
click at [339, 59] on icon at bounding box center [337, 58] width 6 height 10
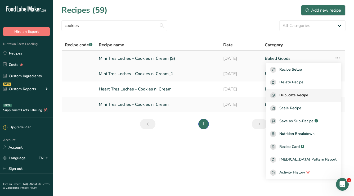
click at [321, 89] on button "Duplicate Recipe" at bounding box center [303, 95] width 75 height 13
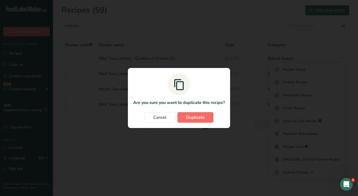
click at [204, 119] on span "Duplicate" at bounding box center [195, 117] width 19 height 6
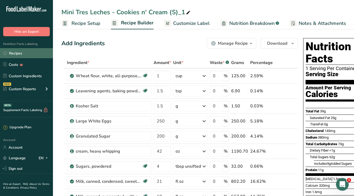
click at [24, 55] on link "Recipes" at bounding box center [26, 53] width 53 height 10
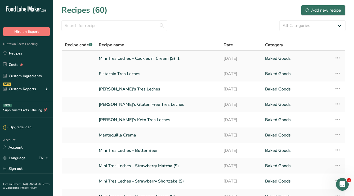
click at [137, 57] on link "Mini Tres Leches - Cookies n' Cream (S)_1" at bounding box center [158, 58] width 118 height 11
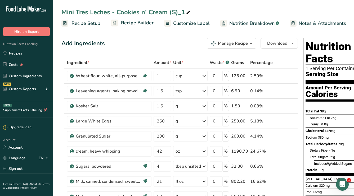
click at [186, 12] on icon at bounding box center [188, 12] width 5 height 7
click at [186, 12] on input "Mini Tres Leches - Cookies n' Cream (S)_1" at bounding box center [203, 12] width 284 height 10
type input "Cookies n' Cream Tres Leches"
click at [148, 42] on div "Add Ingredients Manage Recipe Delete Recipe Duplicate Recipe Scale Recipe Save …" at bounding box center [179, 43] width 236 height 11
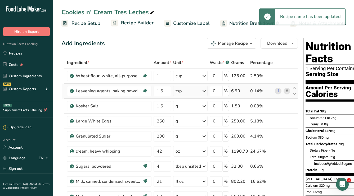
click at [185, 89] on div "tsp" at bounding box center [190, 91] width 34 height 11
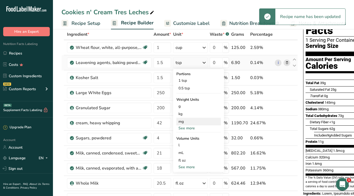
scroll to position [31, 0]
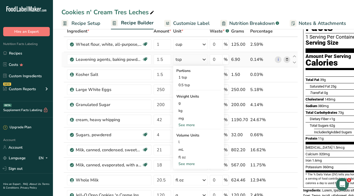
click at [195, 166] on div "See more" at bounding box center [198, 164] width 44 height 6
select select "22"
click at [190, 166] on div "tbsp" at bounding box center [198, 165] width 40 height 6
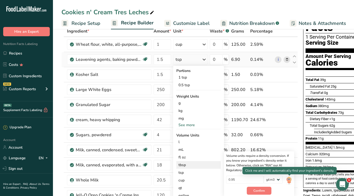
click at [287, 178] on img at bounding box center [289, 180] width 6 height 9
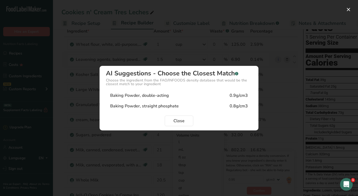
click at [227, 97] on div "Baking Powder, double-acting 0.9g/cm3" at bounding box center [179, 95] width 146 height 11
type input "0.9"
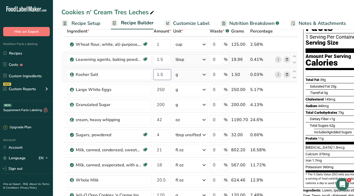
click at [163, 75] on input "1.5" at bounding box center [162, 74] width 17 height 11
type input "1"
type input "0.25"
click at [184, 72] on div "Ingredient * Amount * Unit * Waste * .a-a{fill:#347362;}.b-a{fill:#fff;} Grams …" at bounding box center [179, 154] width 236 height 256
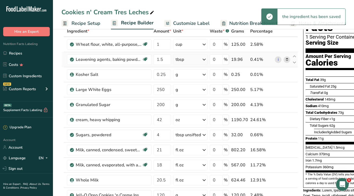
click at [185, 73] on div "g" at bounding box center [190, 74] width 34 height 11
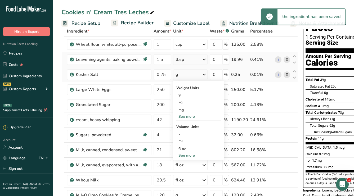
click at [190, 157] on div "See more" at bounding box center [198, 156] width 44 height 6
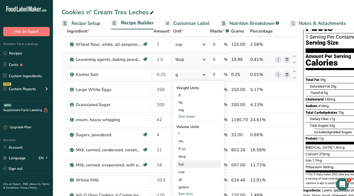
click at [184, 165] on div "tsp" at bounding box center [198, 164] width 40 height 6
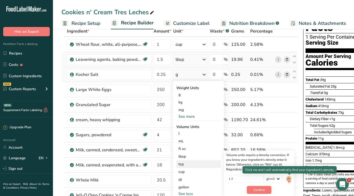
click at [286, 181] on div "1.2 lb/ft3 g/cm3" at bounding box center [259, 180] width 66 height 11
click at [290, 180] on img at bounding box center [289, 179] width 6 height 9
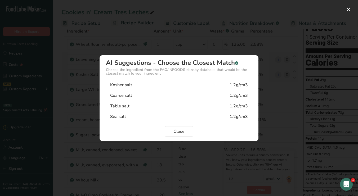
click at [145, 83] on div "Kosher salt 1.2g/cm3" at bounding box center [179, 85] width 146 height 11
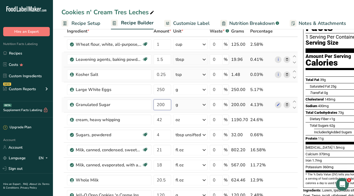
click at [163, 105] on input "200" at bounding box center [162, 105] width 17 height 11
type input "1"
click at [190, 106] on div "Ingredient * Amount * Unit * Waste * .a-a{fill:#347362;}.b-a{fill:#fff;} Grams …" at bounding box center [179, 154] width 236 height 256
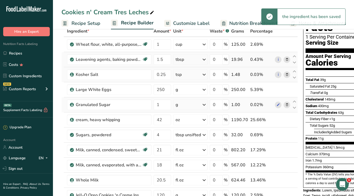
click at [202, 105] on icon at bounding box center [204, 105] width 6 height 10
click at [189, 187] on div "See more" at bounding box center [198, 186] width 44 height 6
select select "22"
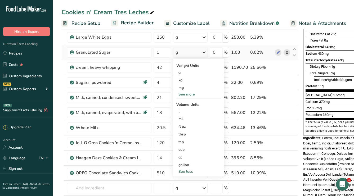
scroll to position [106, 0]
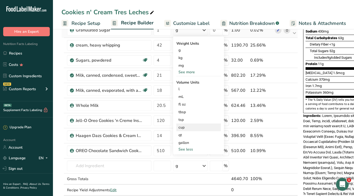
click at [184, 125] on div "cup" at bounding box center [198, 128] width 40 height 6
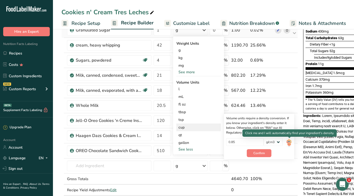
click at [288, 143] on img at bounding box center [289, 142] width 6 height 9
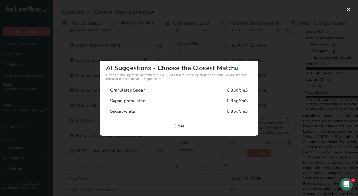
click at [139, 92] on div "Granulated Sugar" at bounding box center [127, 90] width 35 height 6
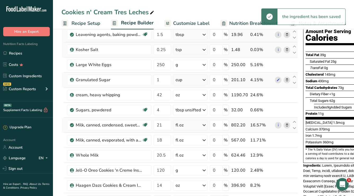
scroll to position [51, 0]
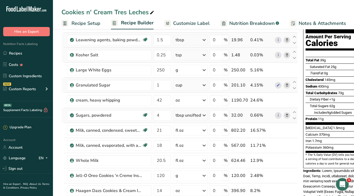
click at [287, 115] on icon at bounding box center [287, 116] width 4 height 6
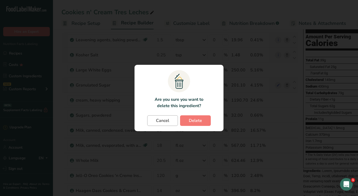
click at [160, 121] on span "Cancel" at bounding box center [162, 121] width 13 height 6
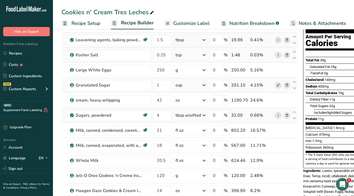
click at [285, 115] on icon at bounding box center [287, 116] width 4 height 6
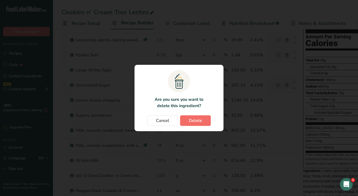
click at [201, 116] on button "Delete" at bounding box center [195, 120] width 31 height 11
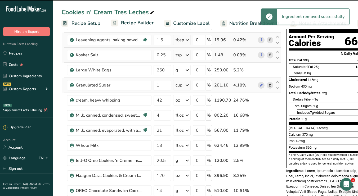
type input "21"
type input "18"
type input "20.5"
type input "120"
type input "14"
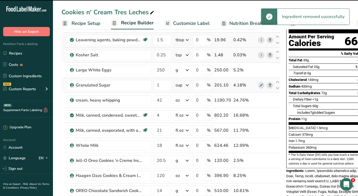
type input "510"
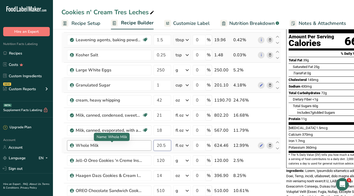
drag, startPoint x: 166, startPoint y: 146, endPoint x: 134, endPoint y: 142, distance: 32.7
click at [134, 142] on tr "Whole Milk 20.5 fl oz Weight Units g kg mg See more Volume Units l Volume units…" at bounding box center [171, 145] width 219 height 15
type input "18"
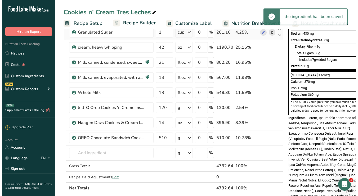
scroll to position [134, 0]
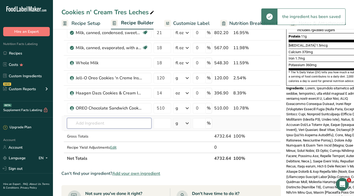
click at [133, 123] on input "text" at bounding box center [109, 123] width 84 height 11
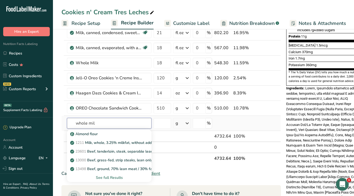
type input "whole milk"
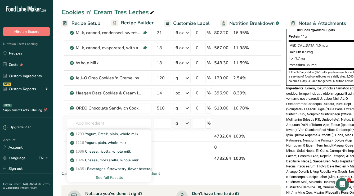
click at [115, 177] on div "See full Results" at bounding box center [109, 178] width 76 height 6
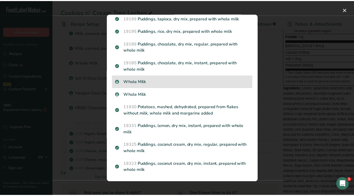
scroll to position [691, 0]
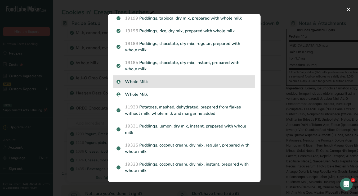
click at [136, 79] on p "Whole Milk" at bounding box center [184, 82] width 136 height 6
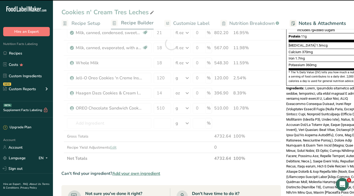
type input "0"
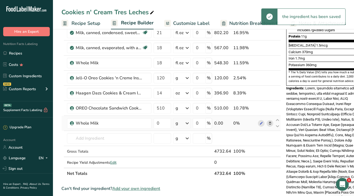
click at [179, 123] on div "g" at bounding box center [181, 123] width 17 height 11
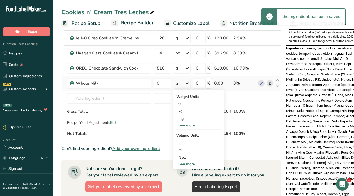
scroll to position [175, 0]
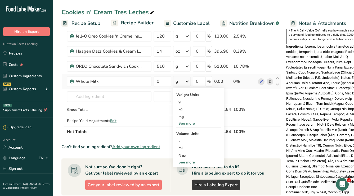
click at [191, 161] on div "See more" at bounding box center [198, 163] width 44 height 6
select select "22"
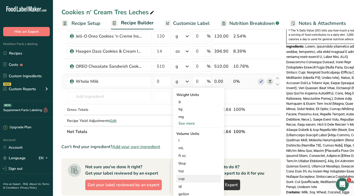
click at [185, 178] on div "cup" at bounding box center [198, 179] width 40 height 6
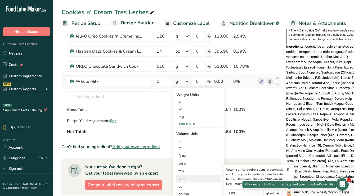
click at [291, 196] on img at bounding box center [289, 193] width 6 height 9
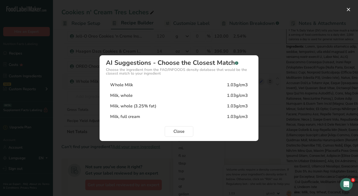
click at [157, 84] on div "Whole Milk 1.03g/cm3" at bounding box center [179, 85] width 146 height 11
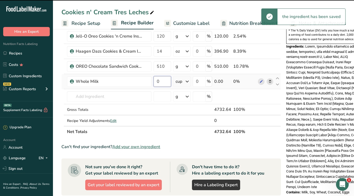
click at [165, 82] on input "0" at bounding box center [162, 81] width 17 height 11
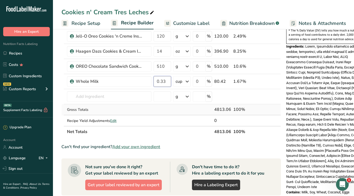
type input "0.33"
click at [169, 109] on div "Ingredient * Amount * Unit * Waste * .a-a{fill:#347362;}.b-a{fill:#fff;} Grams …" at bounding box center [170, 10] width 219 height 256
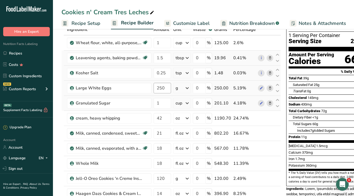
scroll to position [33, 0]
click at [271, 103] on span at bounding box center [270, 103] width 6 height 6
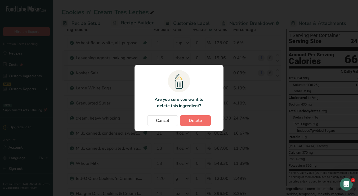
click at [200, 119] on span "Delete" at bounding box center [195, 121] width 13 height 6
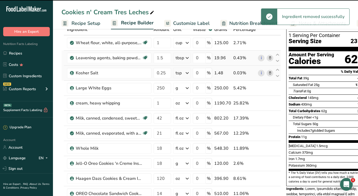
type input "42"
type input "21"
type input "18"
type input "120"
type input "14"
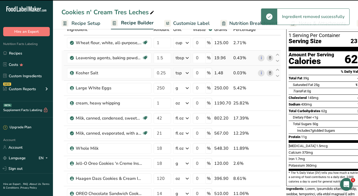
type input "510"
type input "0.33"
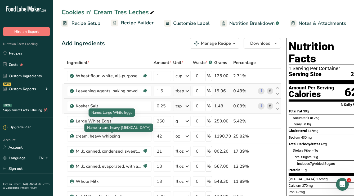
scroll to position [0, 0]
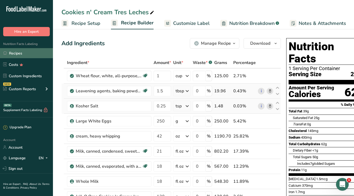
click at [19, 51] on link "Recipes" at bounding box center [26, 53] width 53 height 10
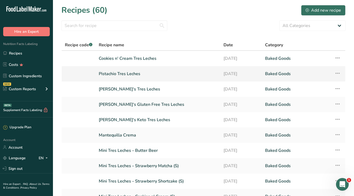
click at [122, 75] on link "Pistachio Tres Leches" at bounding box center [158, 73] width 118 height 11
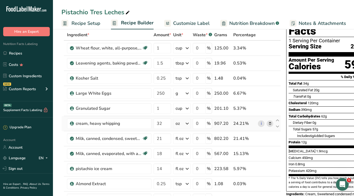
scroll to position [30, 0]
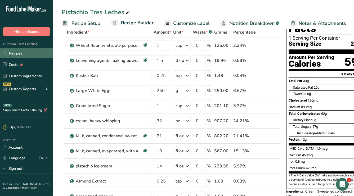
click at [16, 51] on link "Recipes" at bounding box center [26, 53] width 53 height 10
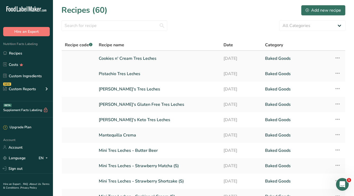
click at [115, 57] on link "Cookies n' Cream Tres Leches" at bounding box center [158, 58] width 118 height 11
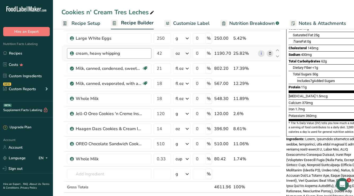
scroll to position [110, 0]
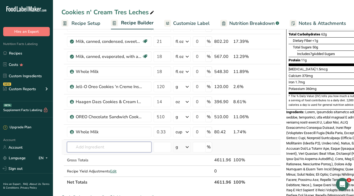
click at [117, 145] on input "text" at bounding box center [109, 147] width 84 height 11
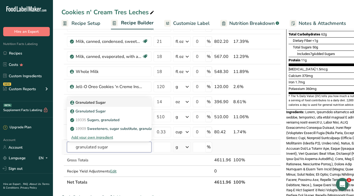
type input "granulated sugar"
click at [101, 102] on p "Granulated Sugar" at bounding box center [88, 103] width 34 height 6
type input "Granulated Sugar"
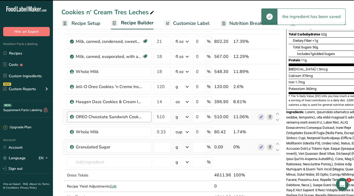
type input "0"
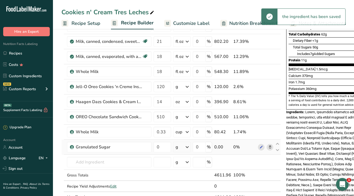
click at [181, 147] on div "g" at bounding box center [181, 147] width 17 height 11
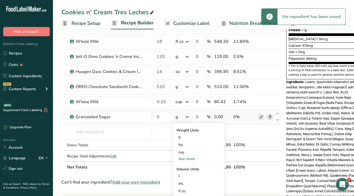
scroll to position [150, 0]
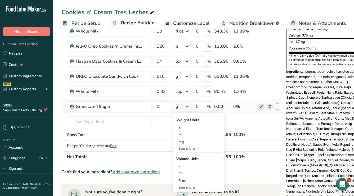
click at [186, 186] on div "See more" at bounding box center [198, 188] width 44 height 6
select select "22"
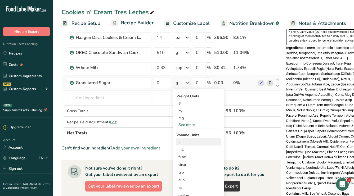
scroll to position [179, 0]
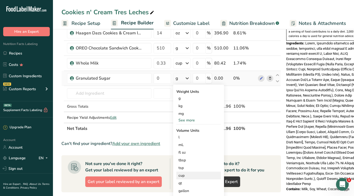
click at [185, 177] on div "cup" at bounding box center [198, 176] width 40 height 6
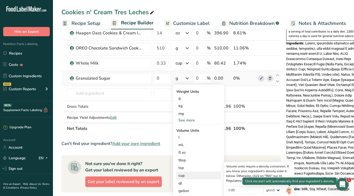
click at [287, 190] on img at bounding box center [289, 190] width 6 height 9
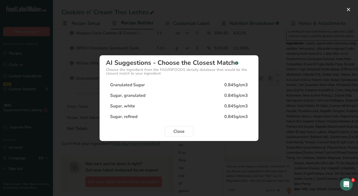
click at [138, 84] on div "Granulated Sugar" at bounding box center [127, 85] width 35 height 6
type input "0.845"
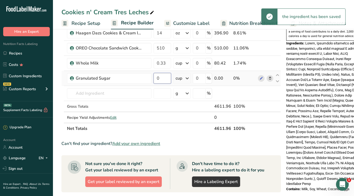
click at [162, 80] on input "0" at bounding box center [162, 78] width 17 height 11
type input "1"
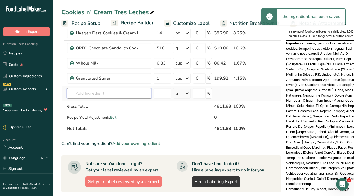
click at [133, 91] on div "Ingredient * Amount * Unit * Waste * .a-a{fill:#347362;}.b-a{fill:#fff;} Grams …" at bounding box center [170, 7] width 219 height 256
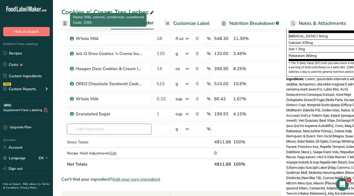
scroll to position [158, 0]
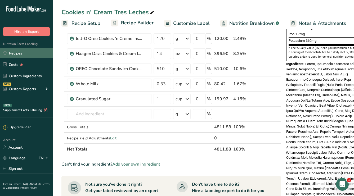
click at [26, 56] on link "Recipes" at bounding box center [26, 53] width 53 height 10
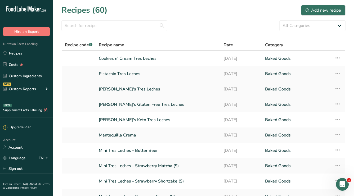
click at [130, 88] on link "[PERSON_NAME]'s Tres Leches" at bounding box center [158, 89] width 118 height 11
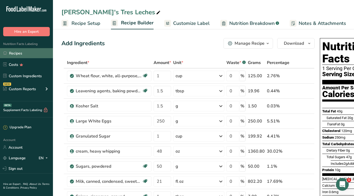
click at [21, 49] on link "Recipes" at bounding box center [26, 53] width 53 height 10
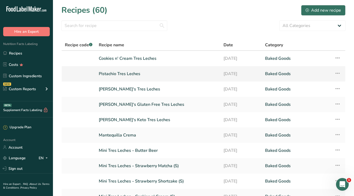
click at [110, 72] on link "Pistachio Tres Leches" at bounding box center [158, 73] width 118 height 11
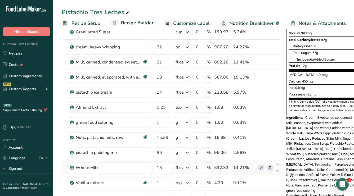
scroll to position [47, 0]
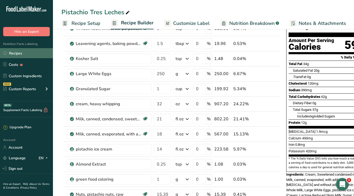
click at [26, 55] on link "Recipes" at bounding box center [26, 53] width 53 height 10
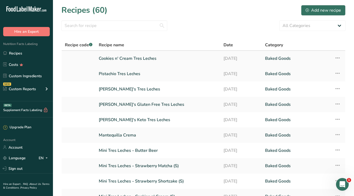
click at [113, 59] on link "Cookies n' Cream Tres Leches" at bounding box center [158, 58] width 118 height 11
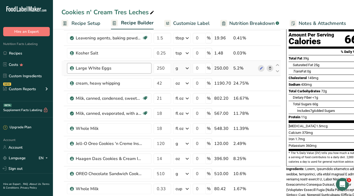
scroll to position [65, 0]
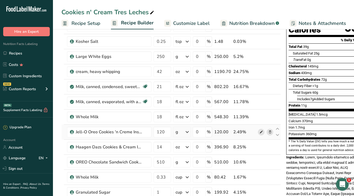
click at [262, 132] on icon at bounding box center [261, 132] width 4 height 6
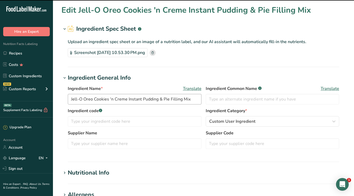
click at [112, 99] on div ".a-20{fill:#fff;} Hire an Expert Nutrition Facts Labeling Recipes Costs Custom …" at bounding box center [177, 179] width 354 height 358
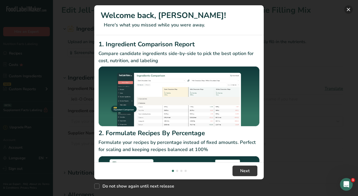
click at [350, 10] on button "New Features" at bounding box center [348, 9] width 8 height 8
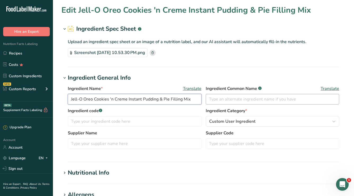
drag, startPoint x: 158, startPoint y: 100, endPoint x: 209, endPoint y: 100, distance: 50.3
click at [209, 100] on div "Ingredient Name * Translate Jell-O Oreo Cookies 'n Creme Instant Pudding & Pie …" at bounding box center [203, 96] width 271 height 22
drag, startPoint x: 84, startPoint y: 100, endPoint x: 53, endPoint y: 99, distance: 30.4
click at [53, 99] on section "Edit Jell-O Oreo Cookies 'n Creme Instant Pudding mix Ingredient Spec Sheet .a-…" at bounding box center [203, 170] width 301 height 341
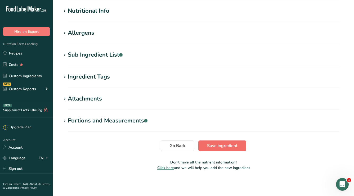
type input "Cookies 'n Creme Instant Pudding mix"
click at [220, 144] on span "Save ingredient" at bounding box center [222, 146] width 30 height 6
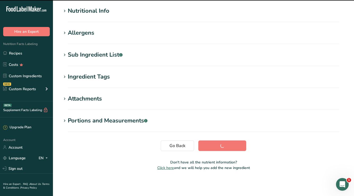
scroll to position [62, 0]
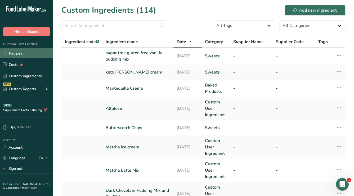
click at [20, 55] on link "Recipes" at bounding box center [26, 53] width 53 height 10
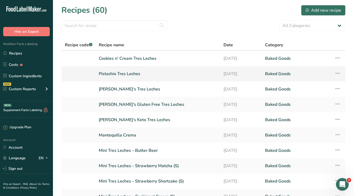
click at [128, 74] on link "Pistachio Tres Leches" at bounding box center [158, 73] width 118 height 11
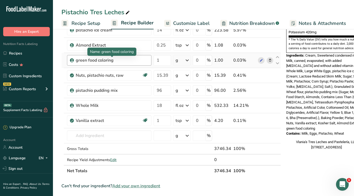
scroll to position [167, 0]
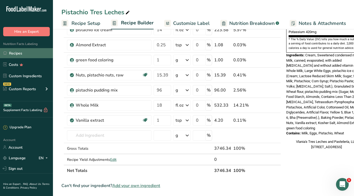
click at [26, 49] on link "Recipes" at bounding box center [26, 53] width 53 height 10
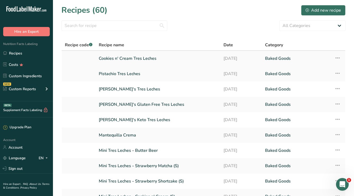
click at [144, 58] on link "Cookies n' Cream Tres Leches" at bounding box center [158, 58] width 118 height 11
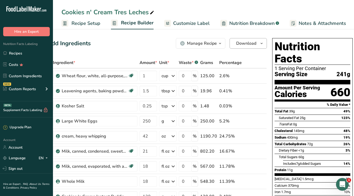
click at [247, 42] on span "Download" at bounding box center [246, 43] width 20 height 6
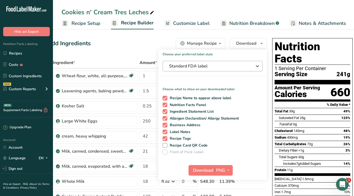
click at [190, 65] on span "Standard FDA label" at bounding box center [208, 66] width 79 height 6
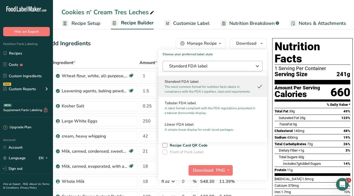
click at [190, 65] on span "Standard FDA label" at bounding box center [208, 66] width 79 height 6
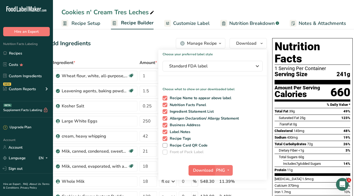
click at [203, 171] on span "Download" at bounding box center [203, 170] width 20 height 6
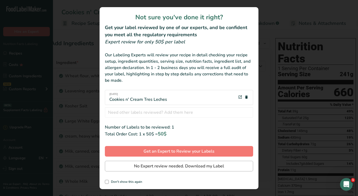
click at [136, 163] on span "No Expert review needed. Download my Label" at bounding box center [179, 166] width 90 height 6
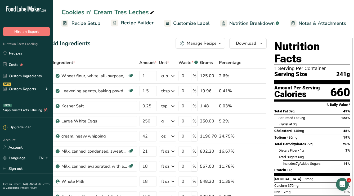
scroll to position [0, 14]
click at [254, 48] on button "Download" at bounding box center [247, 43] width 37 height 11
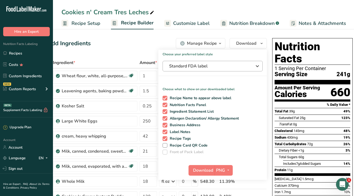
click at [233, 65] on span "Standard FDA label" at bounding box center [208, 66] width 79 height 6
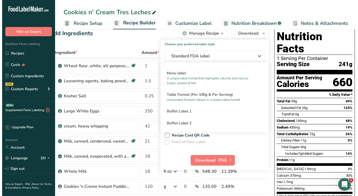
scroll to position [11, 0]
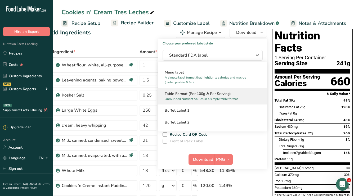
click at [186, 97] on p "Unrounded Nutrient Values in a simple table format." at bounding box center [210, 99] width 91 height 5
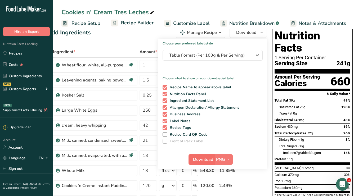
click at [206, 157] on span "Download" at bounding box center [203, 159] width 20 height 6
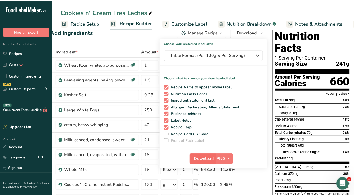
scroll to position [0, 10]
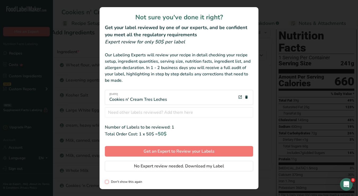
click at [124, 183] on span "Don't show this again" at bounding box center [125, 182] width 33 height 4
click at [108, 183] on input "Don't show this again" at bounding box center [106, 181] width 3 height 3
checkbox input "true"
click at [169, 164] on span "No Expert review needed. Download my Label" at bounding box center [179, 166] width 90 height 6
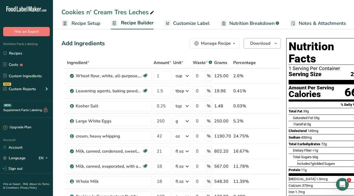
scroll to position [0, 0]
click at [272, 46] on span "button" at bounding box center [275, 43] width 6 height 6
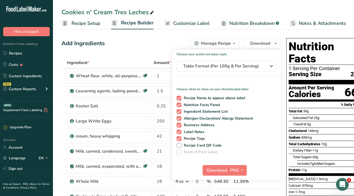
click at [195, 139] on span "Recipe Tags" at bounding box center [193, 138] width 24 height 5
click at [180, 139] on input "Recipe Tags" at bounding box center [178, 138] width 3 height 3
checkbox input "false"
click at [194, 130] on span "Label Notes" at bounding box center [192, 132] width 23 height 5
click at [180, 130] on input "Label Notes" at bounding box center [178, 131] width 3 height 3
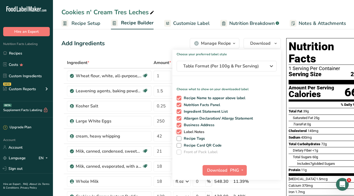
checkbox input "false"
click at [196, 121] on div "Recipe Name to appear above label Nutrition Facts Panel Ingredient Statement Li…" at bounding box center [226, 124] width 109 height 61
click at [198, 112] on span "Ingredient Statement List" at bounding box center [204, 111] width 47 height 5
click at [180, 112] on input "Ingredient Statement List" at bounding box center [178, 111] width 3 height 3
checkbox input "false"
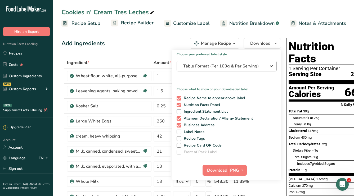
click at [216, 64] on span "Table Format (Per 100g & Per Serving)" at bounding box center [222, 66] width 79 height 6
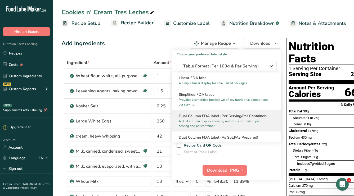
scroll to position [49, 0]
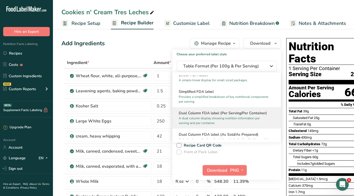
click at [210, 120] on p "A dual column display showing nutrition information per serving and per contain…" at bounding box center [224, 121] width 91 height 10
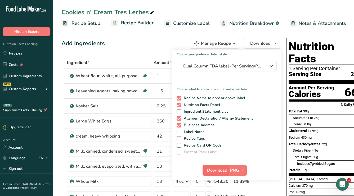
click at [219, 172] on span "Download" at bounding box center [217, 170] width 20 height 6
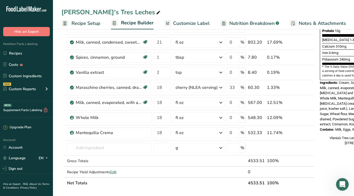
click at [341, 151] on div "Nutrition Facts 1 Serving Per Container Serving Size 227g Amount Per Serving Ca…" at bounding box center [360, 139] width 85 height 485
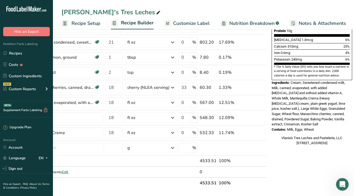
scroll to position [0, 48]
click at [19, 56] on link "Recipes" at bounding box center [26, 53] width 53 height 10
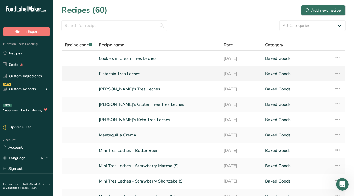
click at [131, 75] on link "Pistachio Tres Leches" at bounding box center [158, 73] width 118 height 11
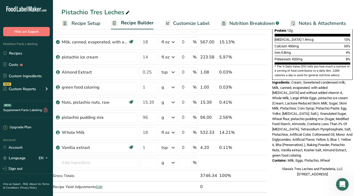
scroll to position [139, 0]
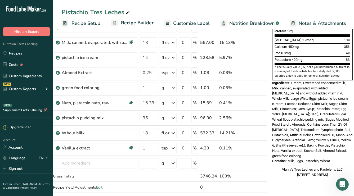
click at [261, 1] on div "Pistachio Tres Leches Recipe Setup Recipe Builder Customize Label Nutrition Bre…" at bounding box center [203, 14] width 301 height 29
click at [24, 56] on link "Recipes" at bounding box center [26, 53] width 53 height 10
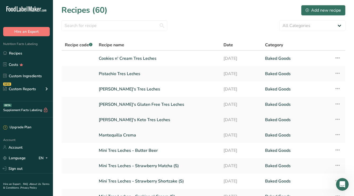
click at [139, 119] on link "[PERSON_NAME]'s Keto Tres Leches" at bounding box center [158, 119] width 118 height 11
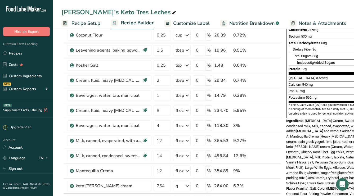
scroll to position [102, 0]
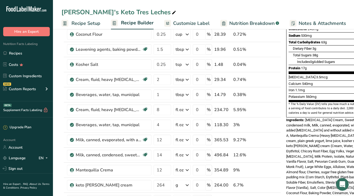
click at [311, 129] on span "[MEDICAL_DATA] Cream, Sweetened condensed milk, Milk, canned, evaporated, with …" at bounding box center [325, 159] width 78 height 82
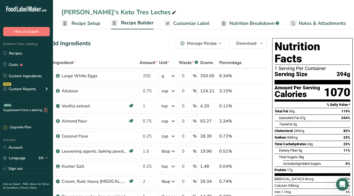
scroll to position [0, 0]
click at [255, 44] on span "Download" at bounding box center [246, 43] width 20 height 6
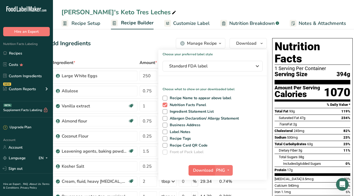
click at [201, 169] on span "Download" at bounding box center [203, 170] width 20 height 6
click at [17, 52] on link "Recipes" at bounding box center [26, 53] width 53 height 10
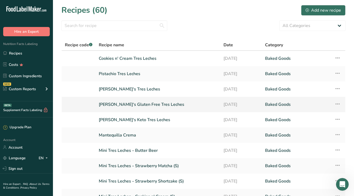
click at [147, 104] on link "[PERSON_NAME]'s Gluten Free Tres Leches" at bounding box center [158, 104] width 118 height 11
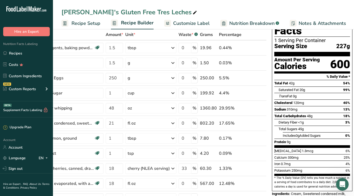
scroll to position [2, 0]
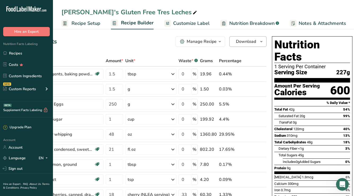
click at [250, 42] on span "Download" at bounding box center [246, 41] width 20 height 6
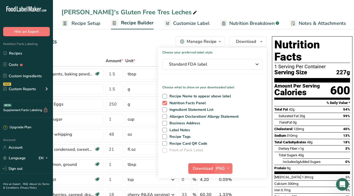
click at [194, 170] on span "Download" at bounding box center [203, 168] width 20 height 6
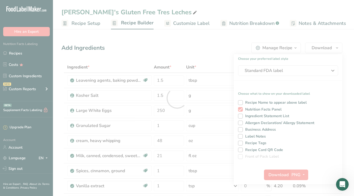
scroll to position [0, 0]
